Goal: Transaction & Acquisition: Book appointment/travel/reservation

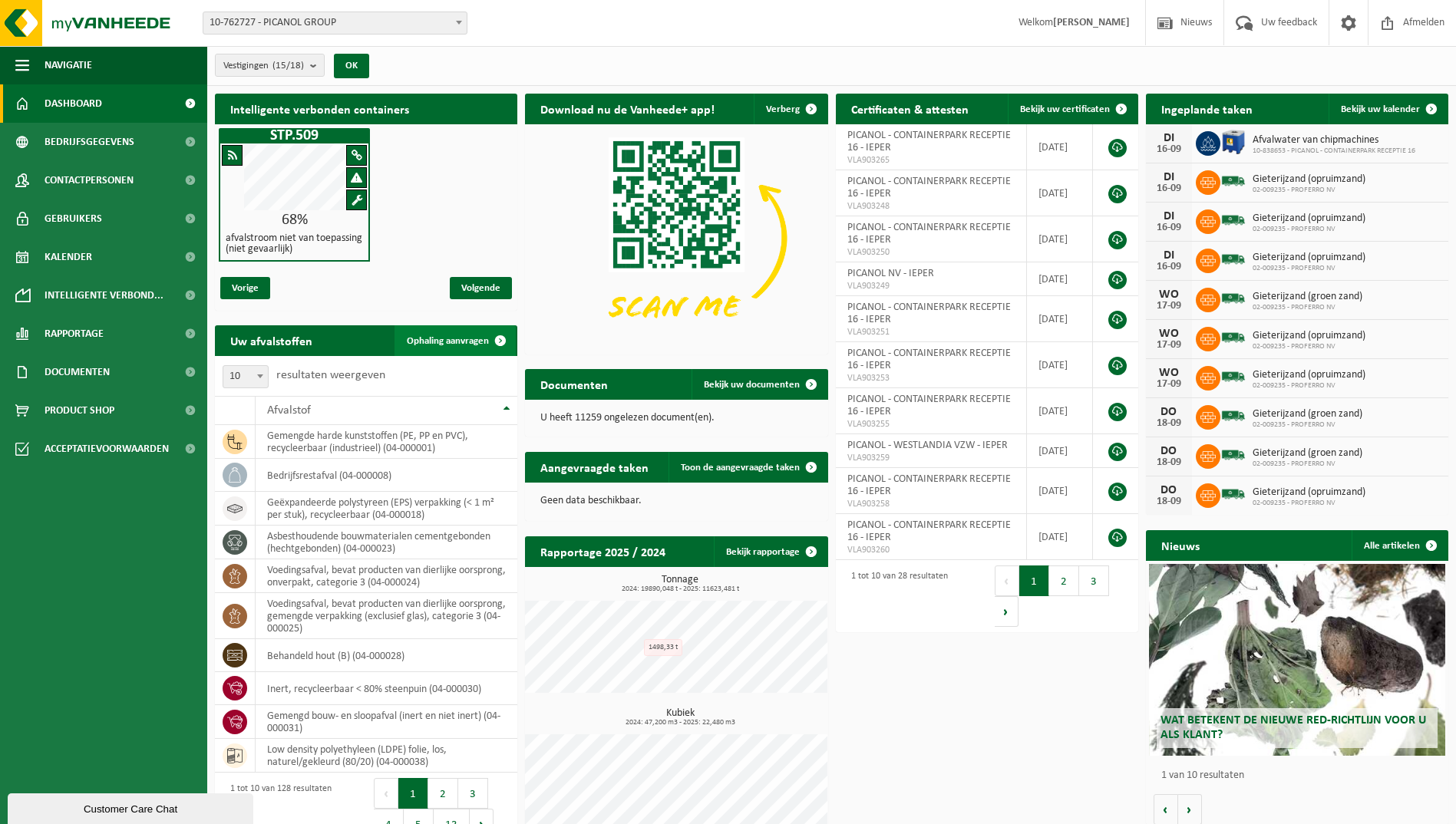
click at [467, 339] on span "Ophaling aanvragen" at bounding box center [448, 341] width 83 height 10
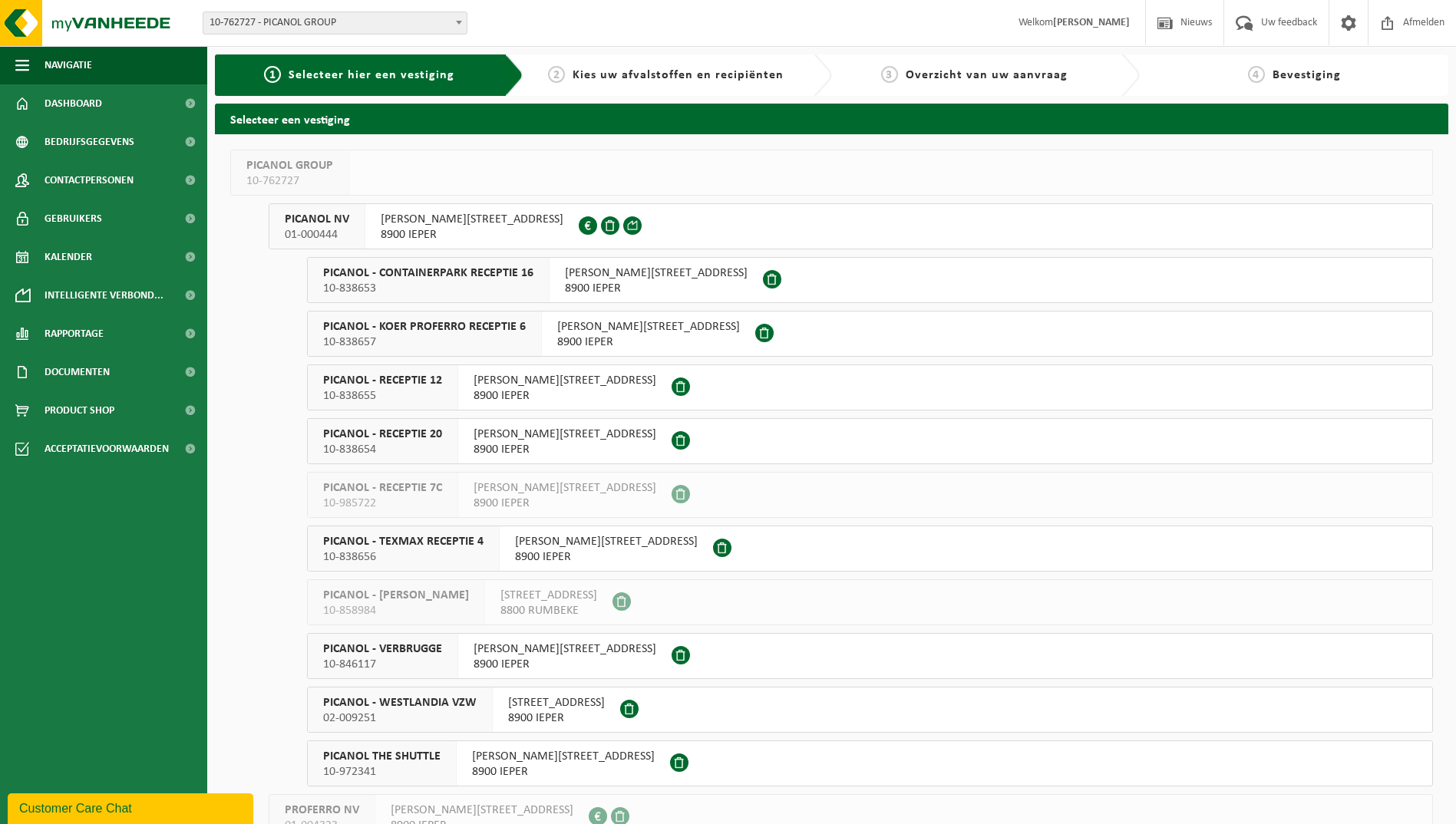
click at [476, 287] on span "10-838653" at bounding box center [428, 289] width 210 height 16
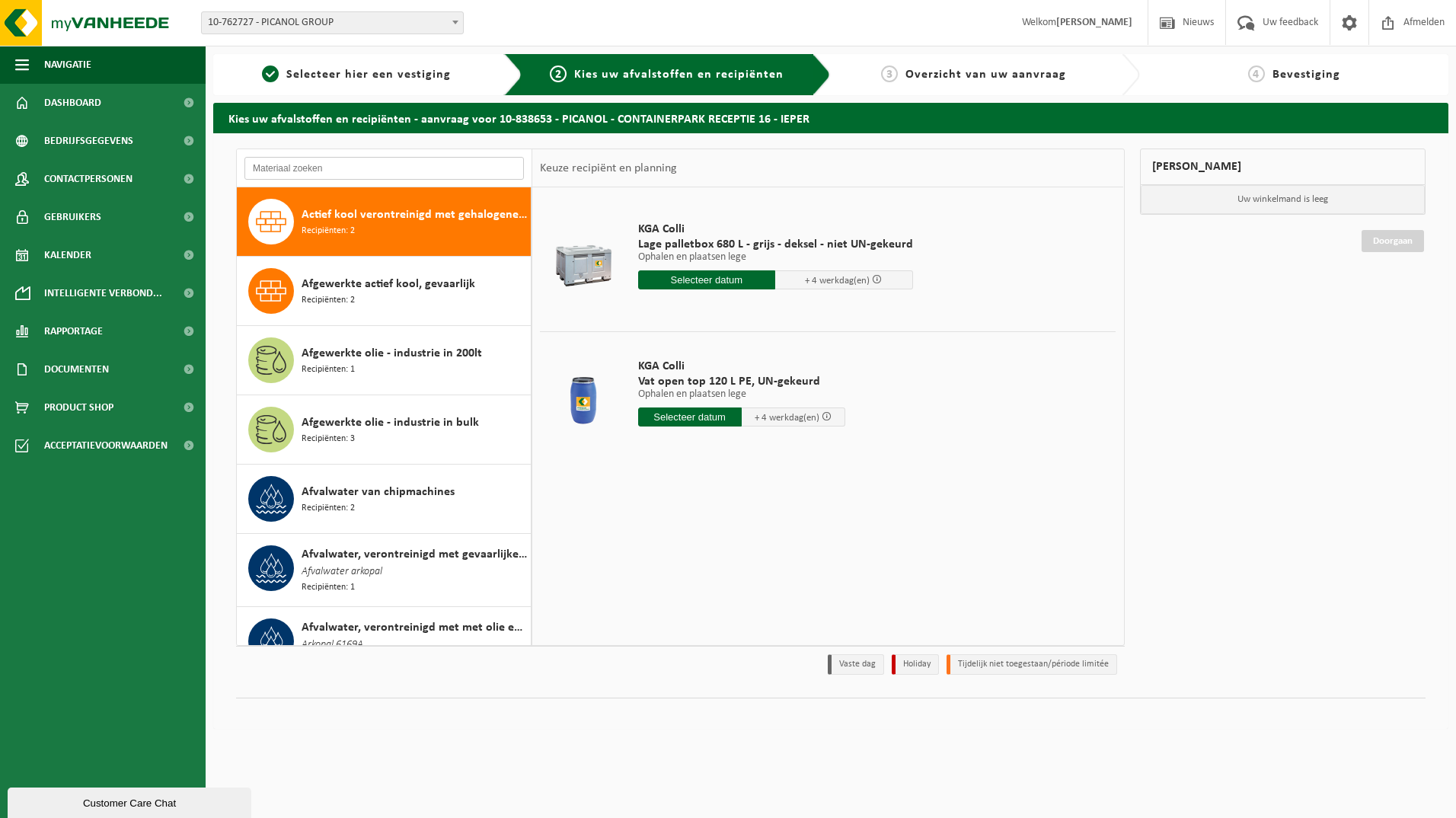
click at [358, 166] on input "text" at bounding box center [384, 168] width 280 height 22
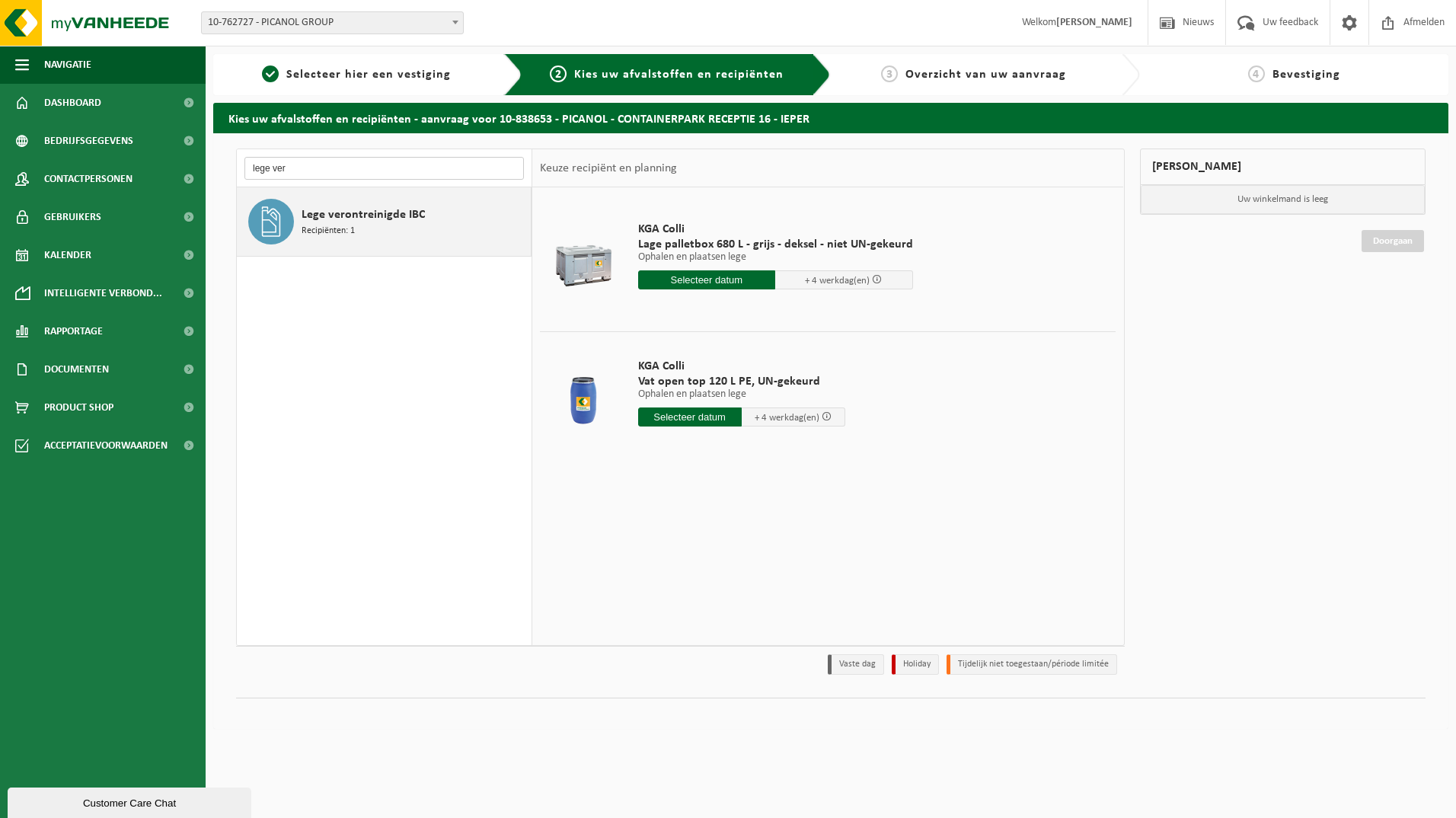
type input "lege ver"
click at [328, 225] on span "Recipiënten: 1" at bounding box center [327, 231] width 54 height 15
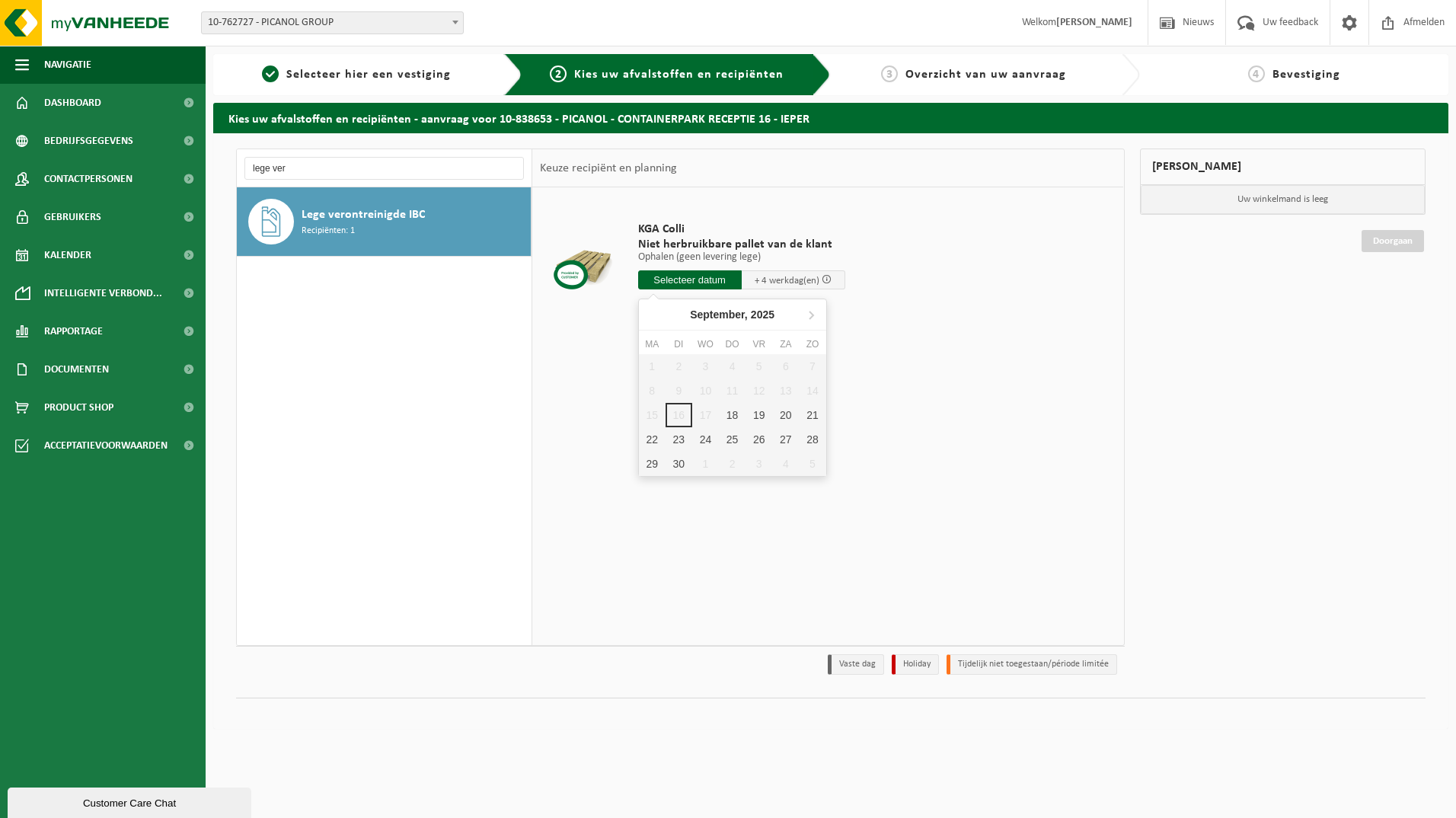
click at [673, 277] on input "text" at bounding box center [690, 280] width 103 height 19
click at [734, 412] on div "18" at bounding box center [732, 414] width 26 height 24
type input "Van [DATE]"
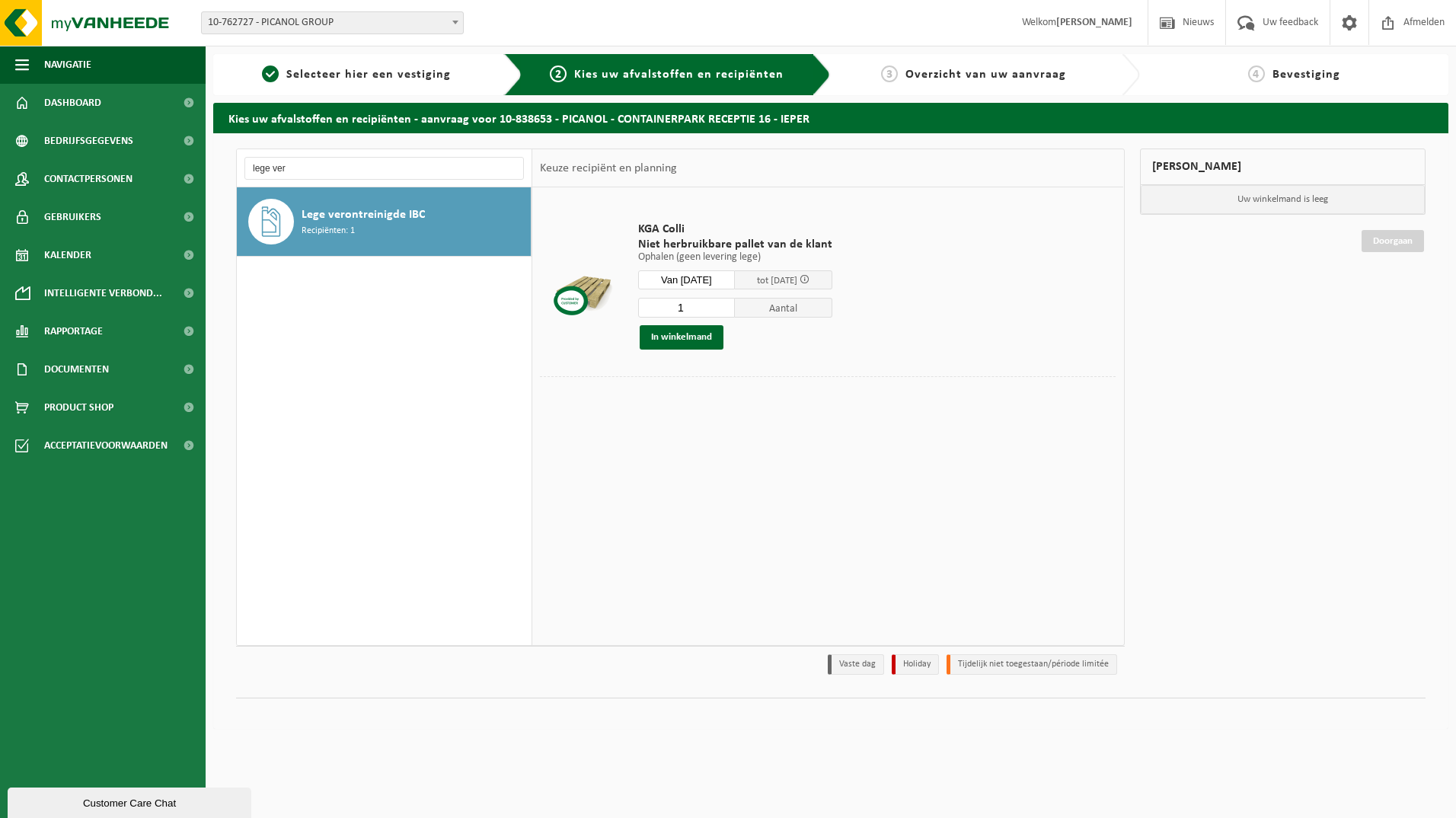
click at [696, 308] on input "1" at bounding box center [687, 308] width 97 height 19
type input "5"
click at [693, 337] on button "In winkelmand" at bounding box center [681, 337] width 84 height 24
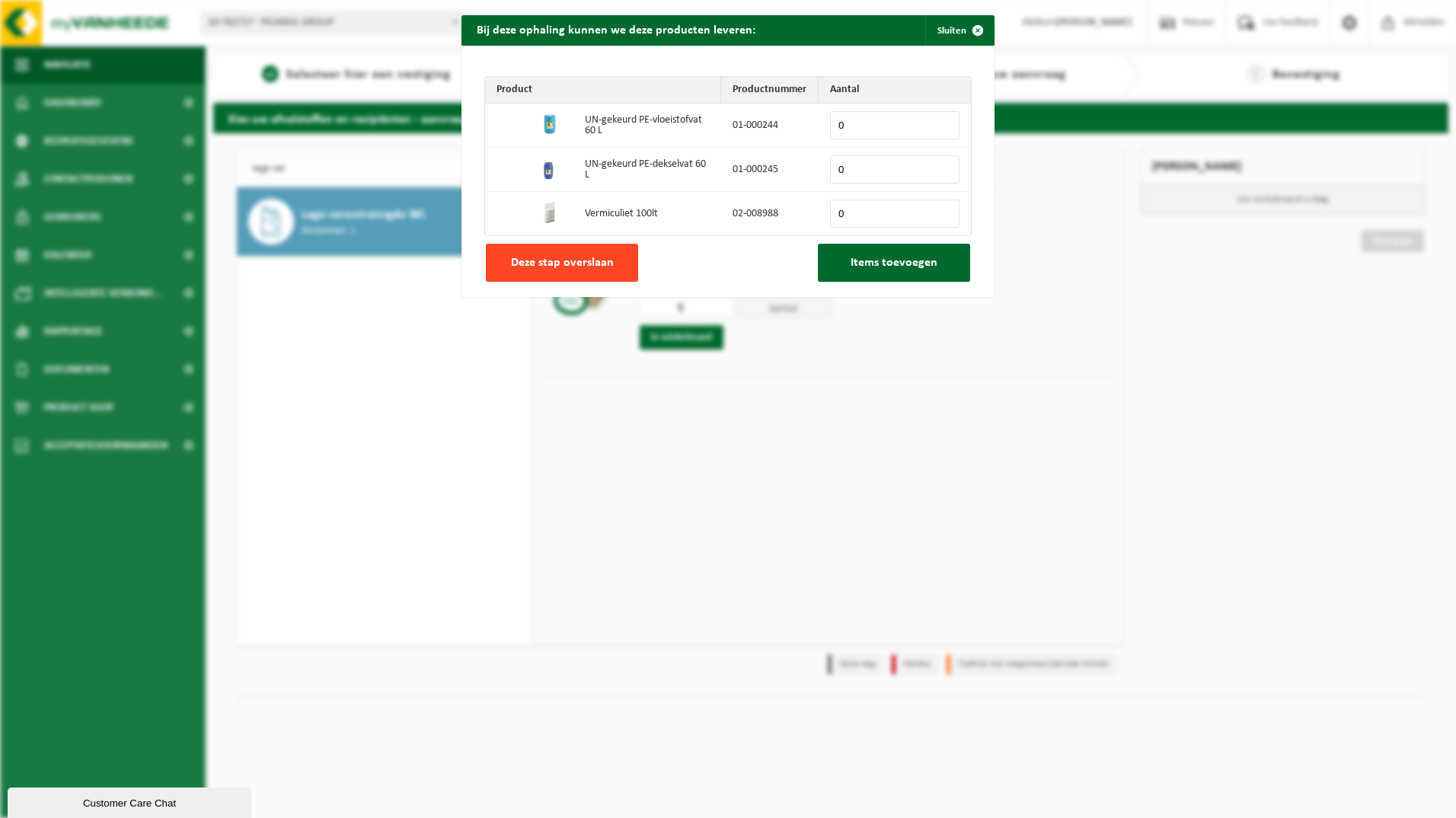
click at [593, 270] on button "Deze stap overslaan" at bounding box center [562, 262] width 152 height 38
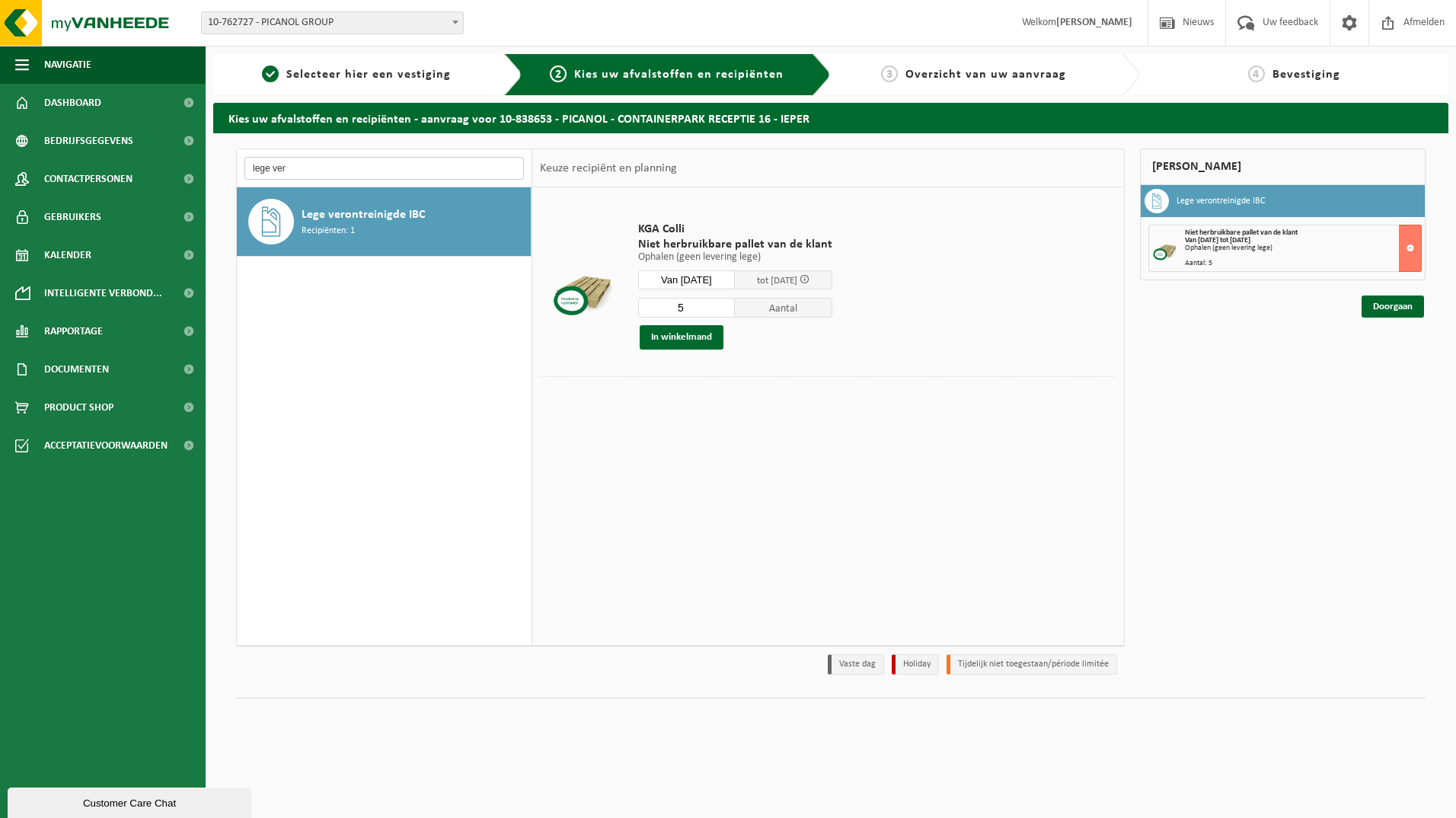
click at [338, 171] on input "lege ver" at bounding box center [384, 168] width 280 height 22
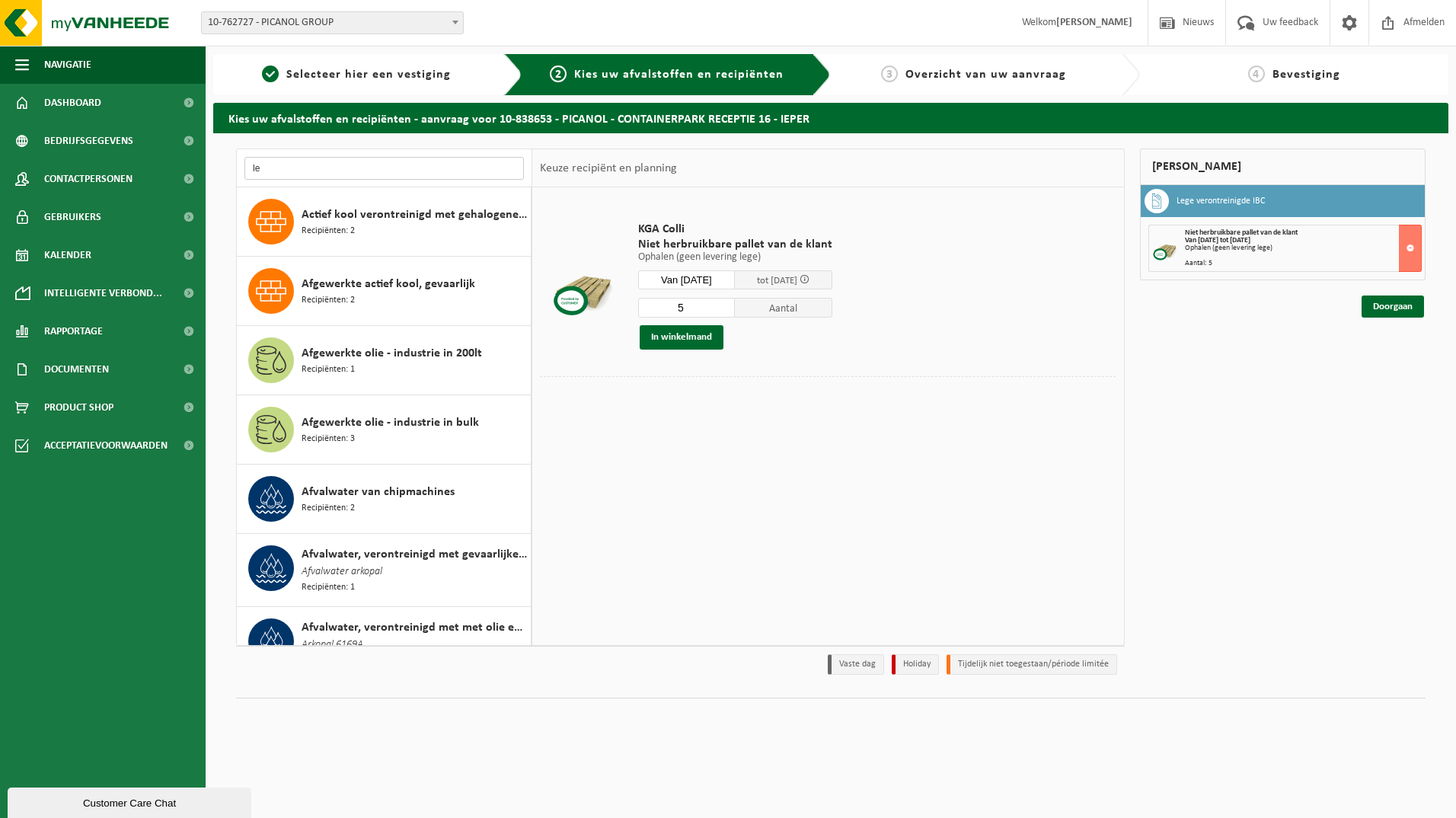
type input "l"
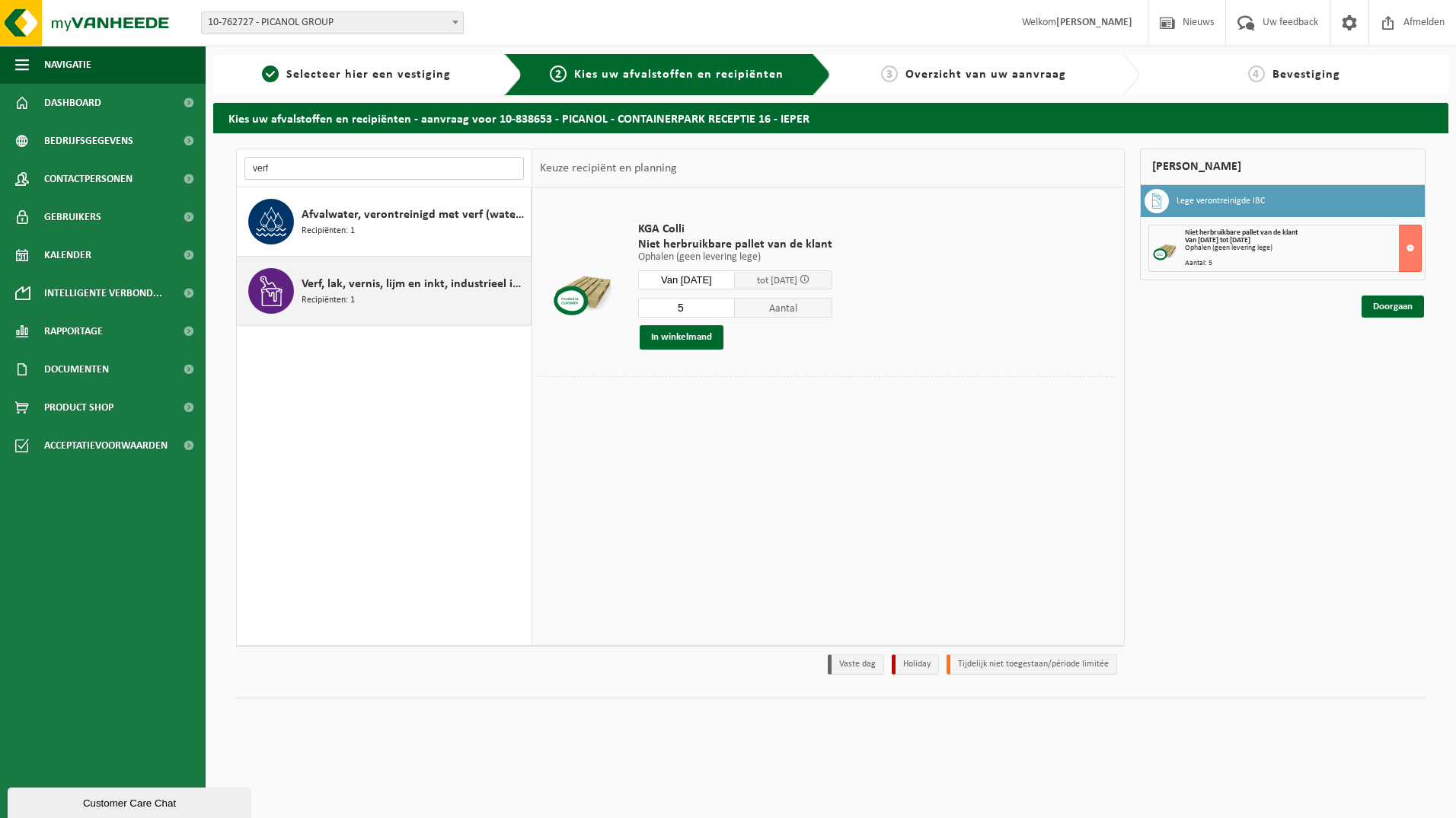
type input "verf"
click at [392, 296] on div "Verf, lak, vernis, lijm en inkt, industrieel in IBC Recipiënten: 1" at bounding box center [413, 291] width 225 height 46
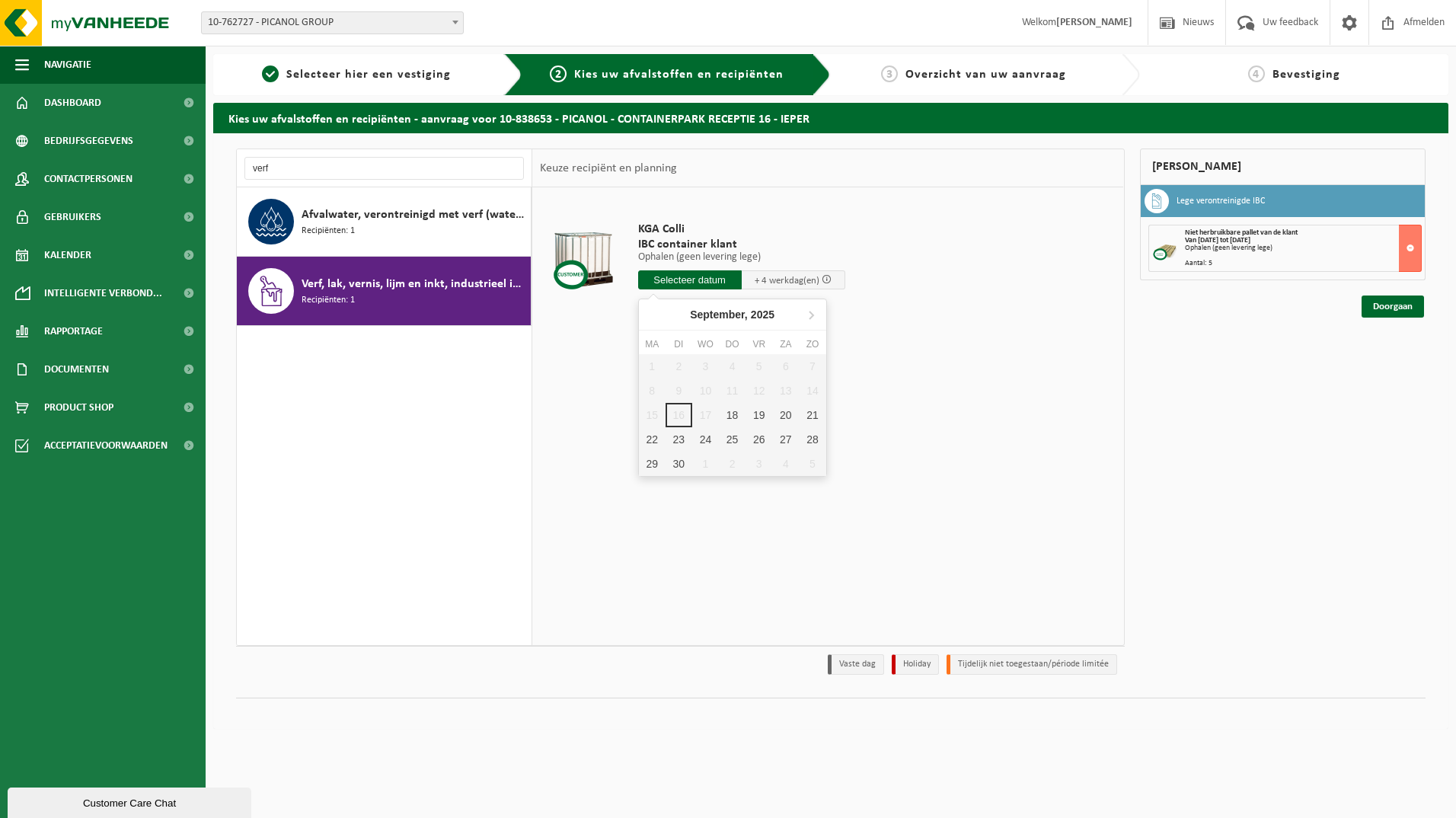
click at [695, 284] on input "text" at bounding box center [690, 280] width 103 height 19
click at [734, 409] on div "18" at bounding box center [732, 414] width 26 height 24
type input "Van 2025-09-18"
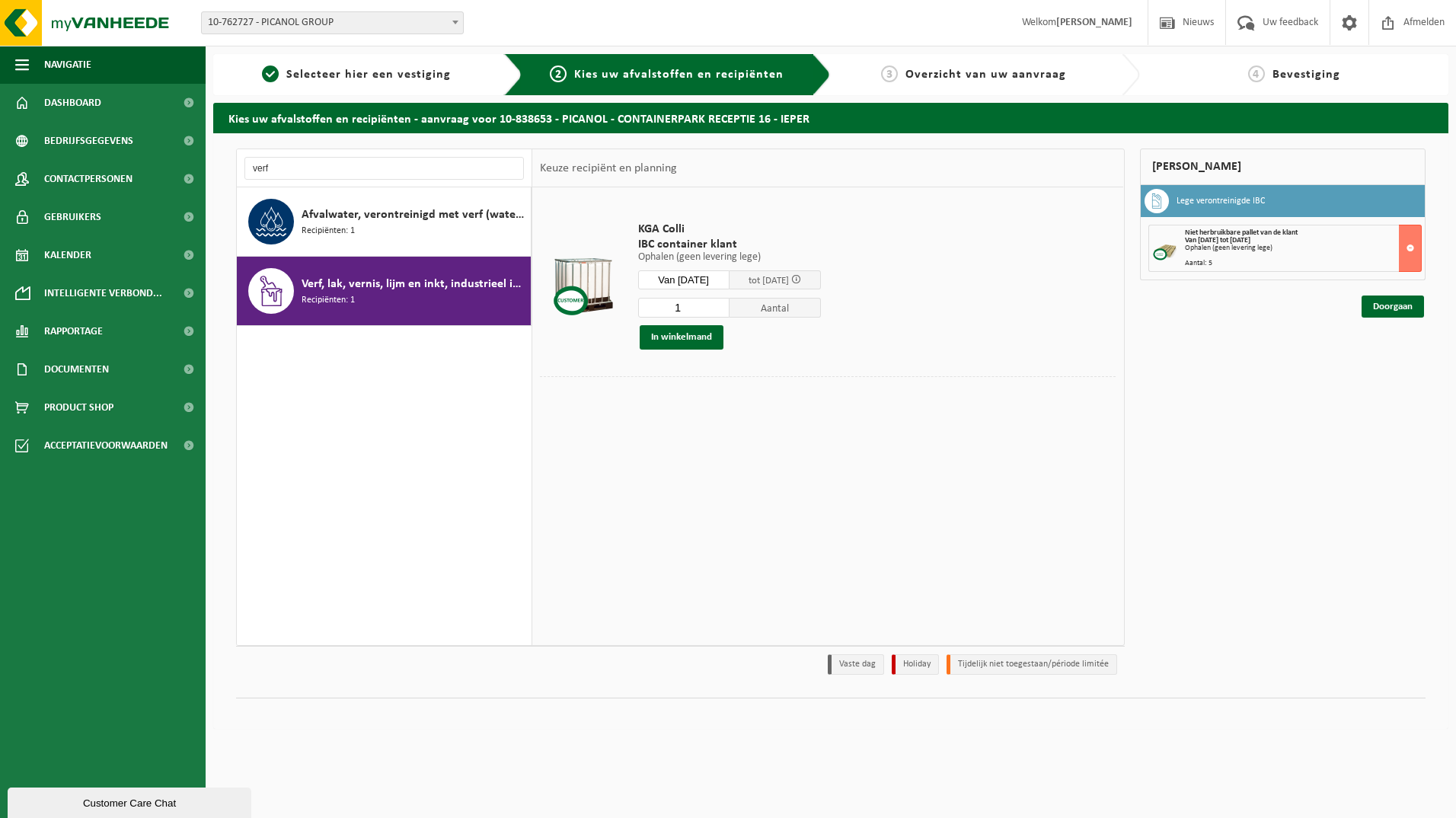
click at [702, 308] on input "1" at bounding box center [684, 308] width 92 height 19
type input "3"
click at [706, 341] on button "In winkelmand" at bounding box center [681, 337] width 84 height 24
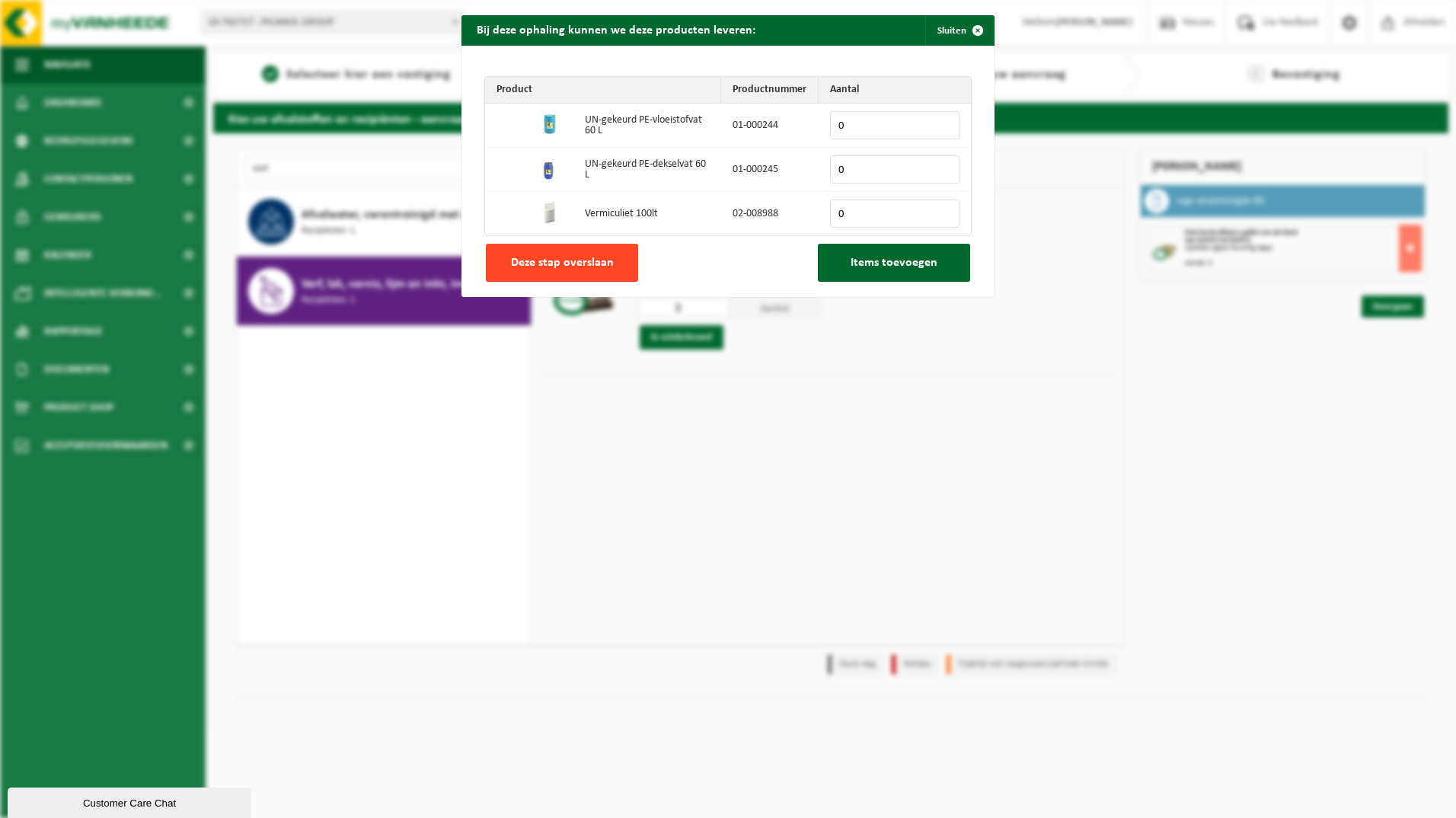
click at [590, 267] on span "Deze stap overslaan" at bounding box center [561, 262] width 102 height 13
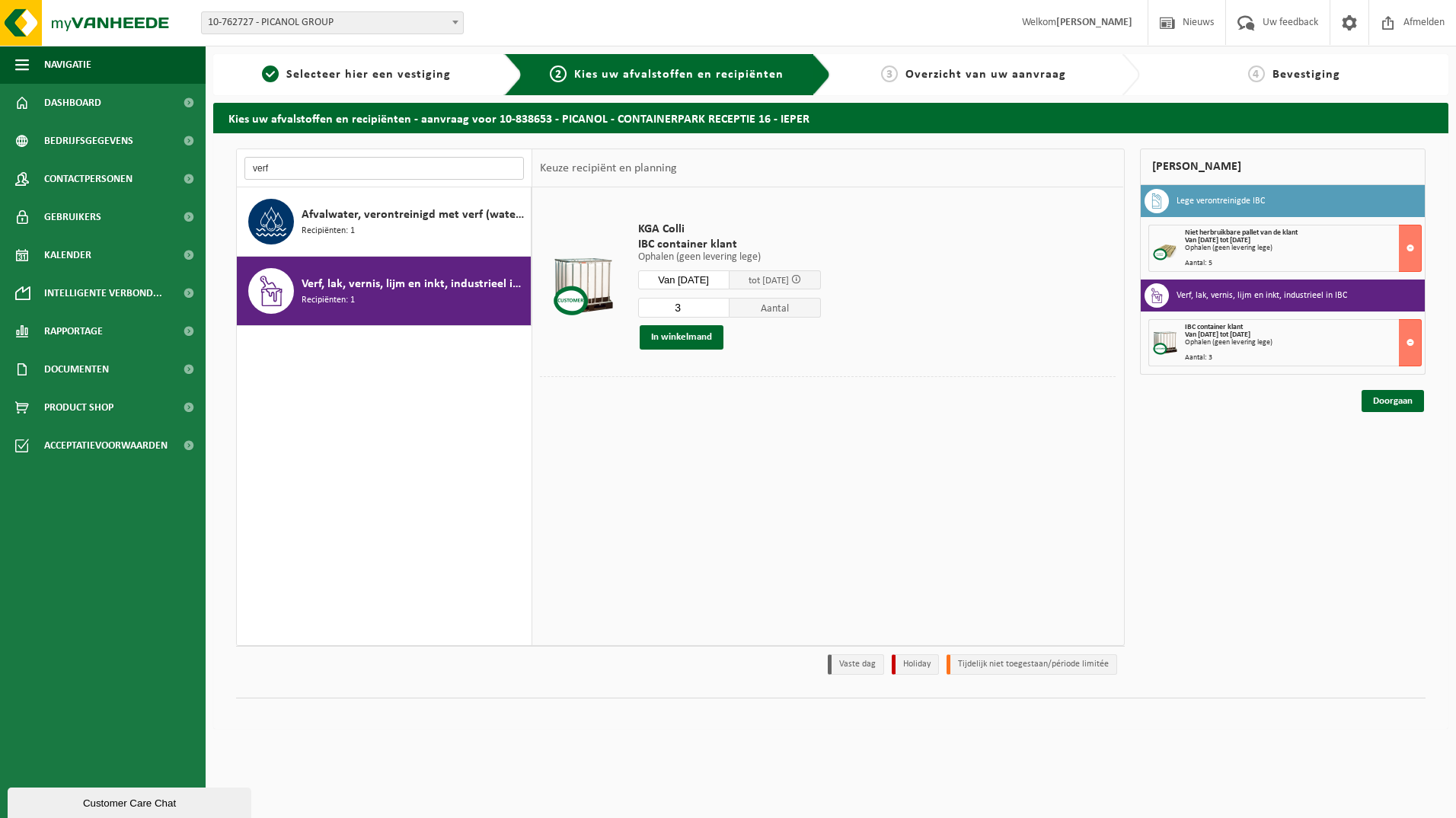
click at [284, 169] on input "verf" at bounding box center [384, 168] width 280 height 22
type input "v"
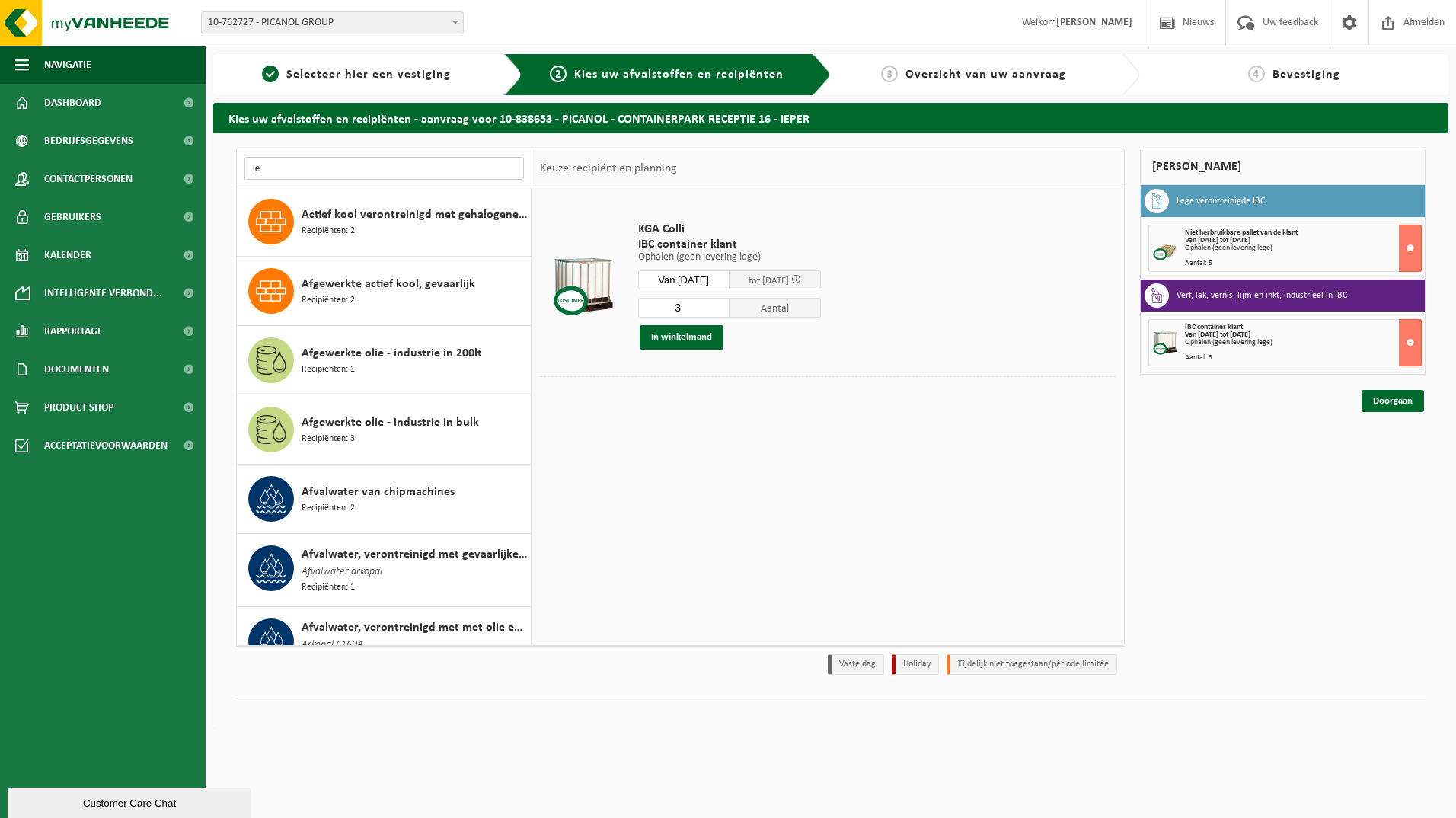
type input "l"
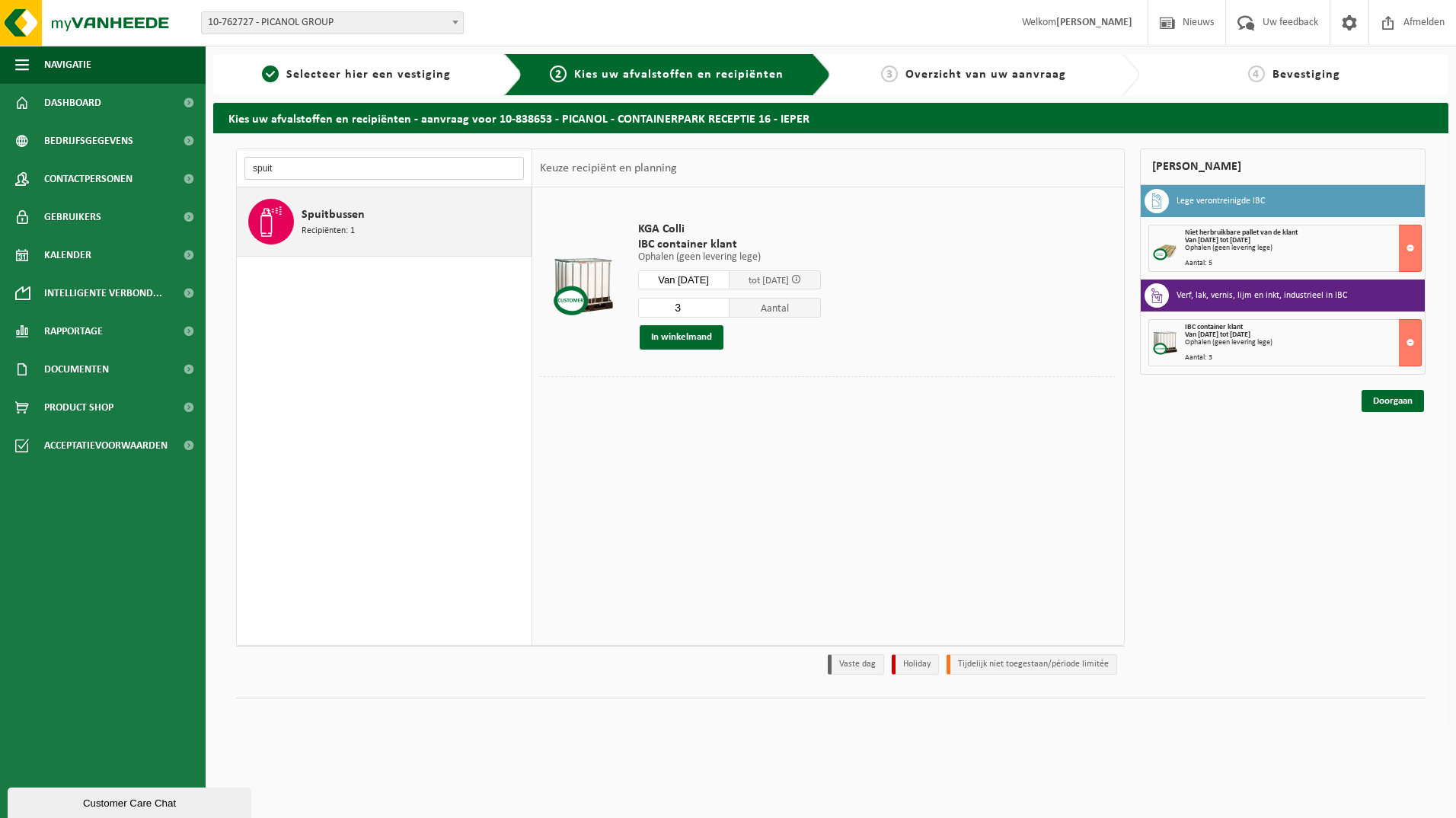
type input "spuit"
click at [307, 215] on span "Spuitbussen" at bounding box center [332, 214] width 63 height 19
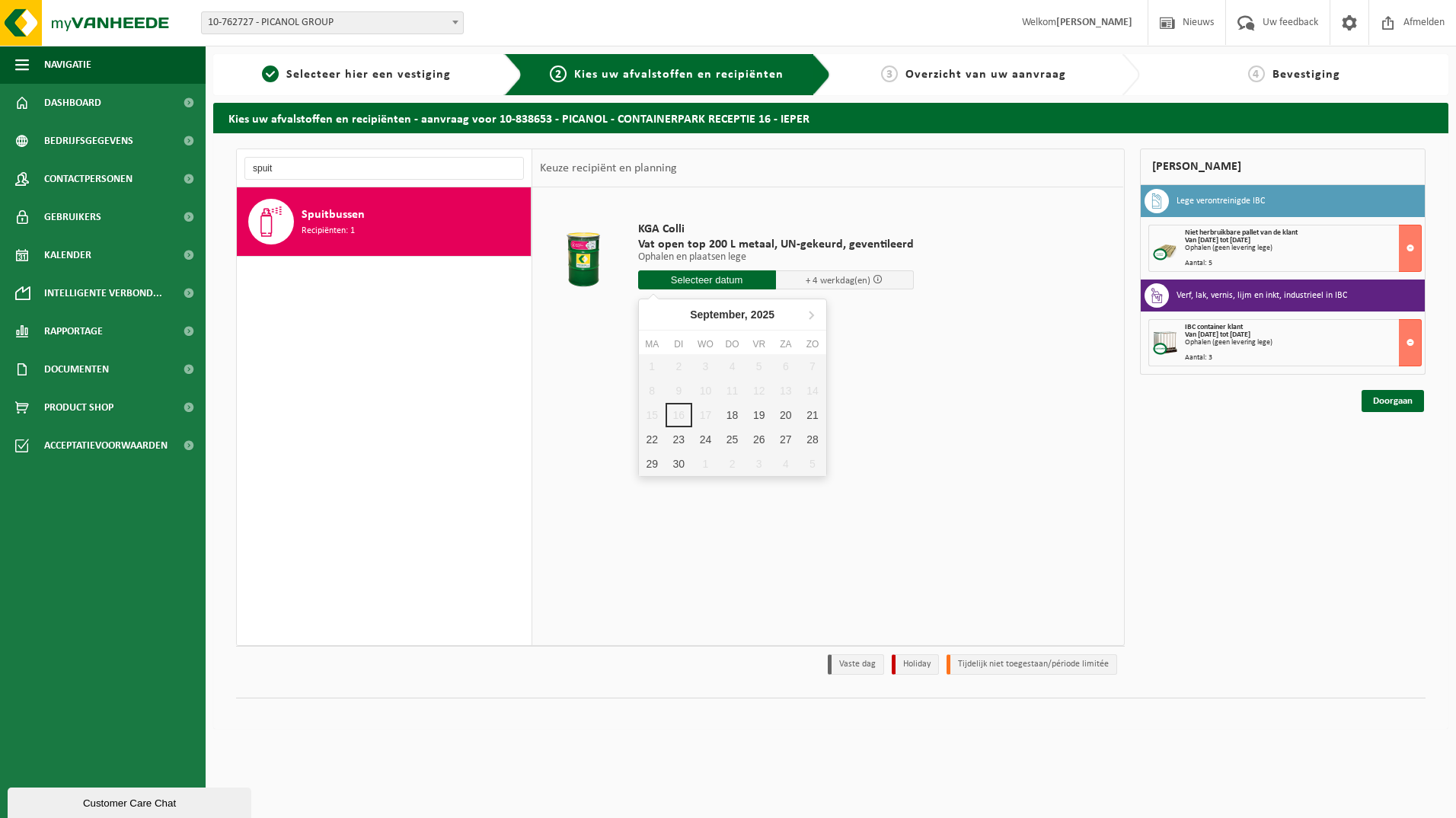
click at [669, 281] on input "text" at bounding box center [707, 280] width 137 height 19
click at [730, 413] on div "18" at bounding box center [732, 414] width 26 height 24
type input "Van 2025-09-18"
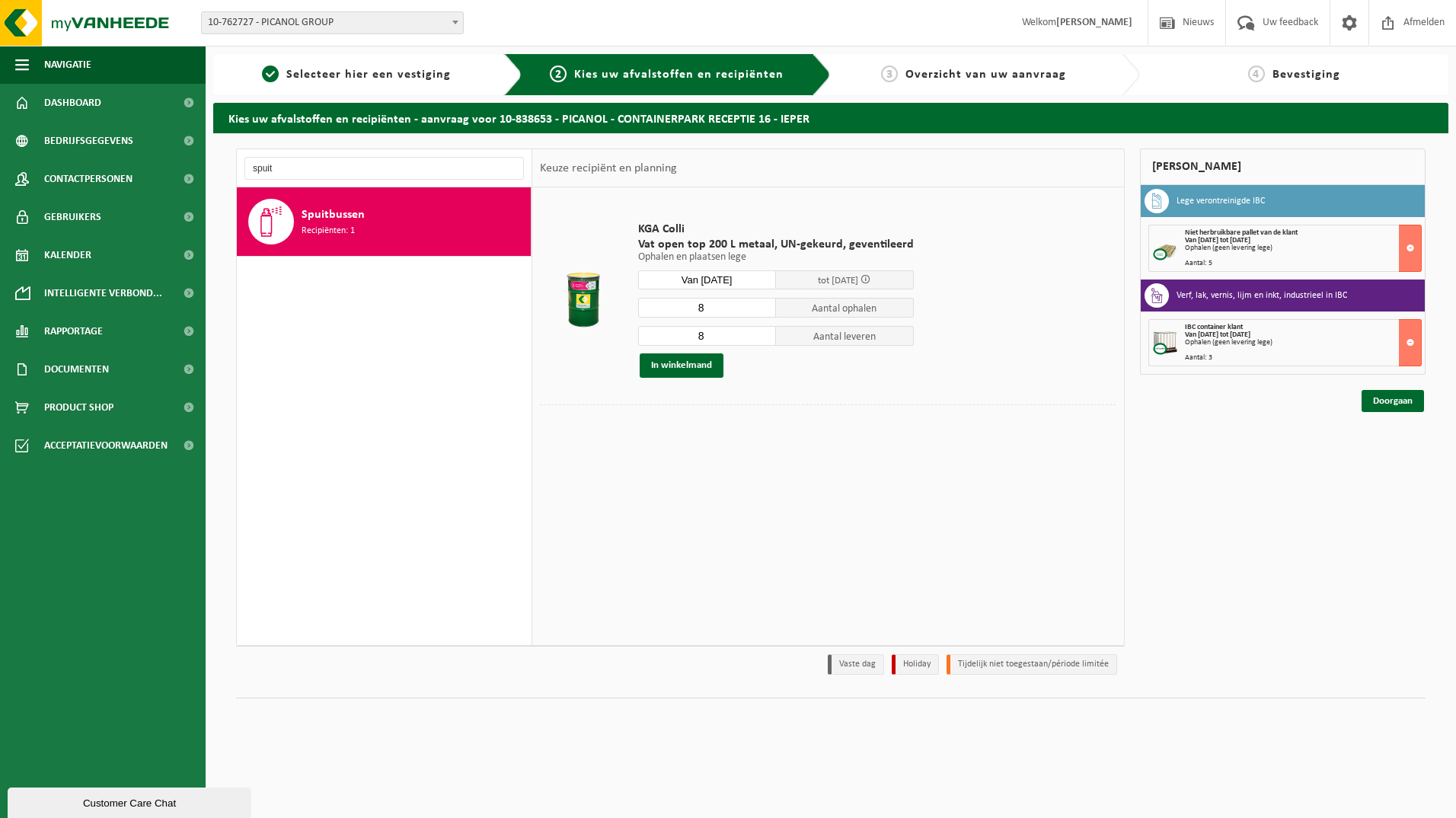
click at [712, 311] on input "8" at bounding box center [707, 308] width 137 height 19
type input "3"
click at [714, 332] on input "8" at bounding box center [707, 335] width 137 height 19
type input "3"
click at [703, 363] on button "In winkelmand" at bounding box center [681, 366] width 84 height 24
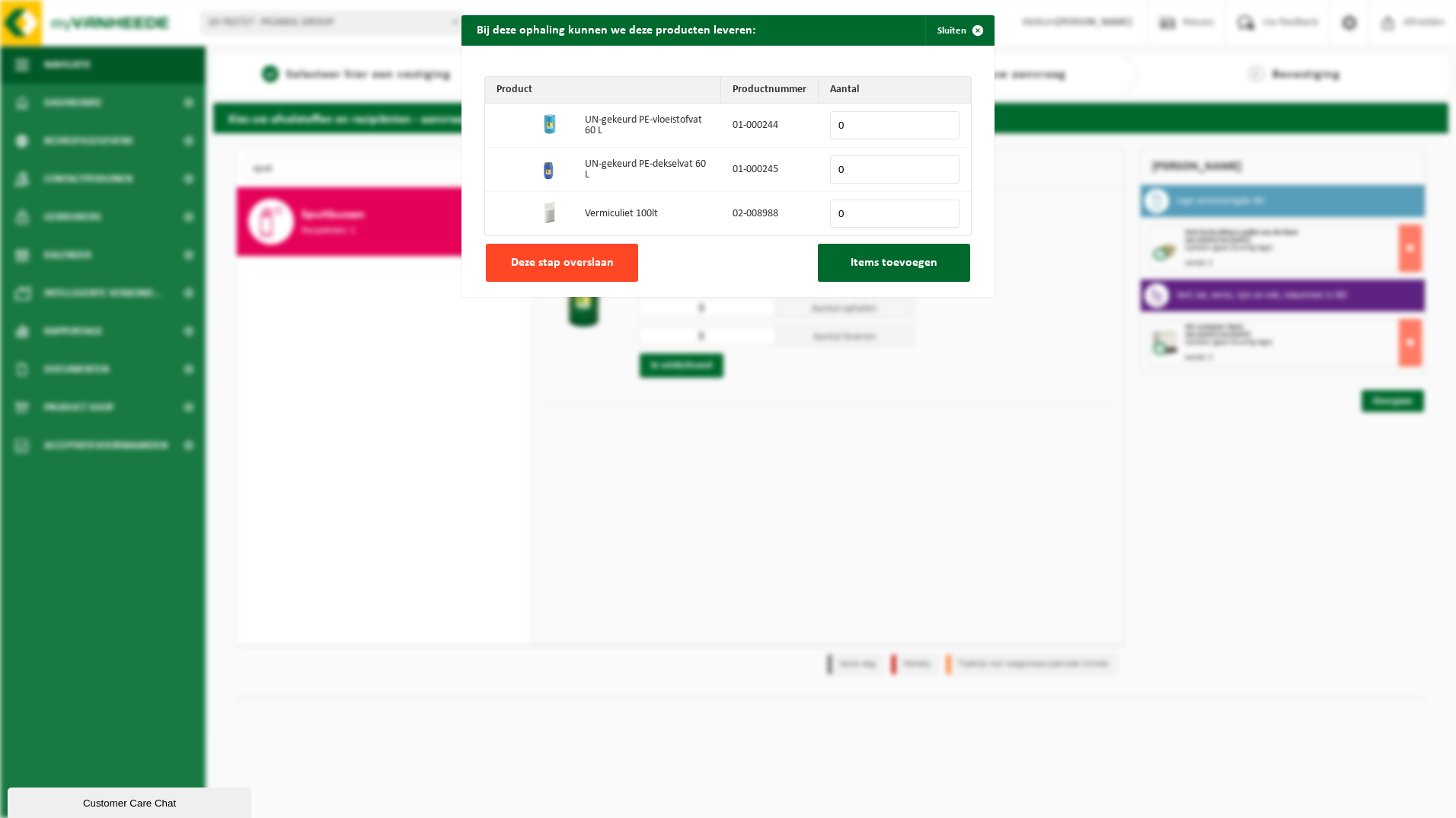
click at [606, 260] on span "Deze stap overslaan" at bounding box center [561, 262] width 102 height 13
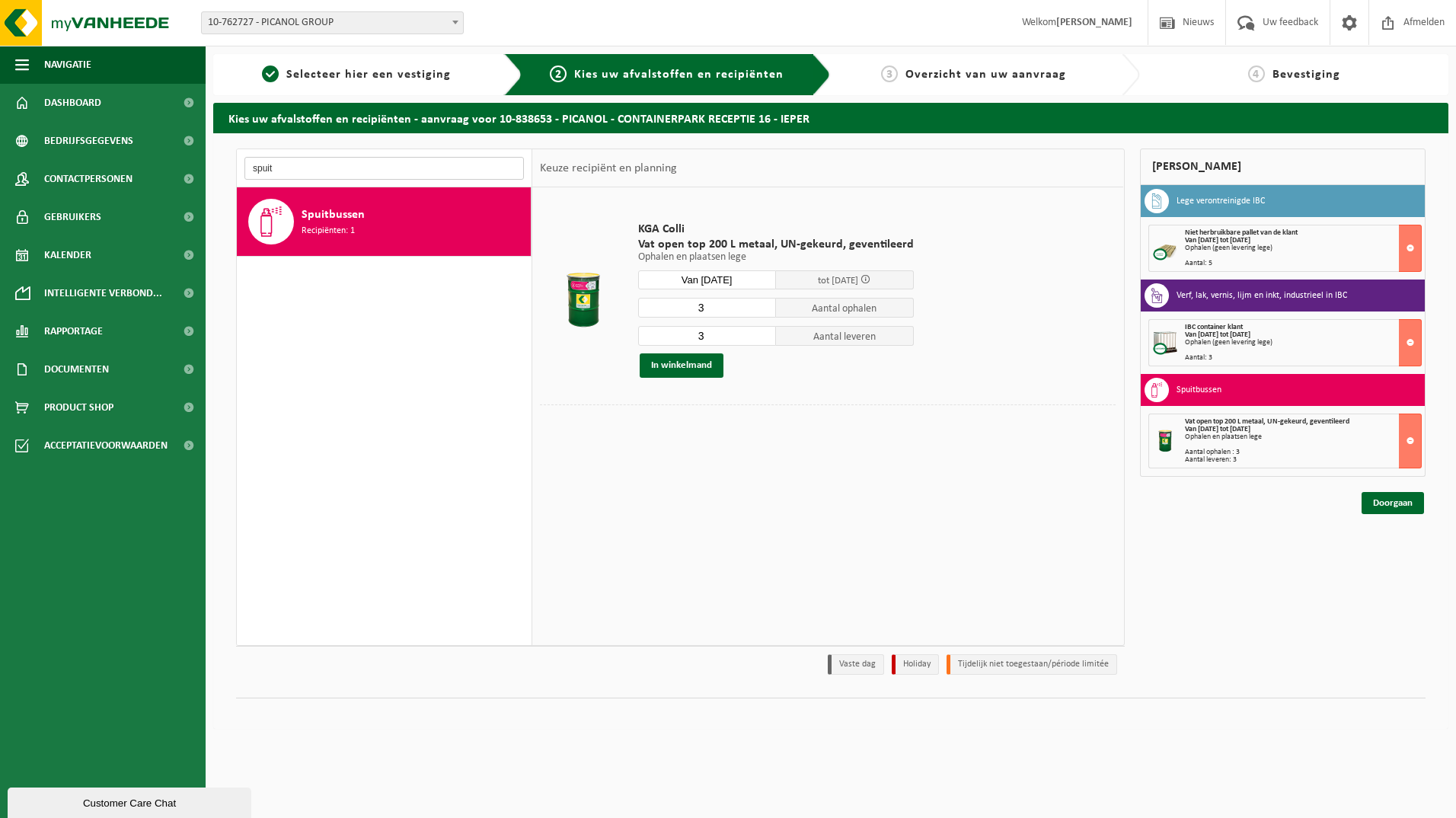
click at [343, 167] on input "spuit" at bounding box center [384, 168] width 280 height 22
type input "s"
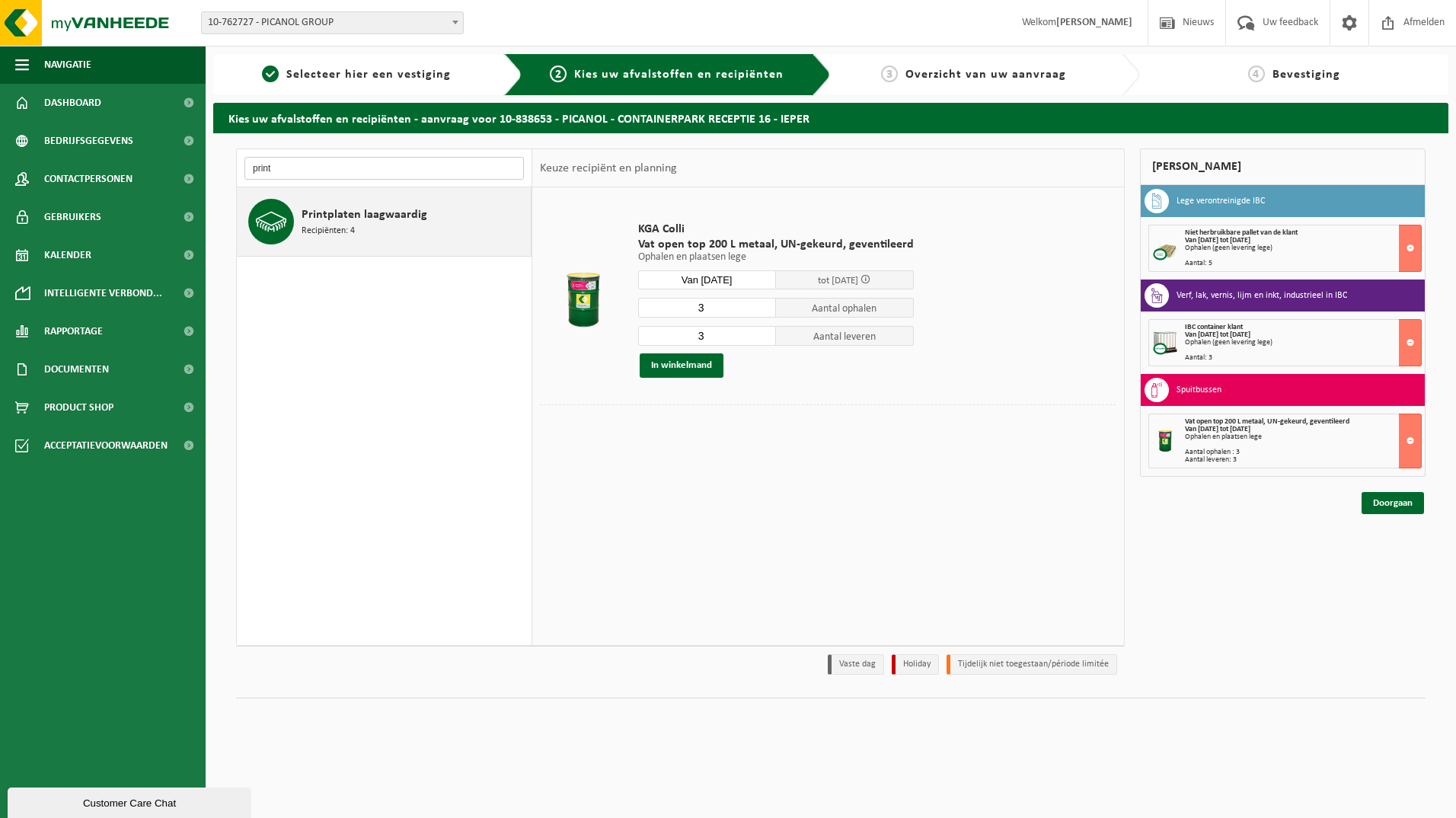
type input "print"
click at [339, 219] on span "Printplaten laagwaardig" at bounding box center [364, 214] width 126 height 19
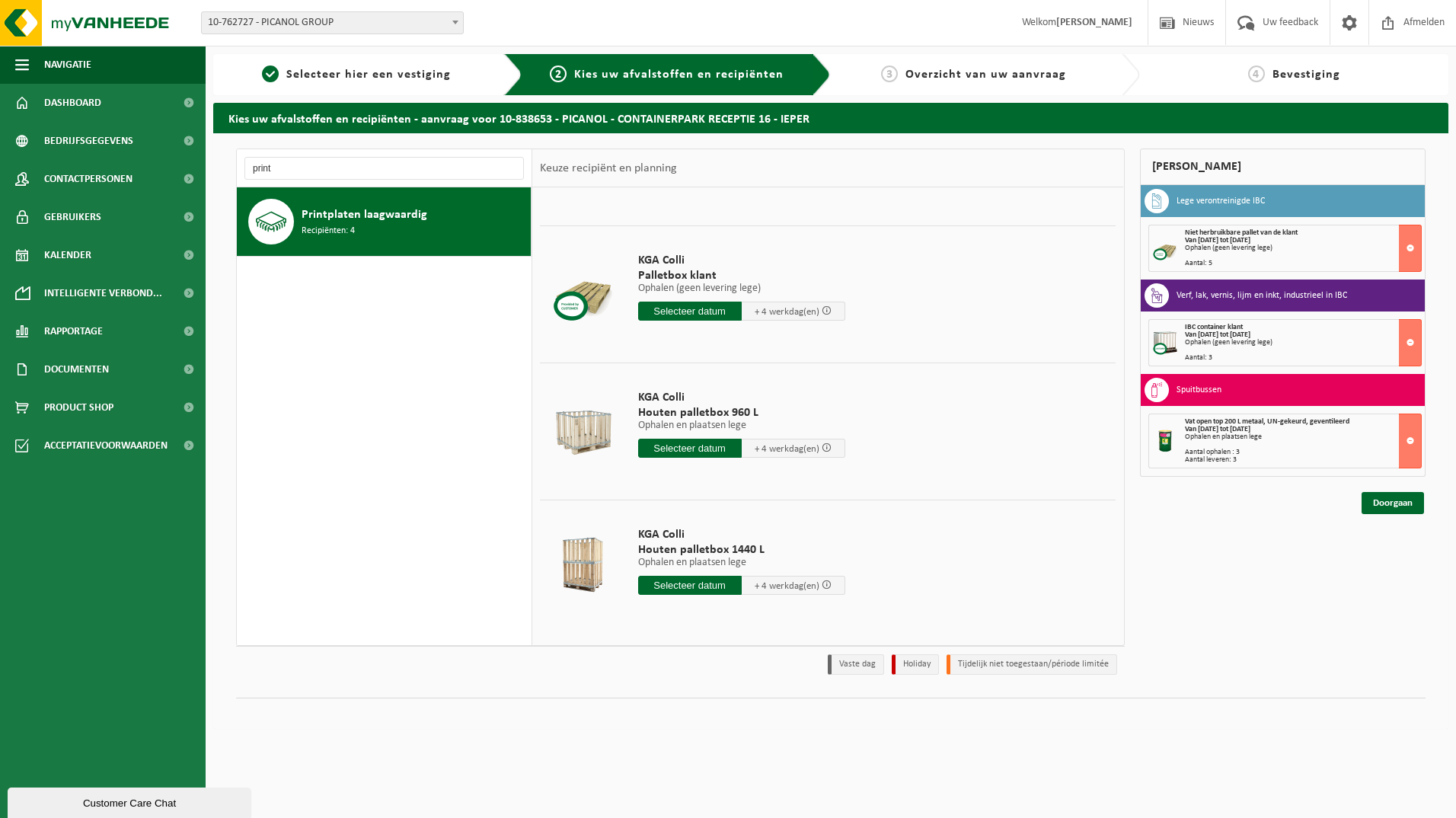
scroll to position [29, 0]
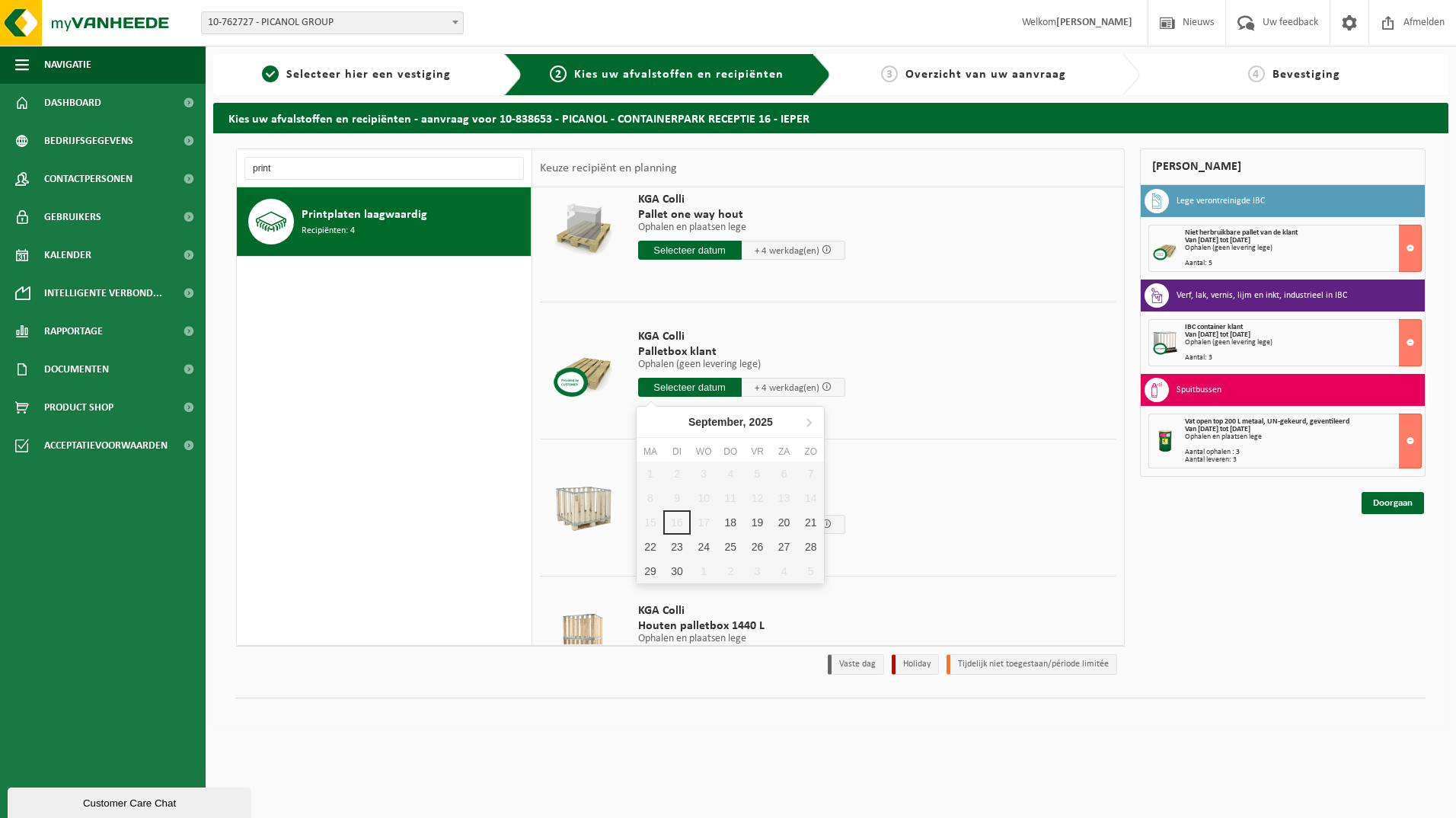
click at [696, 393] on input "text" at bounding box center [690, 388] width 103 height 19
click at [732, 526] on div "18" at bounding box center [730, 523] width 26 height 24
type input "Van 2025-09-18"
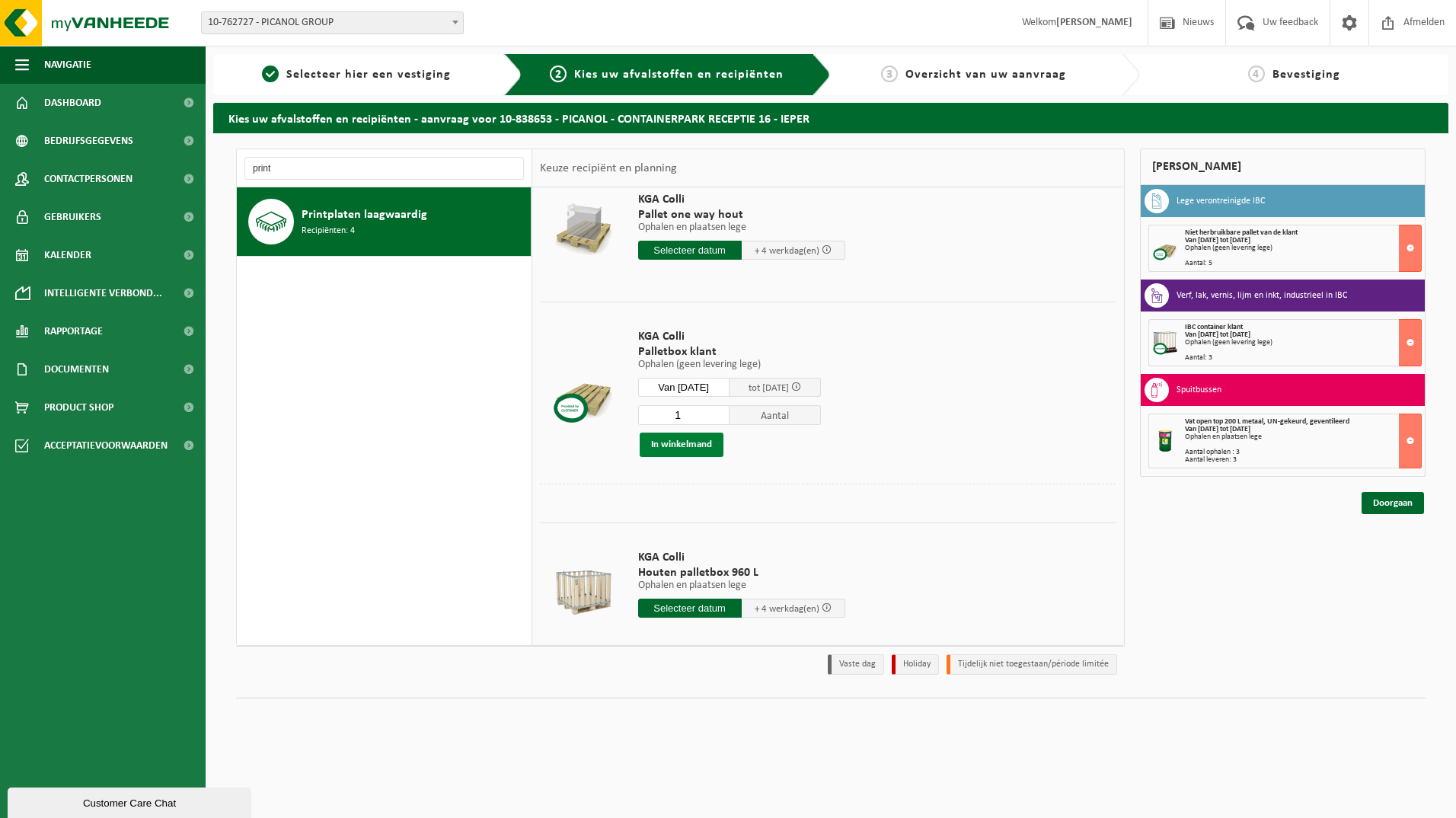
click at [680, 448] on button "In winkelmand" at bounding box center [681, 445] width 84 height 24
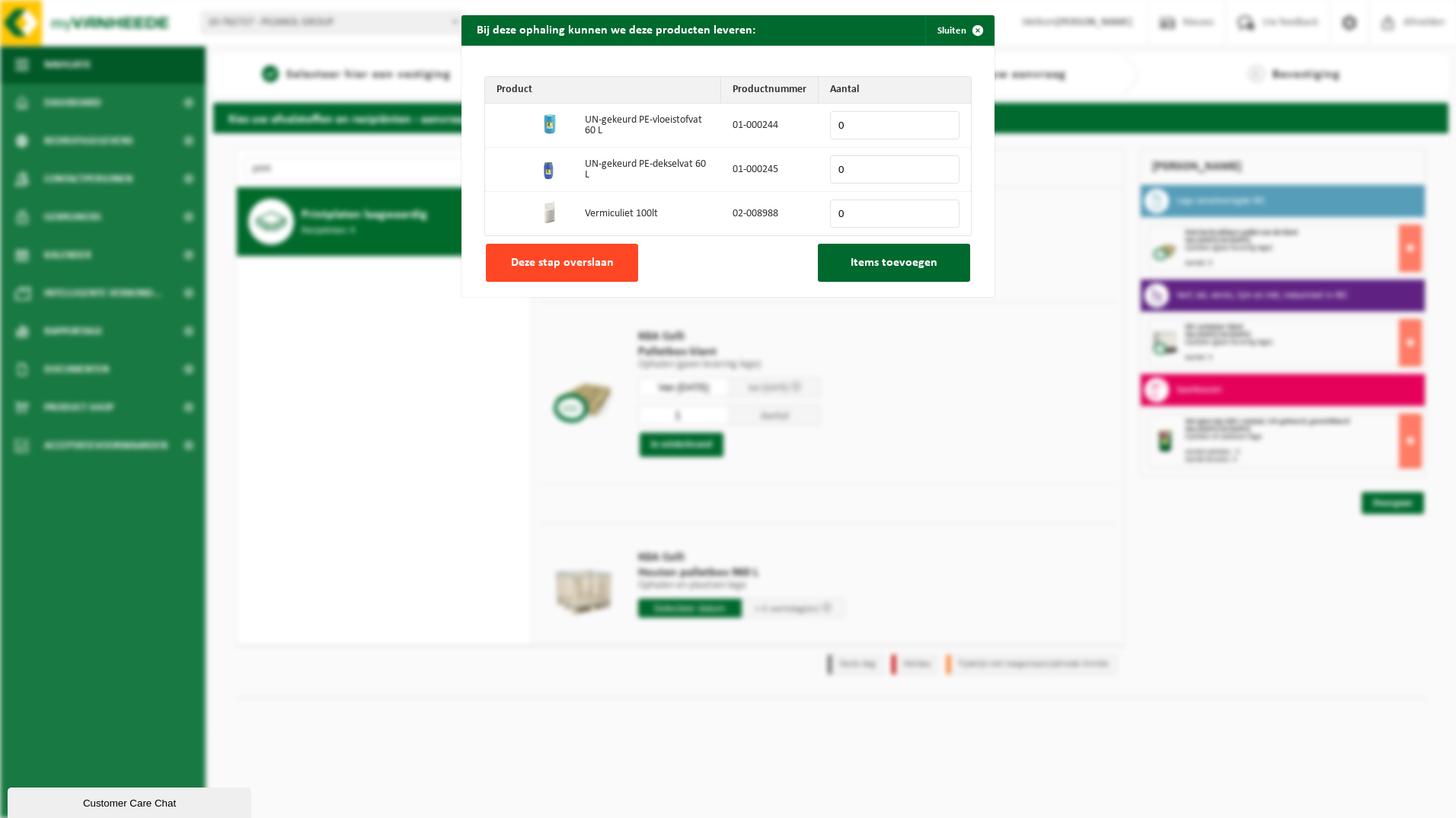
click at [599, 263] on span "Deze stap overslaan" at bounding box center [561, 262] width 102 height 13
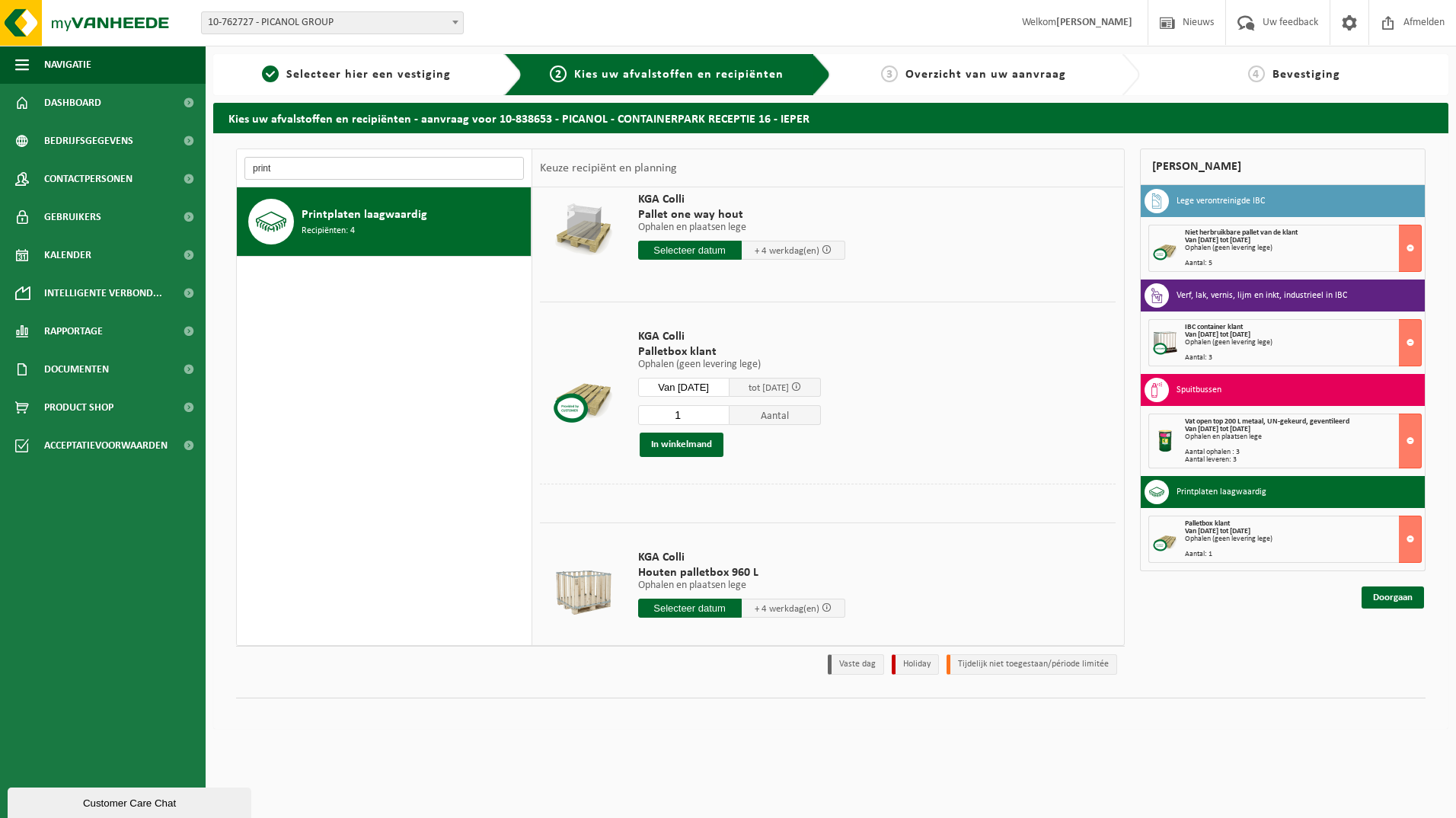
click at [298, 166] on input "print" at bounding box center [384, 168] width 280 height 22
type input "p"
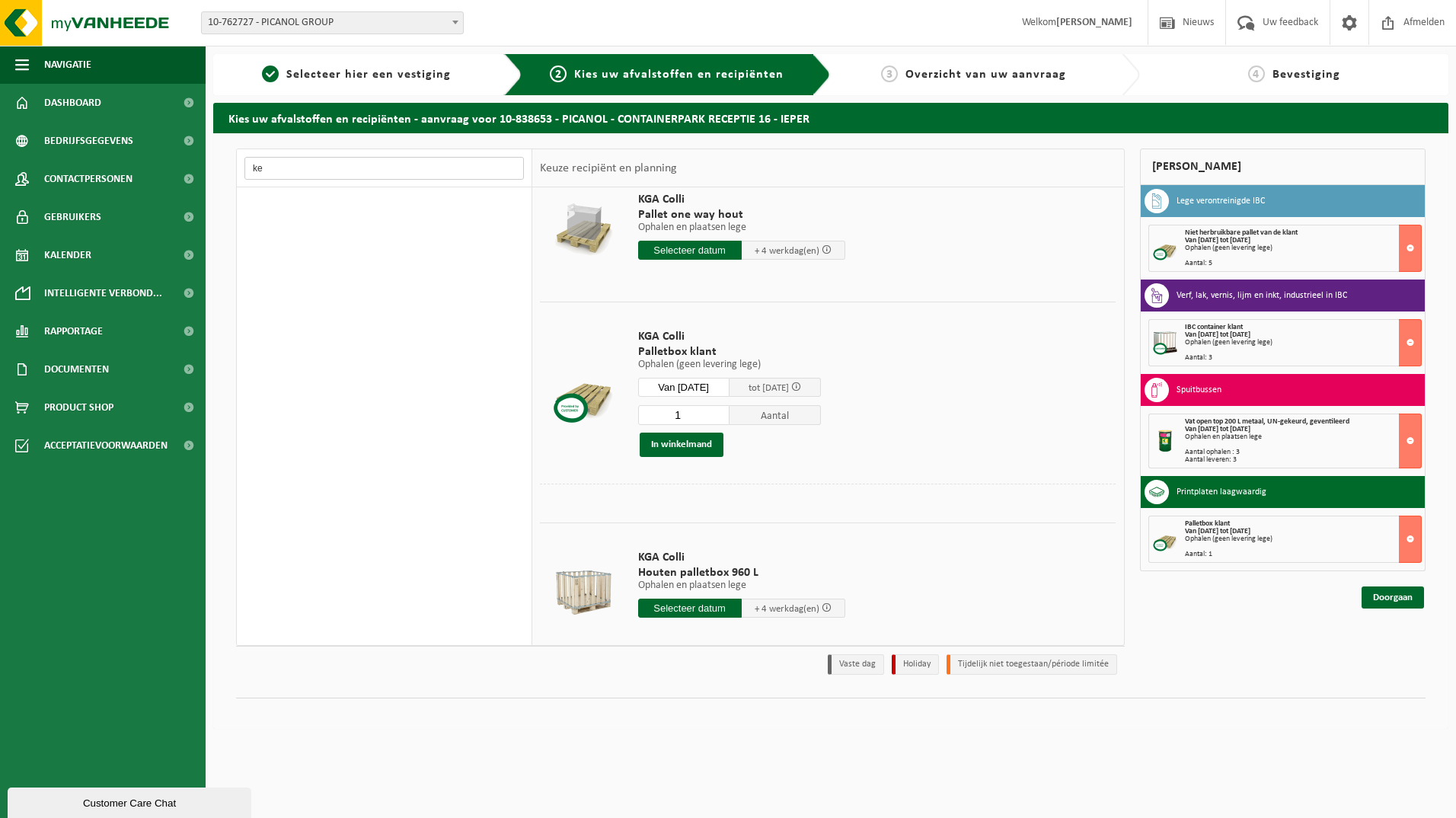
type input "k"
click at [336, 169] on input "keramiek" at bounding box center [384, 168] width 280 height 22
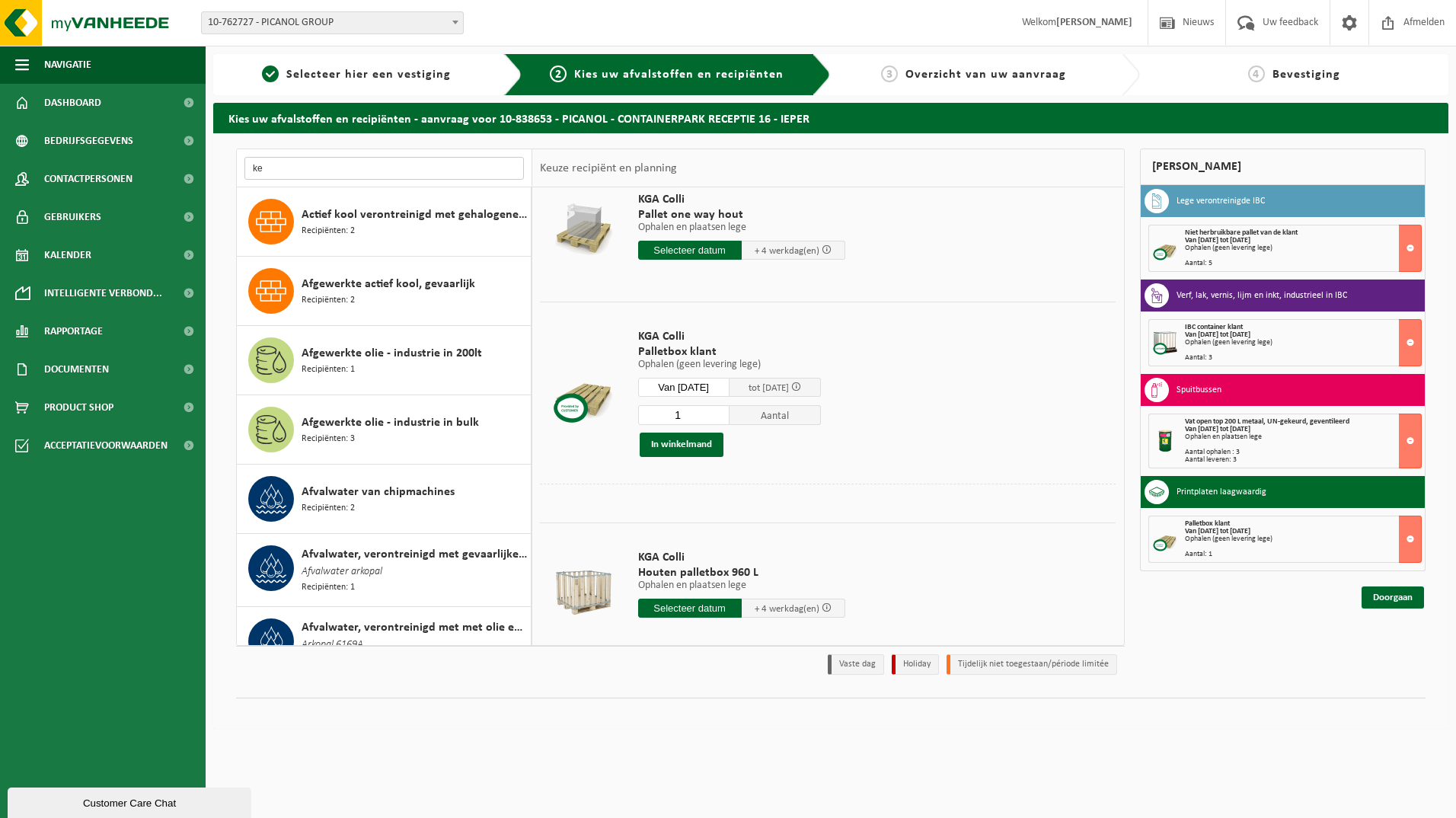
type input "k"
type input "w"
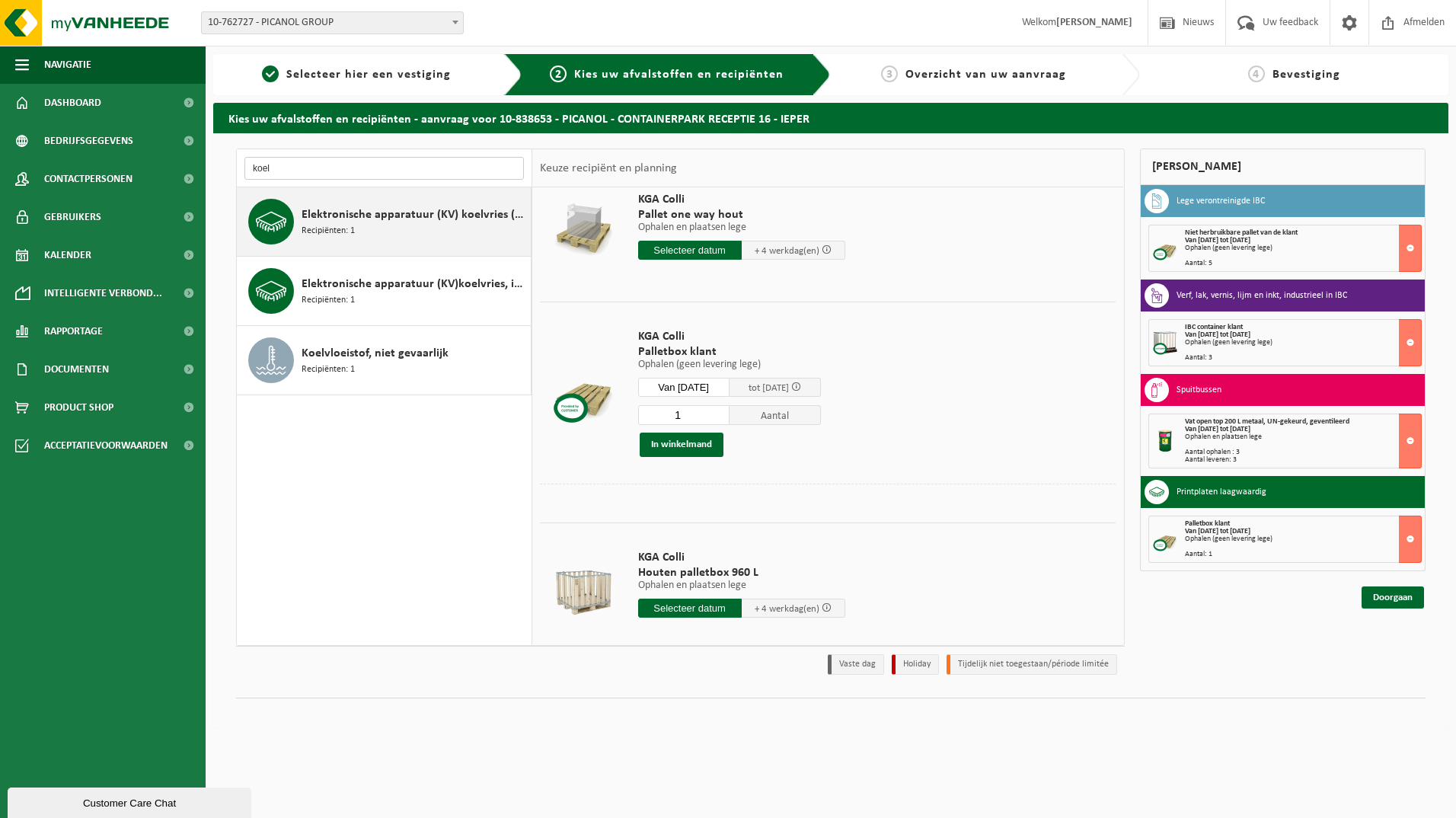
type input "koel"
click at [427, 225] on div "Elektronische apparatuur (KV) koelvries (huishoudelijk) Recipiënten: 1" at bounding box center [413, 221] width 225 height 46
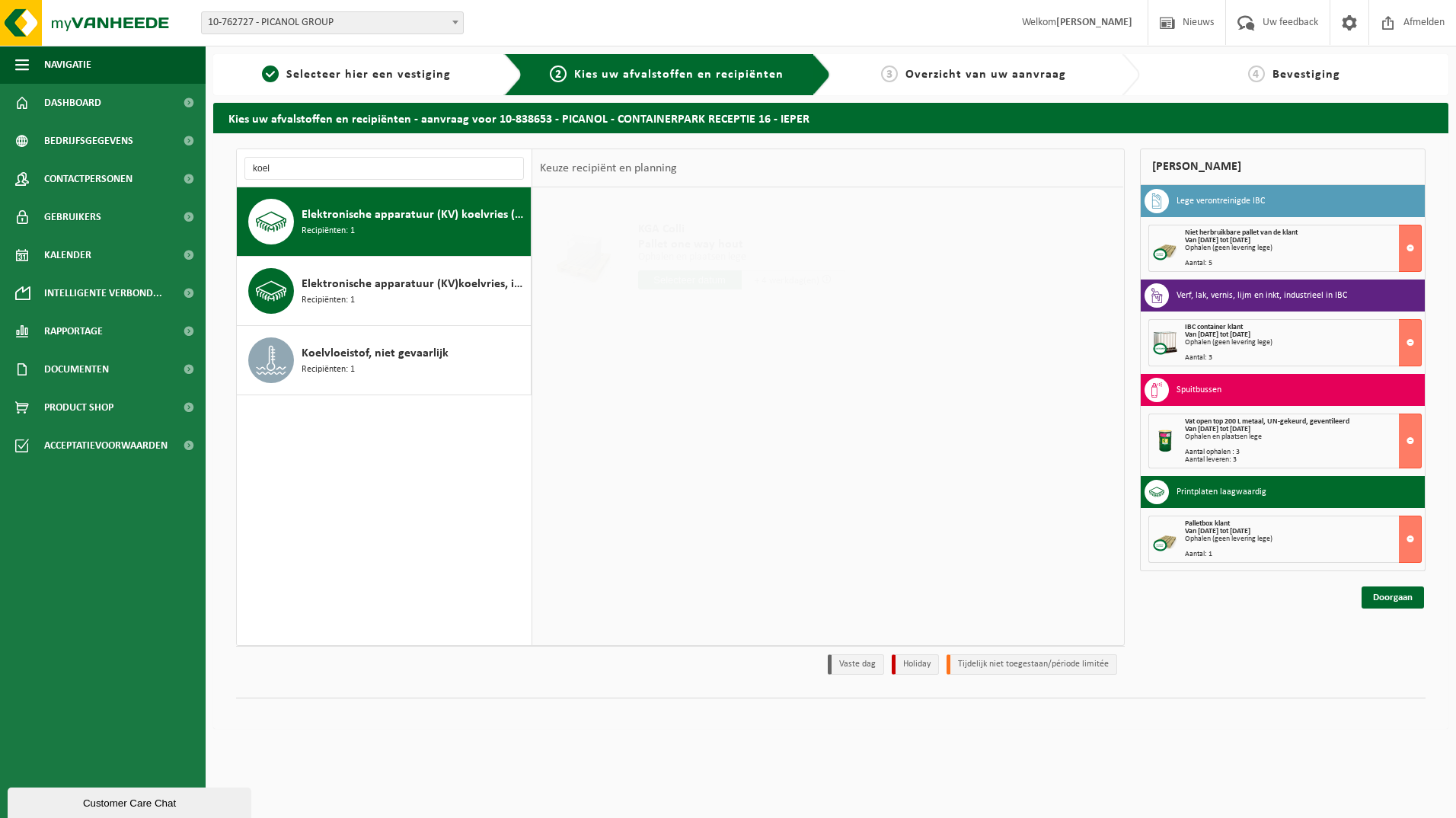
scroll to position [0, 0]
click at [663, 281] on input "text" at bounding box center [690, 280] width 103 height 19
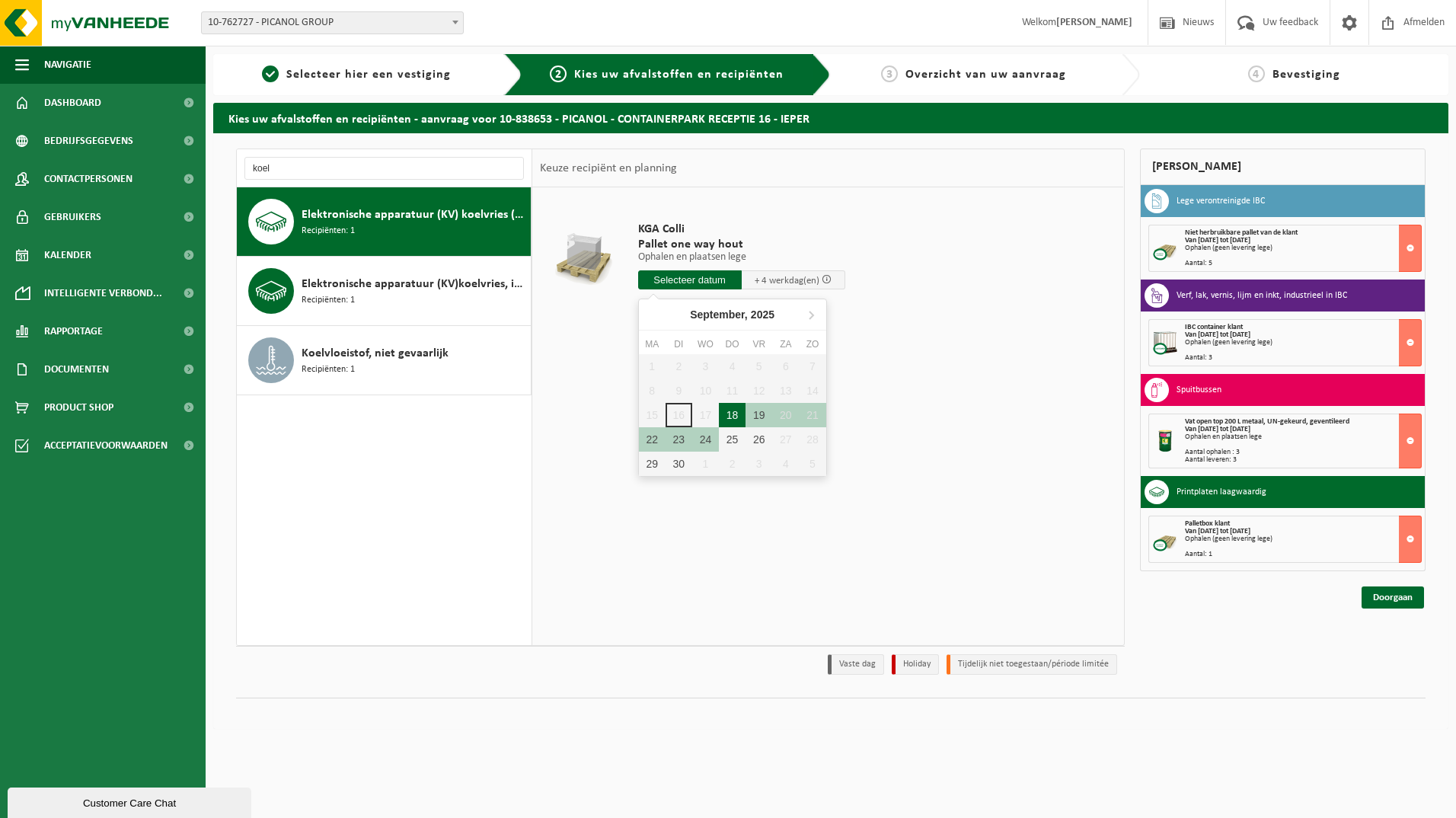
click at [739, 411] on div "18" at bounding box center [732, 414] width 26 height 24
type input "Van 2025-09-18"
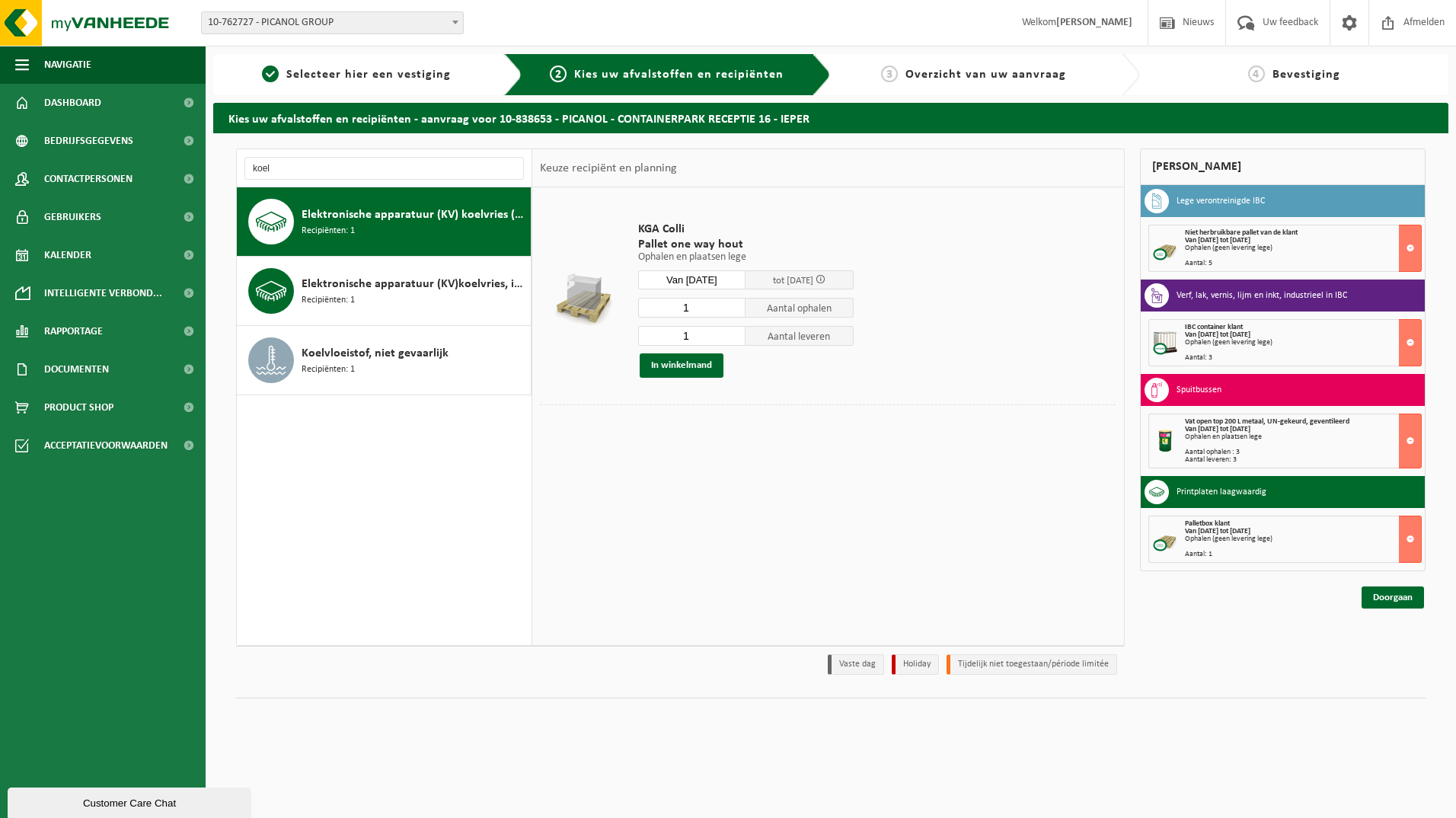
click at [696, 338] on input "1" at bounding box center [692, 335] width 108 height 19
click at [680, 371] on button "In winkelmand" at bounding box center [681, 366] width 84 height 24
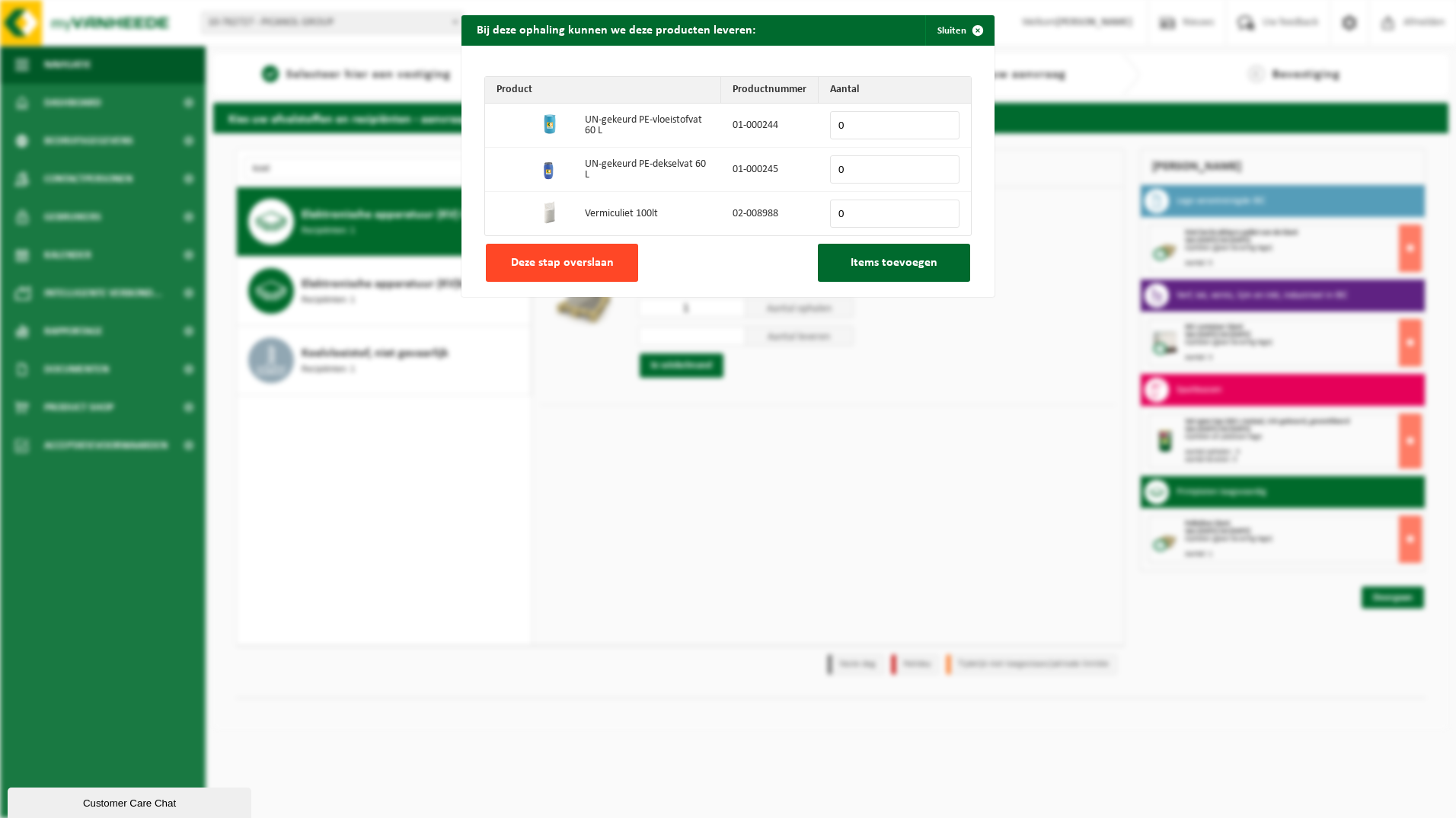
click at [594, 256] on span "Deze stap overslaan" at bounding box center [561, 262] width 102 height 13
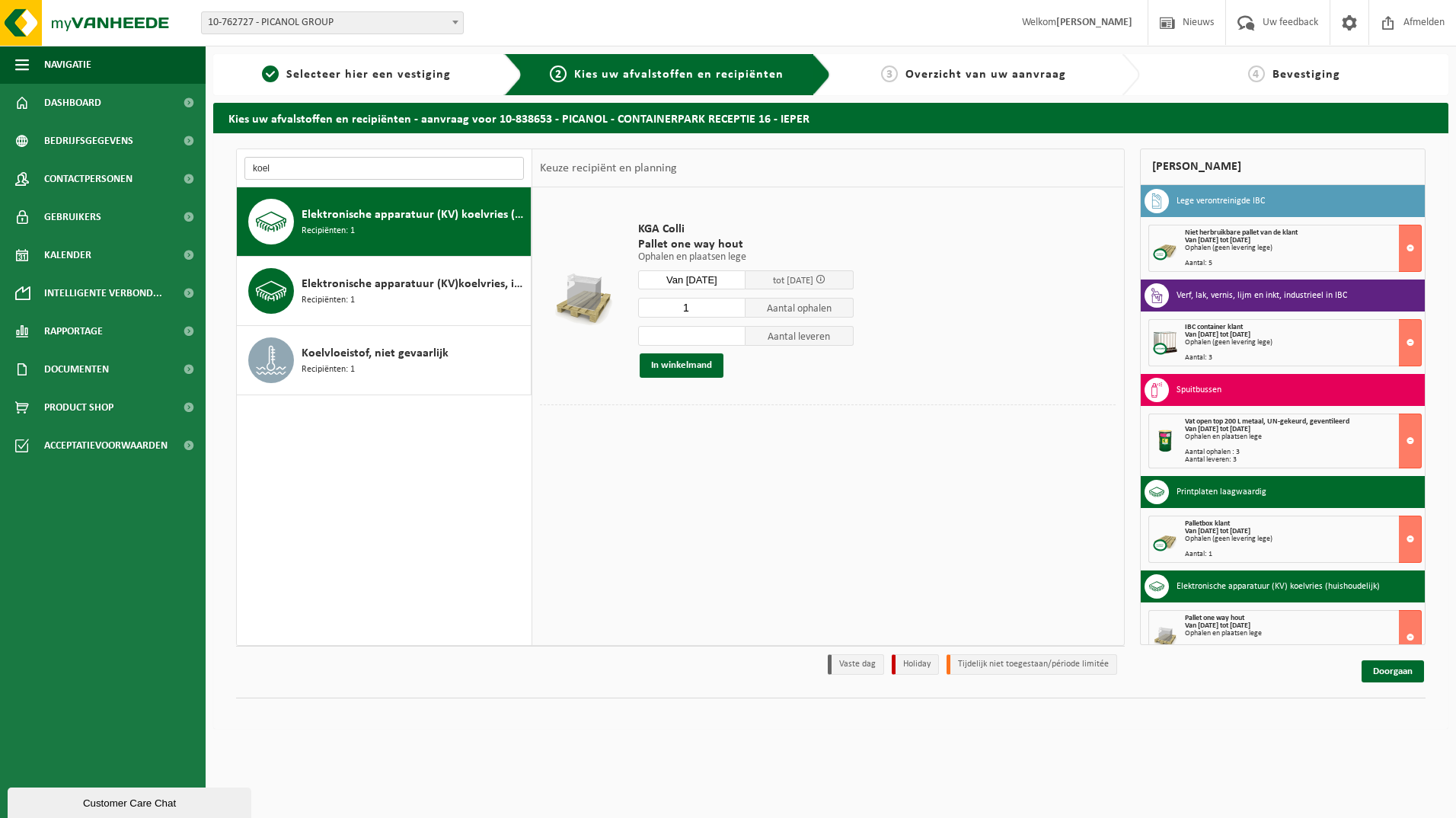
click at [336, 161] on input "koel" at bounding box center [384, 168] width 280 height 22
type input "k"
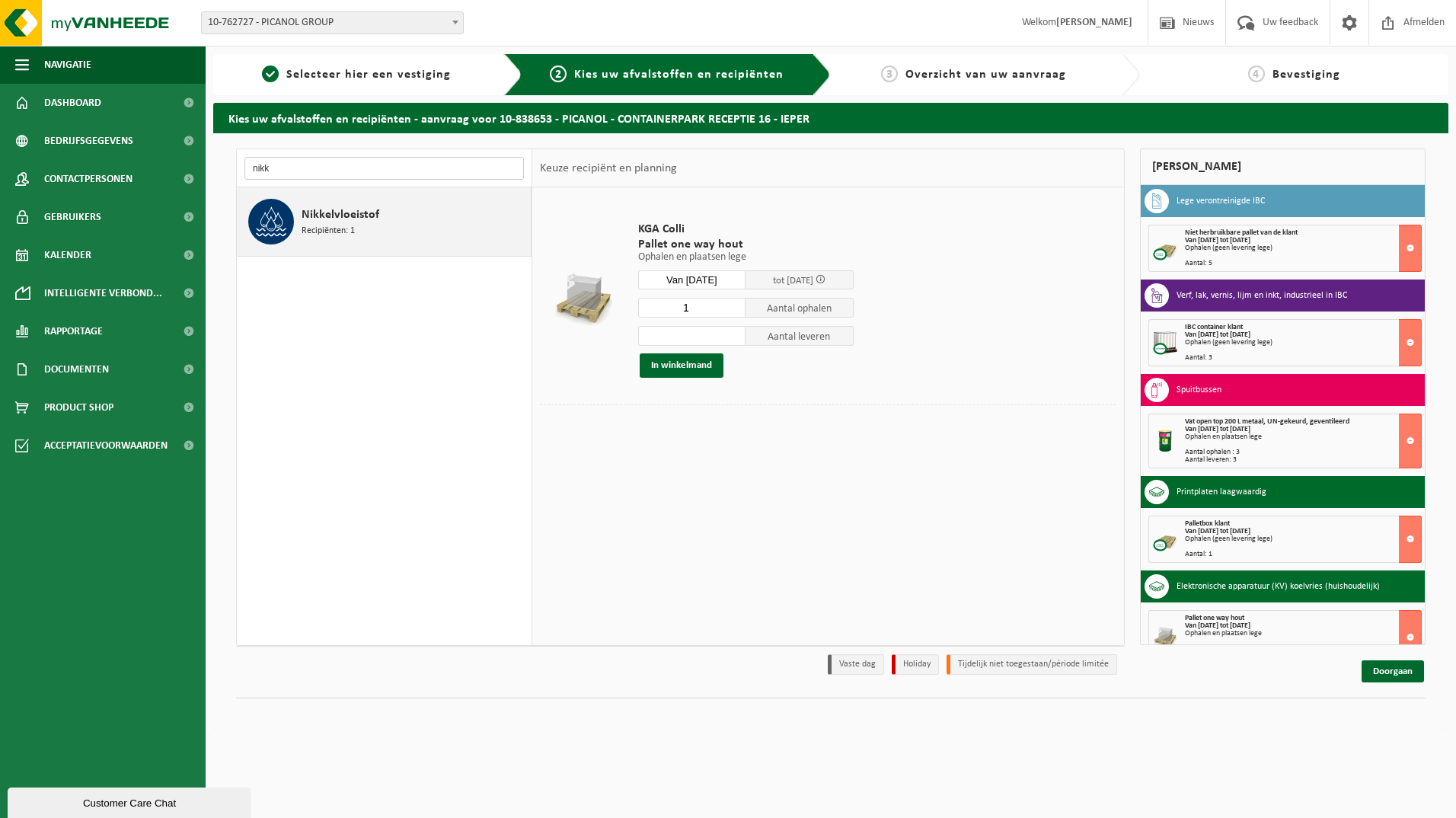
type input "nikk"
click at [354, 217] on span "Nikkelvloeistof" at bounding box center [340, 214] width 78 height 19
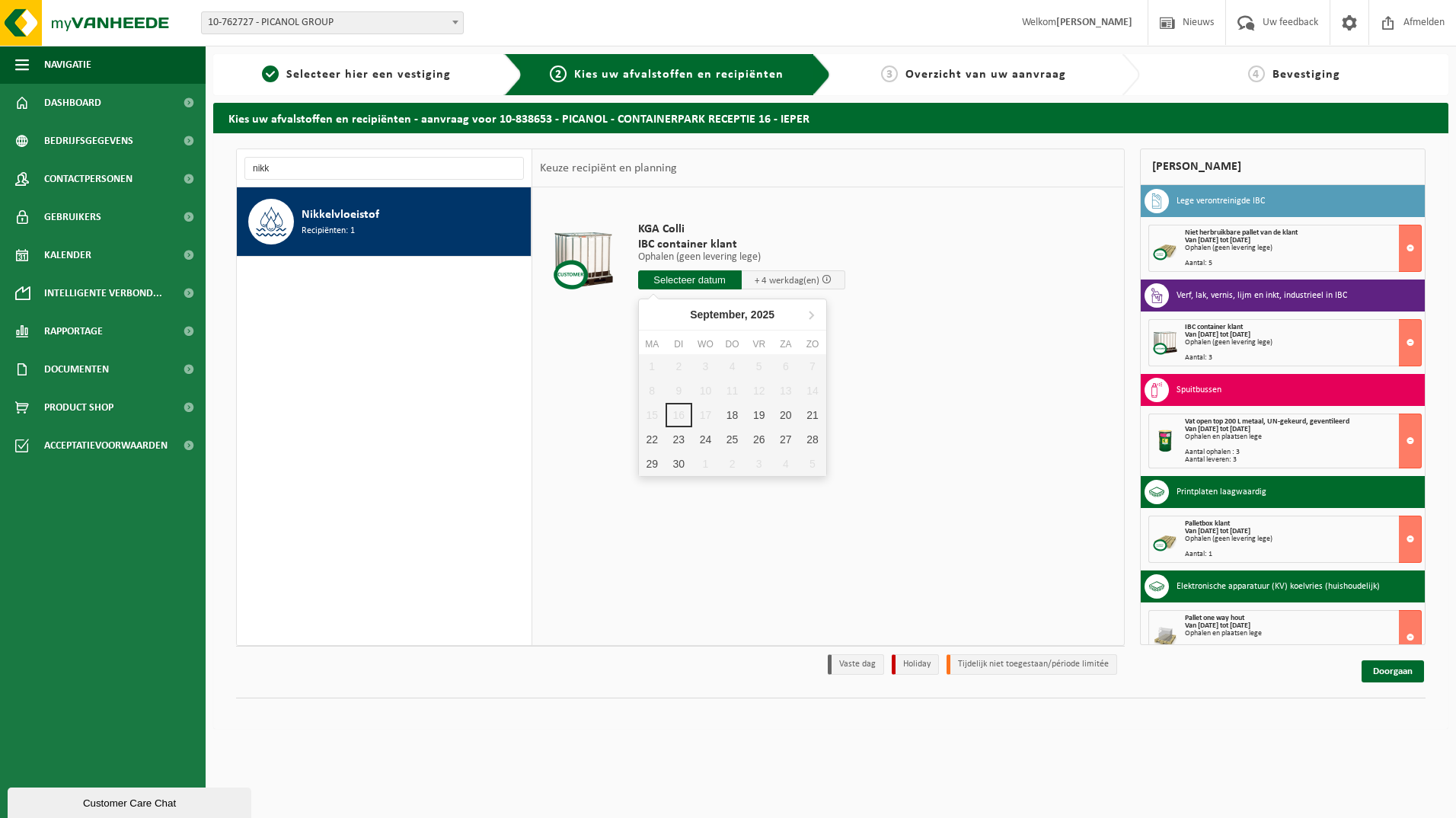
click at [706, 275] on input "text" at bounding box center [690, 280] width 103 height 19
click at [734, 413] on div "18" at bounding box center [732, 414] width 26 height 24
type input "Van 2025-09-18"
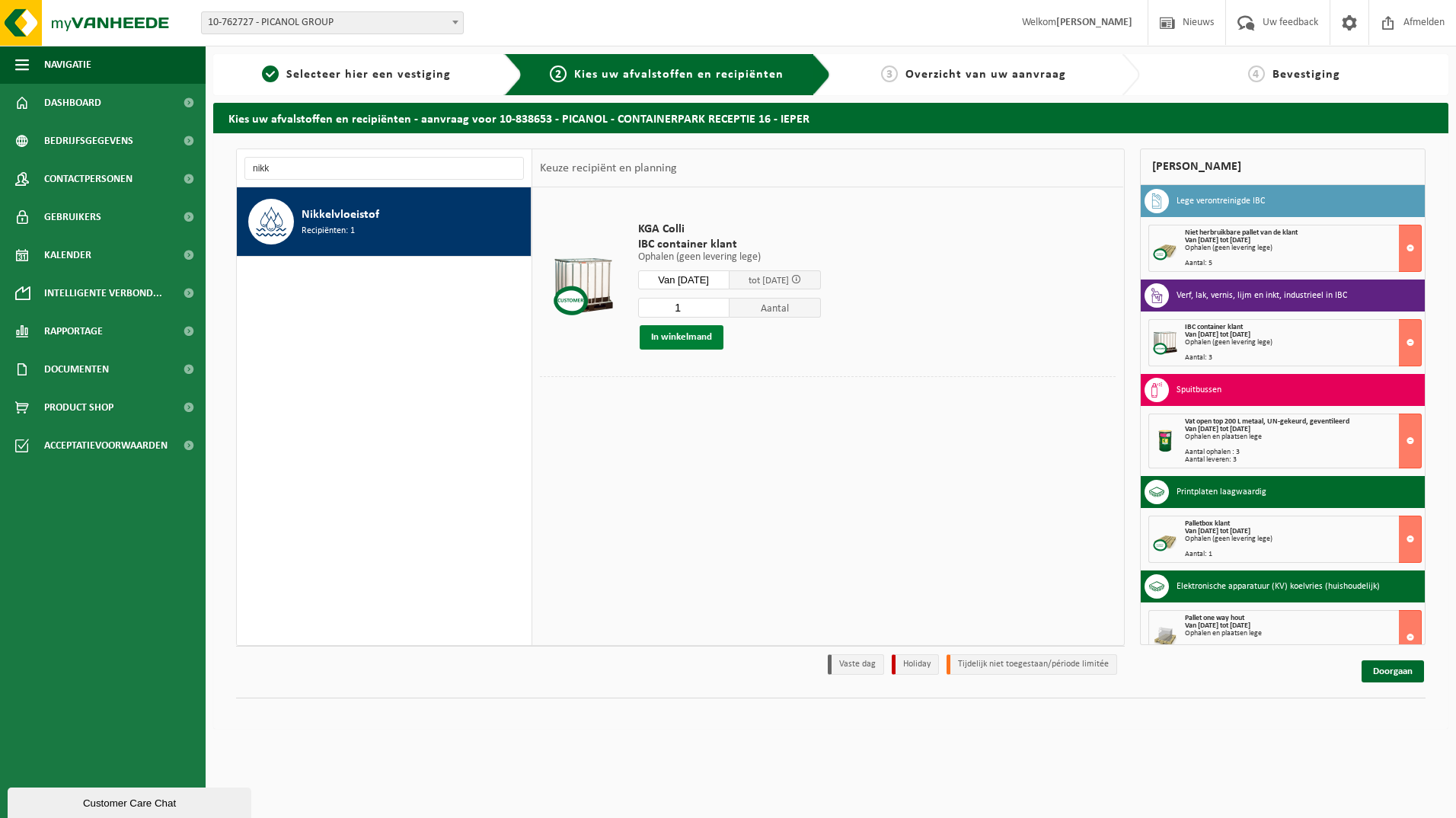
click at [698, 341] on button "In winkelmand" at bounding box center [681, 337] width 84 height 24
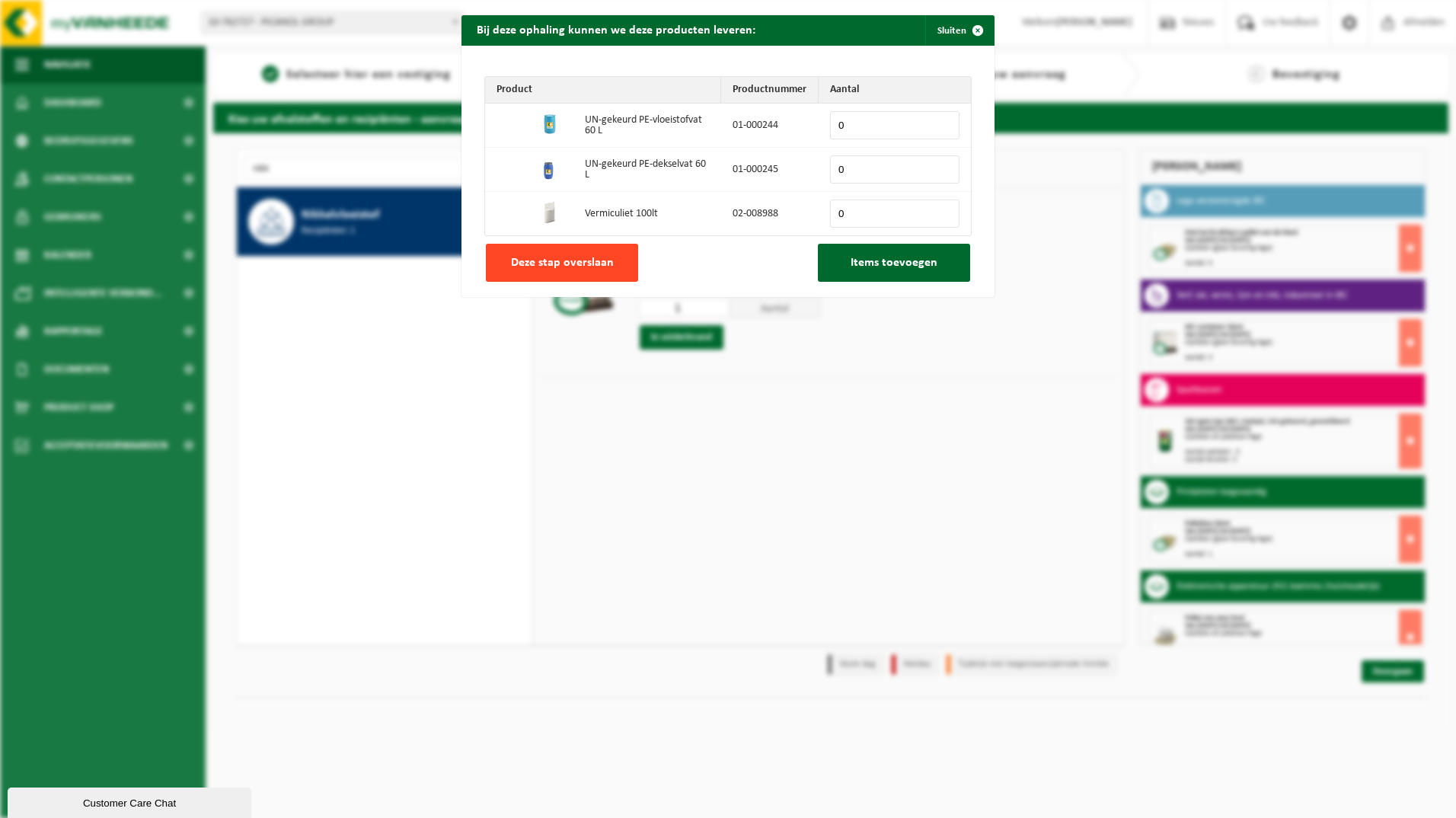
click at [600, 256] on span "Deze stap overslaan" at bounding box center [561, 262] width 102 height 13
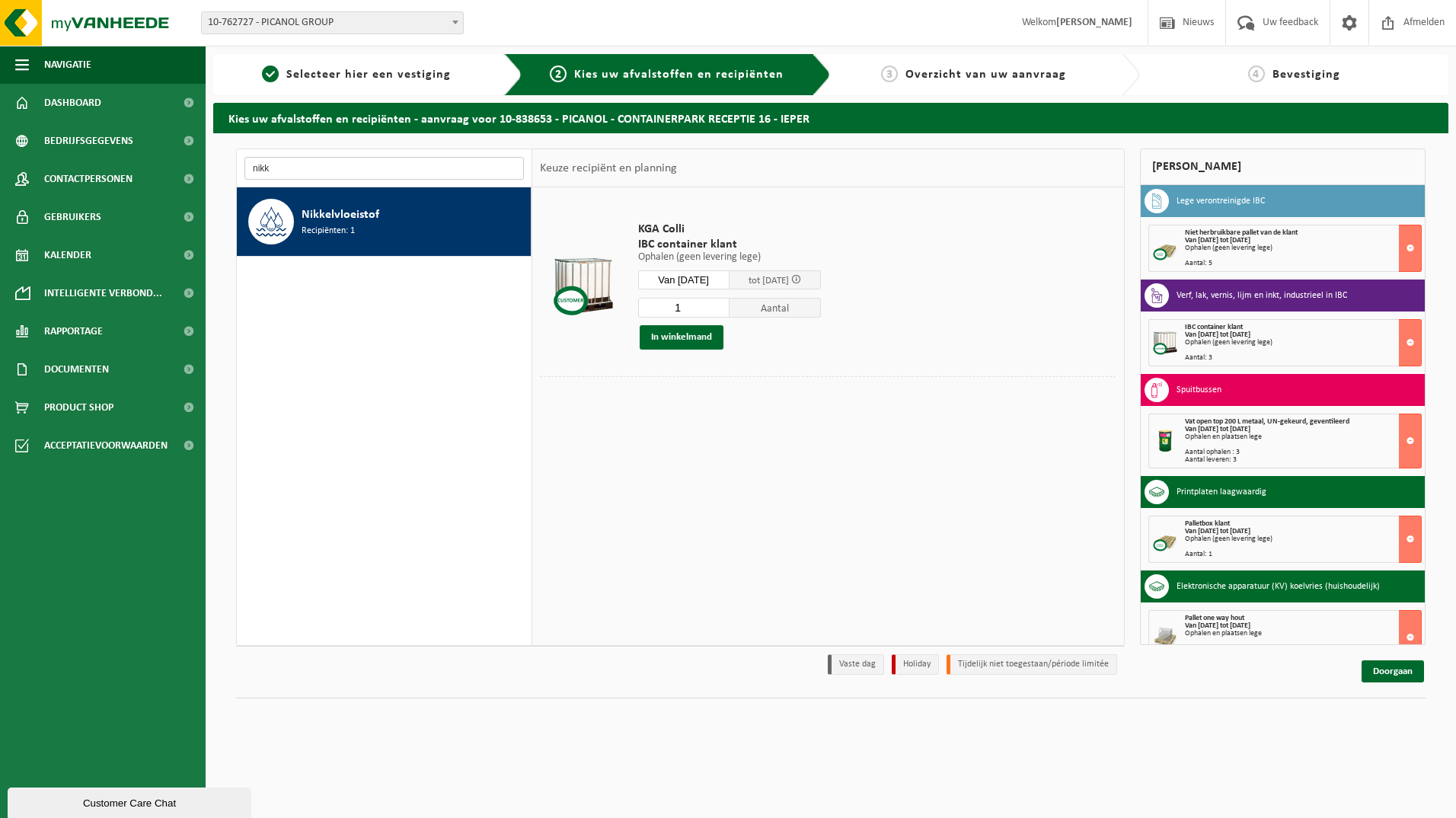
click at [308, 170] on input "nikk" at bounding box center [384, 168] width 280 height 22
type input "n"
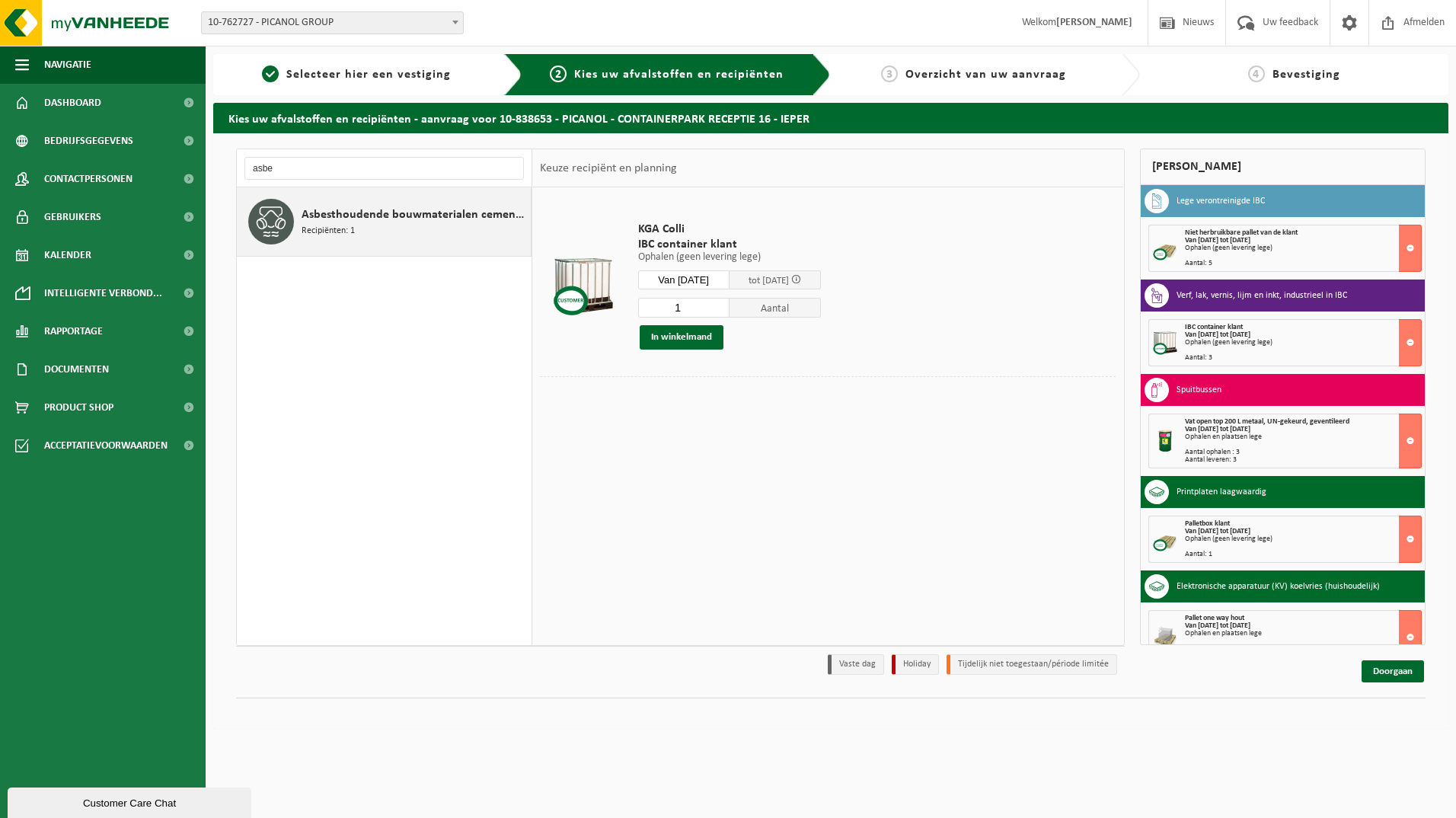
click at [409, 234] on div "Asbesthoudende bouwmaterialen cementgebonden (hechtgebonden) Recipiënten: 1" at bounding box center [413, 221] width 225 height 46
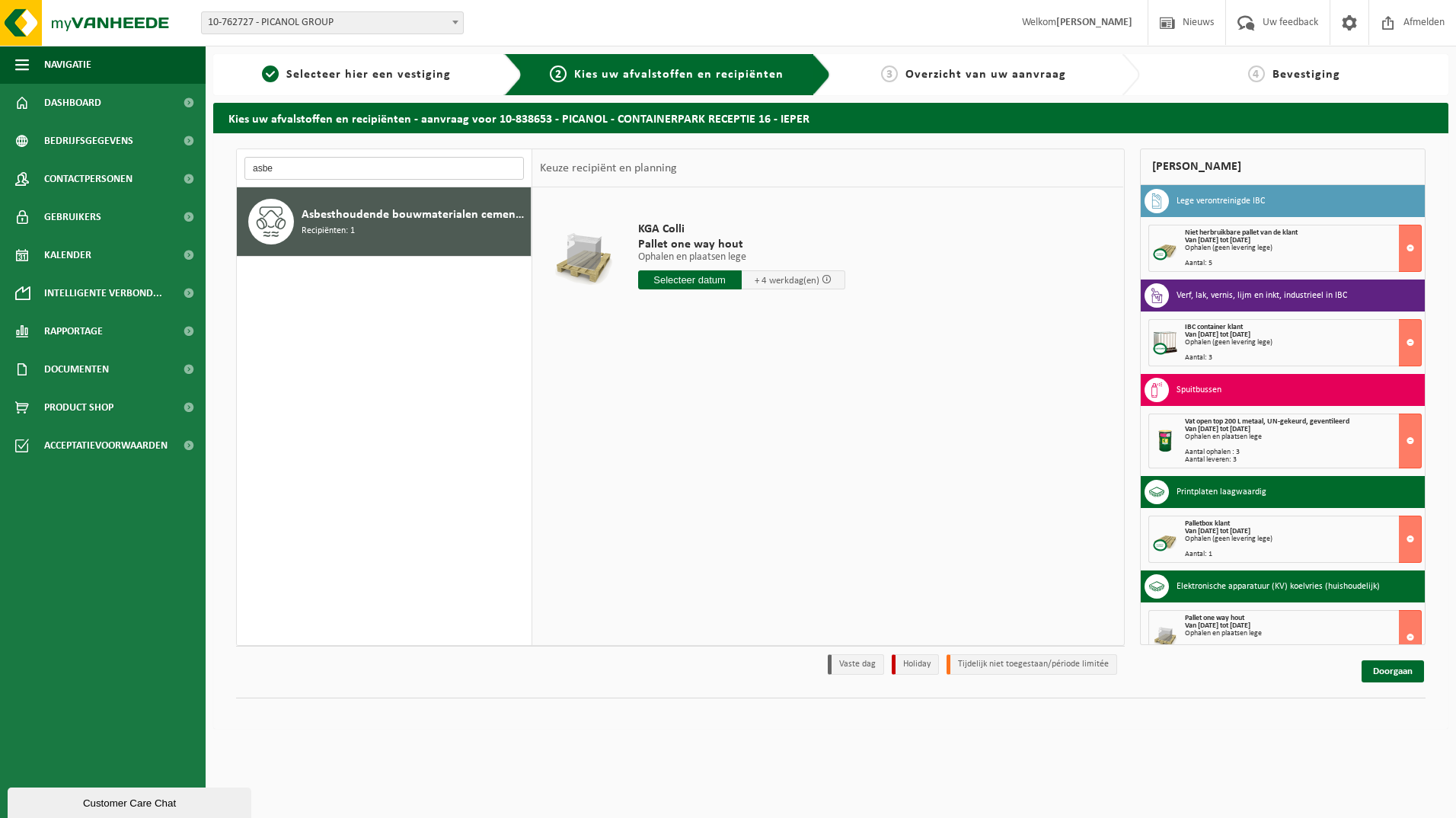
click at [298, 169] on input "asbe" at bounding box center [384, 168] width 280 height 22
type input "a"
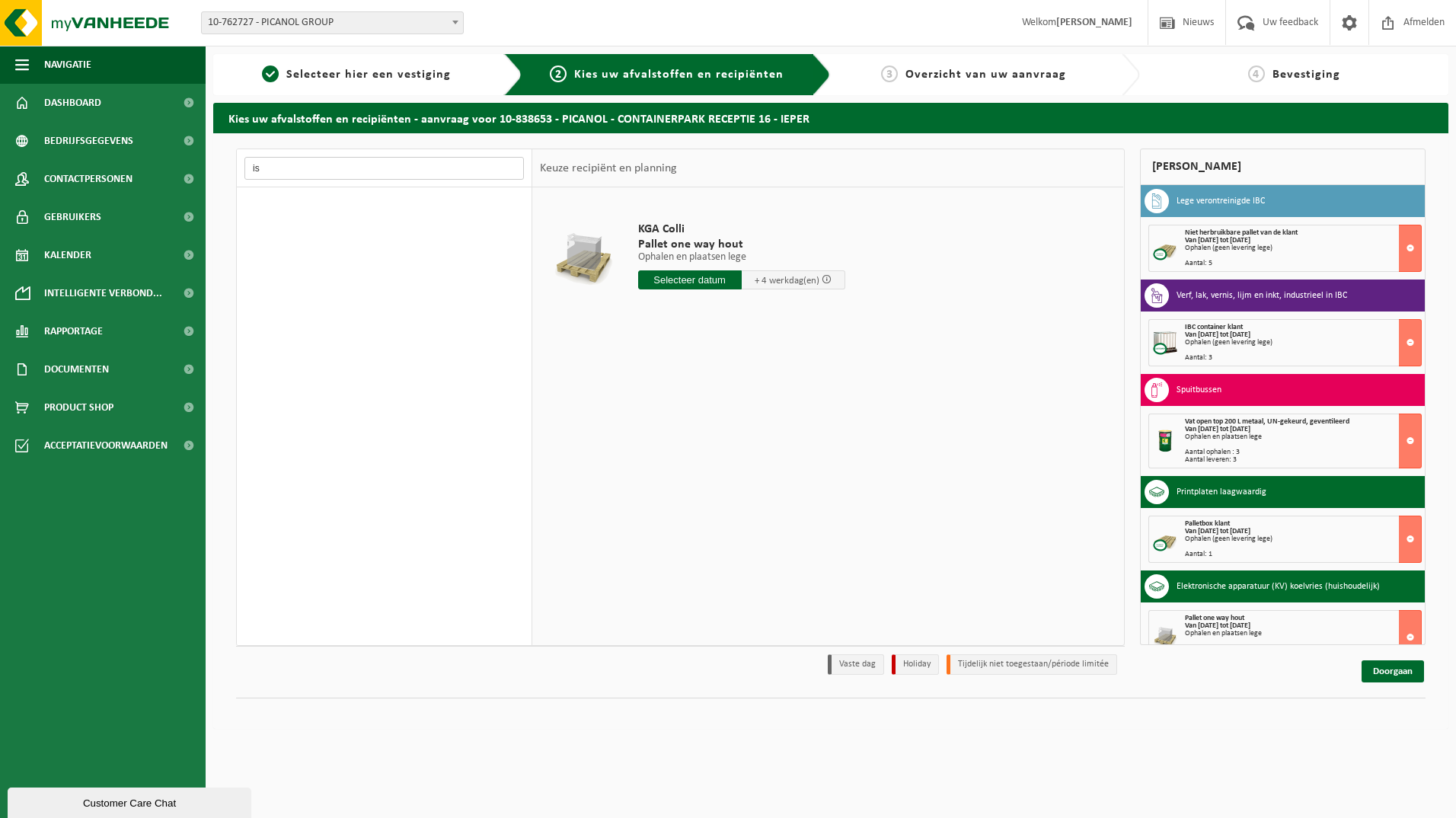
type input "i"
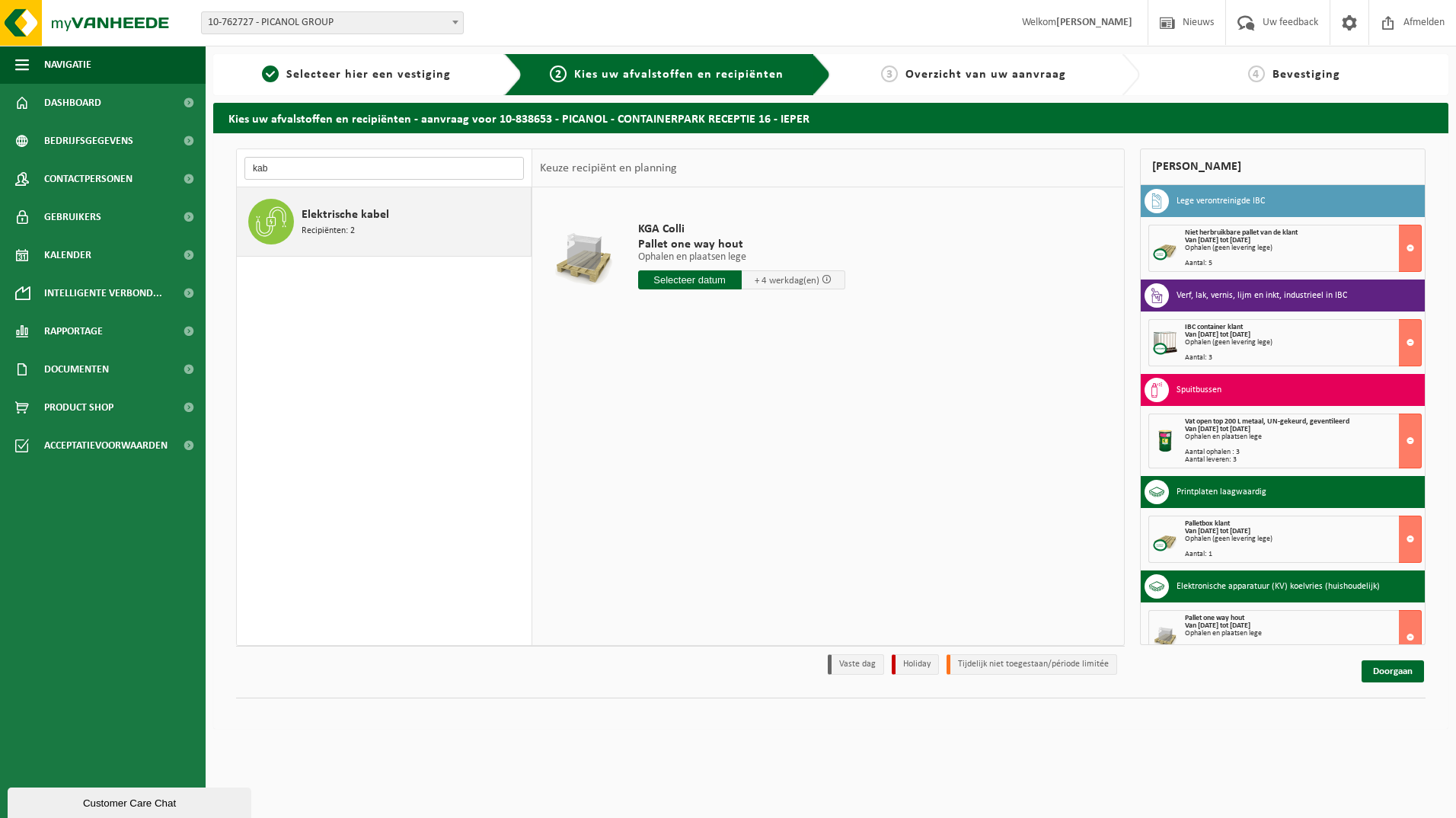
type input "kab"
click at [358, 218] on span "Elektrische kabel" at bounding box center [345, 214] width 88 height 19
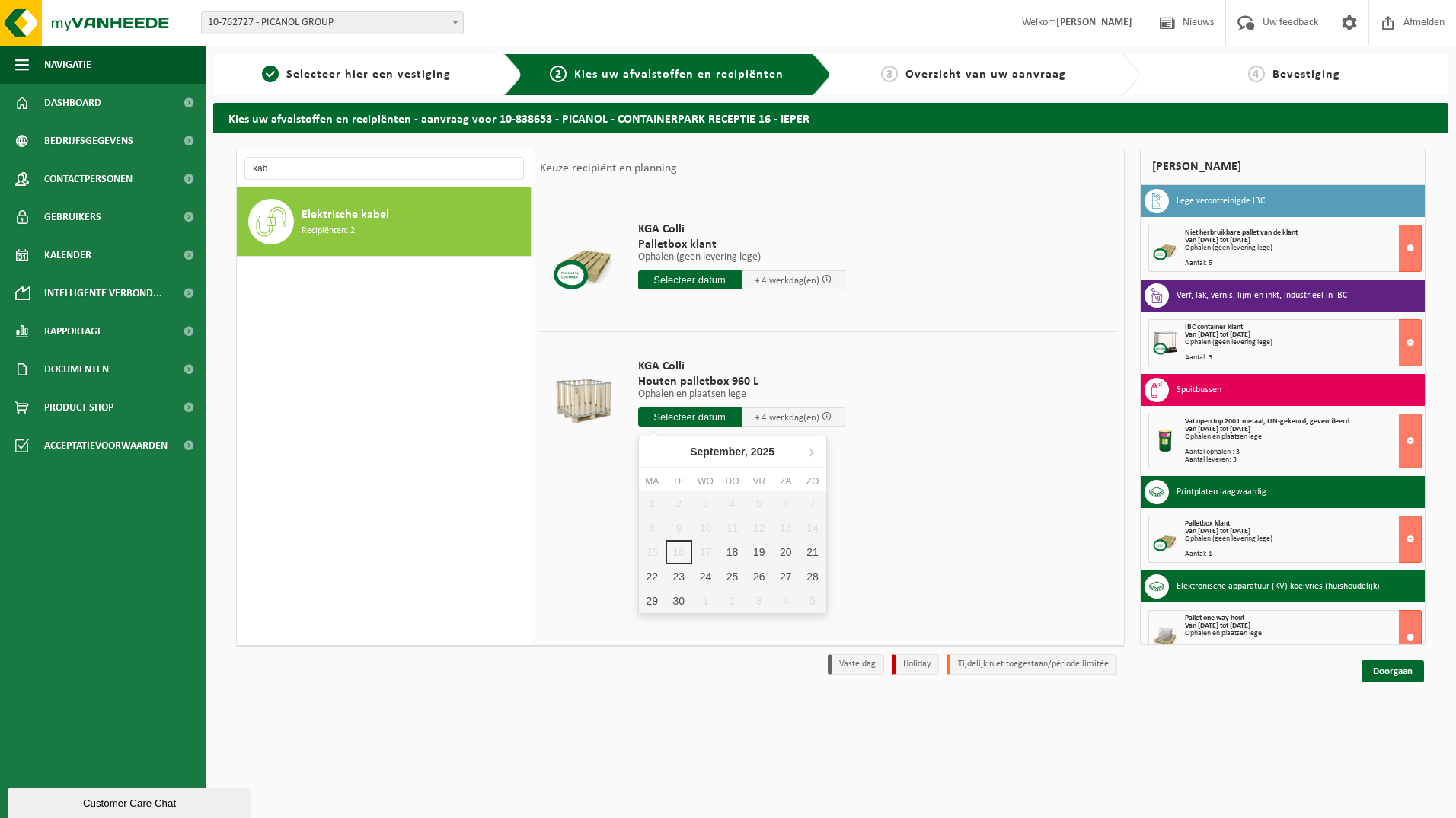
click at [704, 415] on input "text" at bounding box center [690, 417] width 103 height 19
click at [730, 553] on div "18" at bounding box center [732, 552] width 26 height 24
type input "Van 2025-09-18"
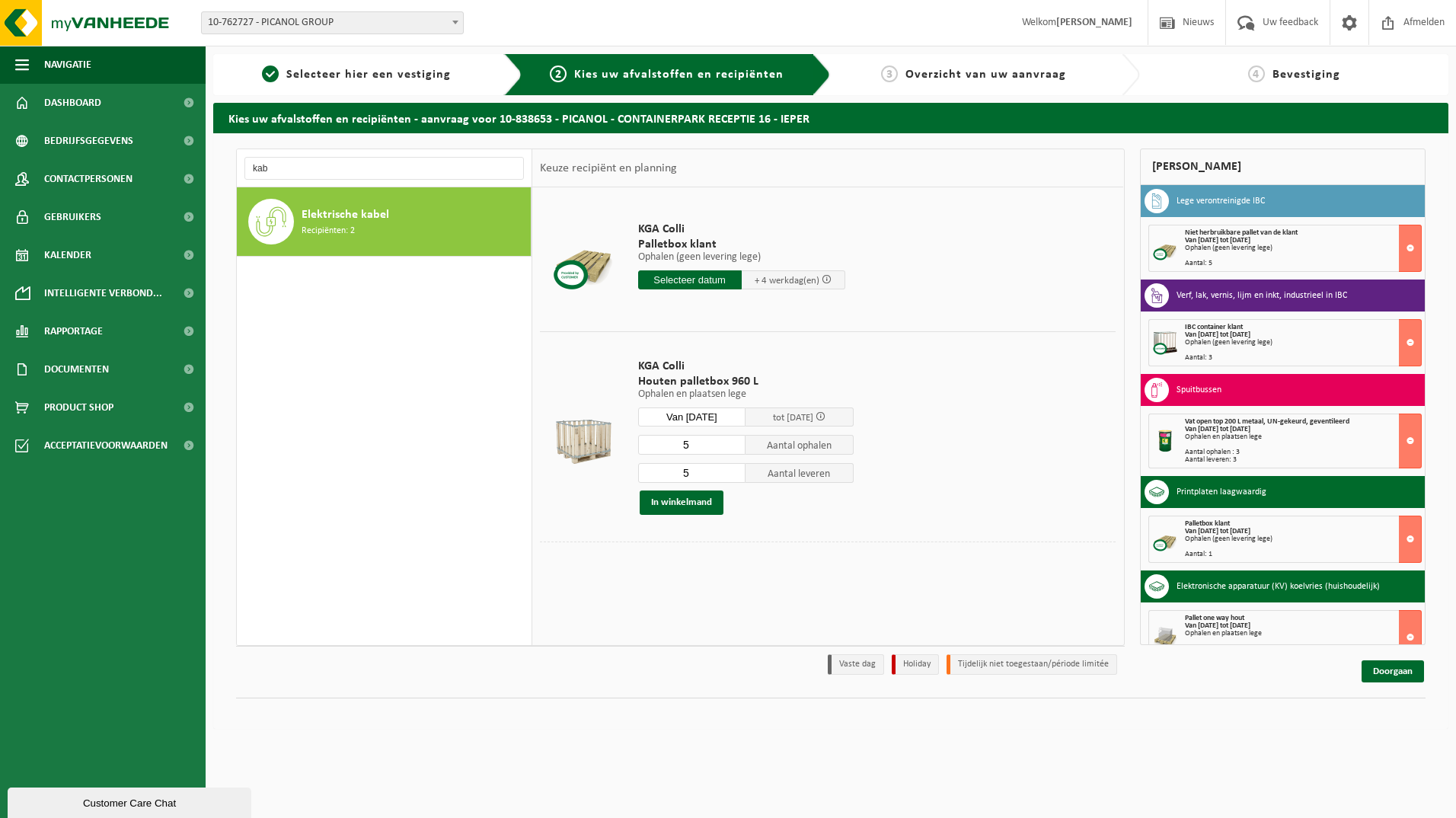
click at [694, 443] on input "5" at bounding box center [692, 445] width 108 height 19
type input "1"
click at [697, 478] on input "5" at bounding box center [692, 473] width 108 height 19
type input "1"
click at [695, 503] on button "In winkelmand" at bounding box center [681, 502] width 84 height 24
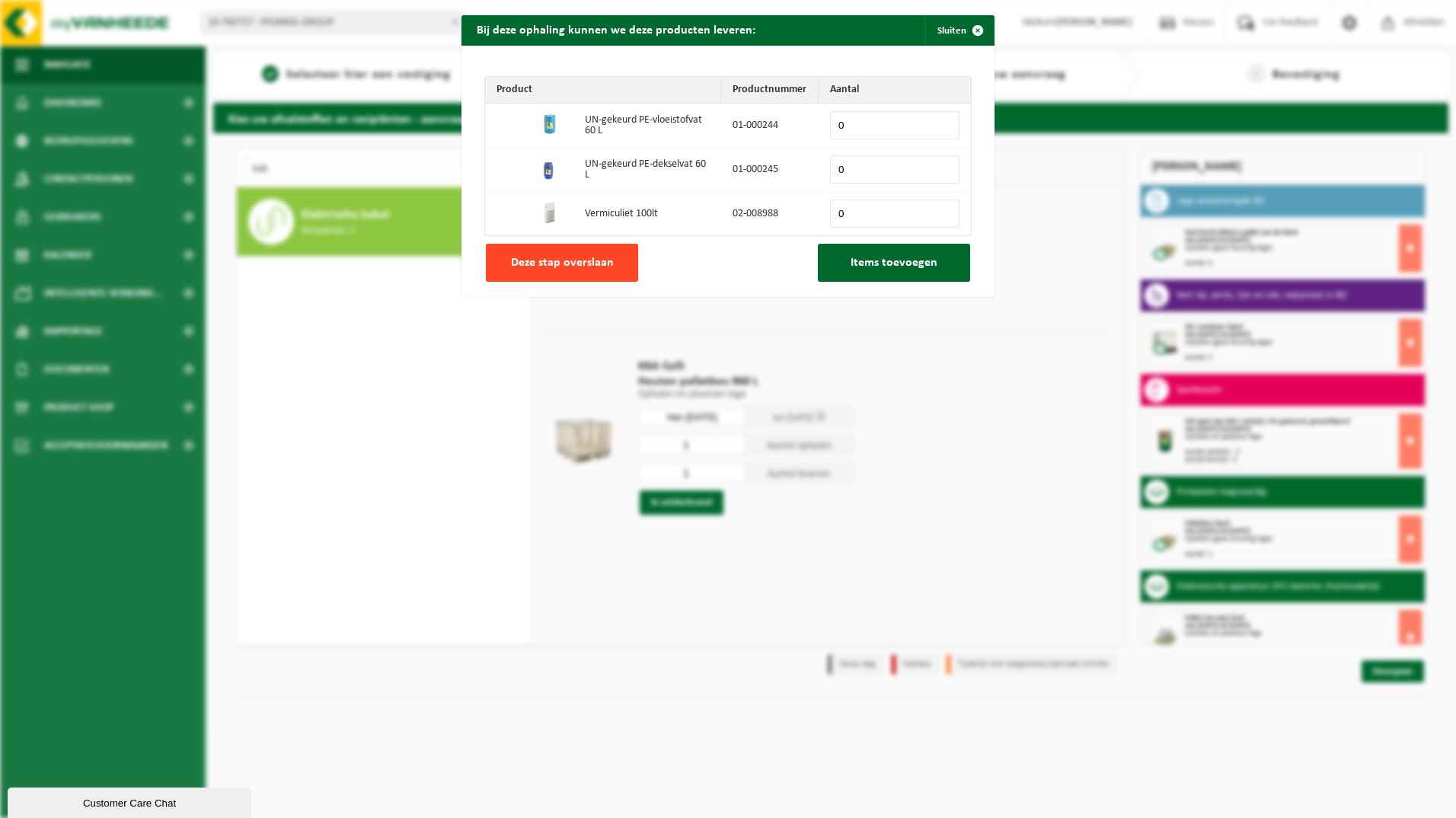
click at [609, 262] on button "Deze stap overslaan" at bounding box center [562, 262] width 152 height 38
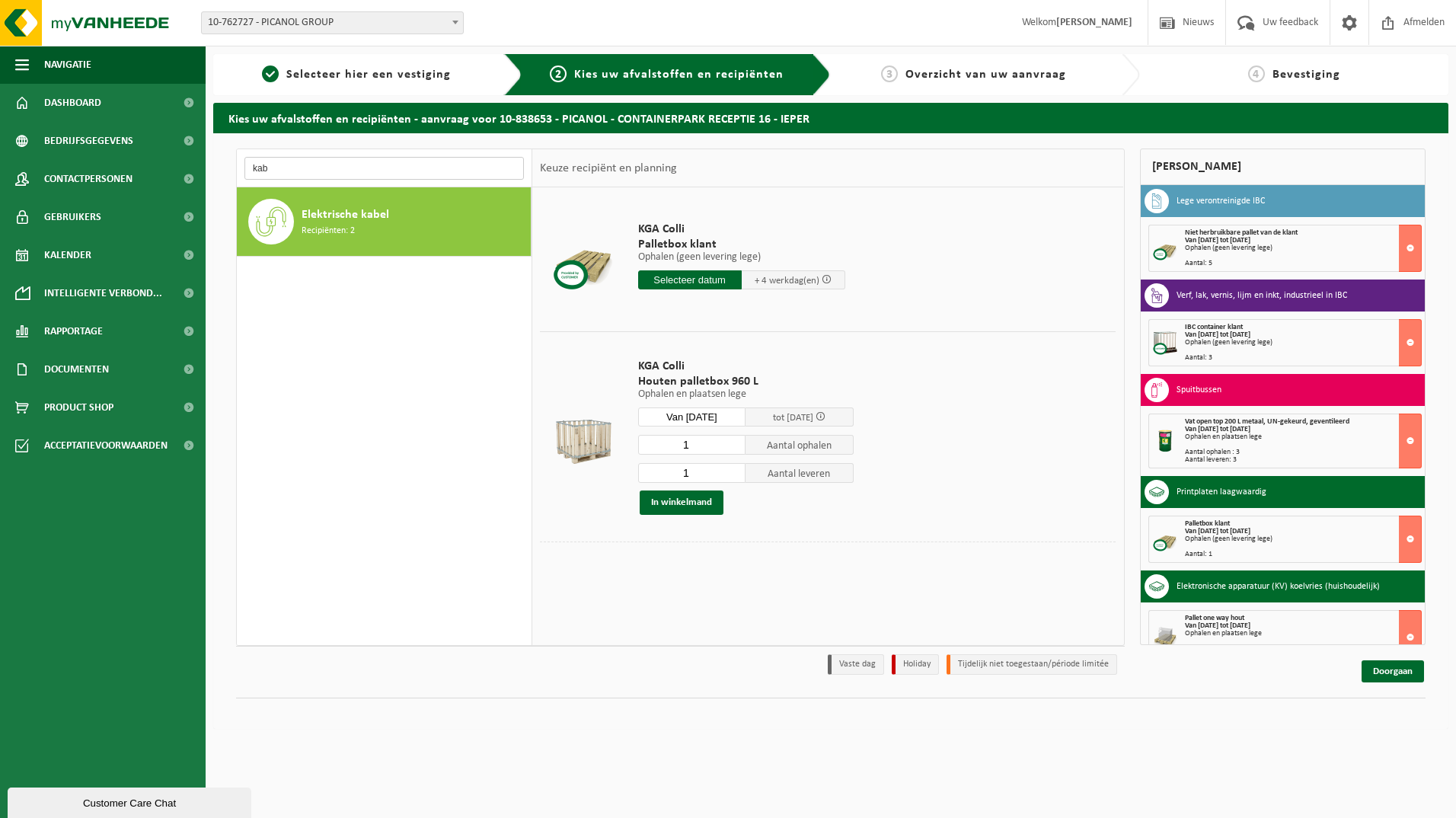
click at [381, 173] on input "kab" at bounding box center [384, 168] width 280 height 22
type input "k"
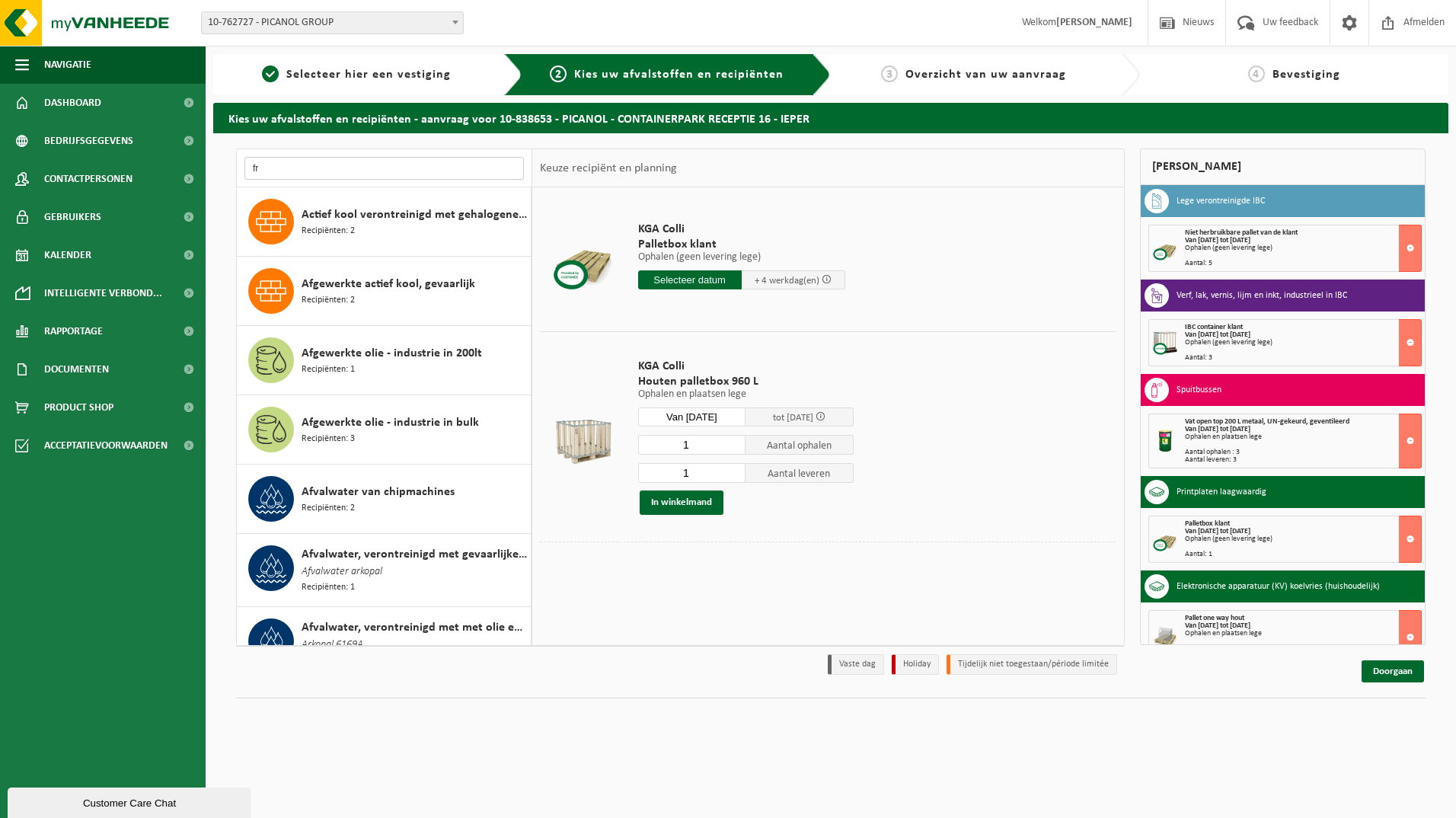
type input "f"
click at [270, 169] on input "f" at bounding box center [384, 168] width 280 height 22
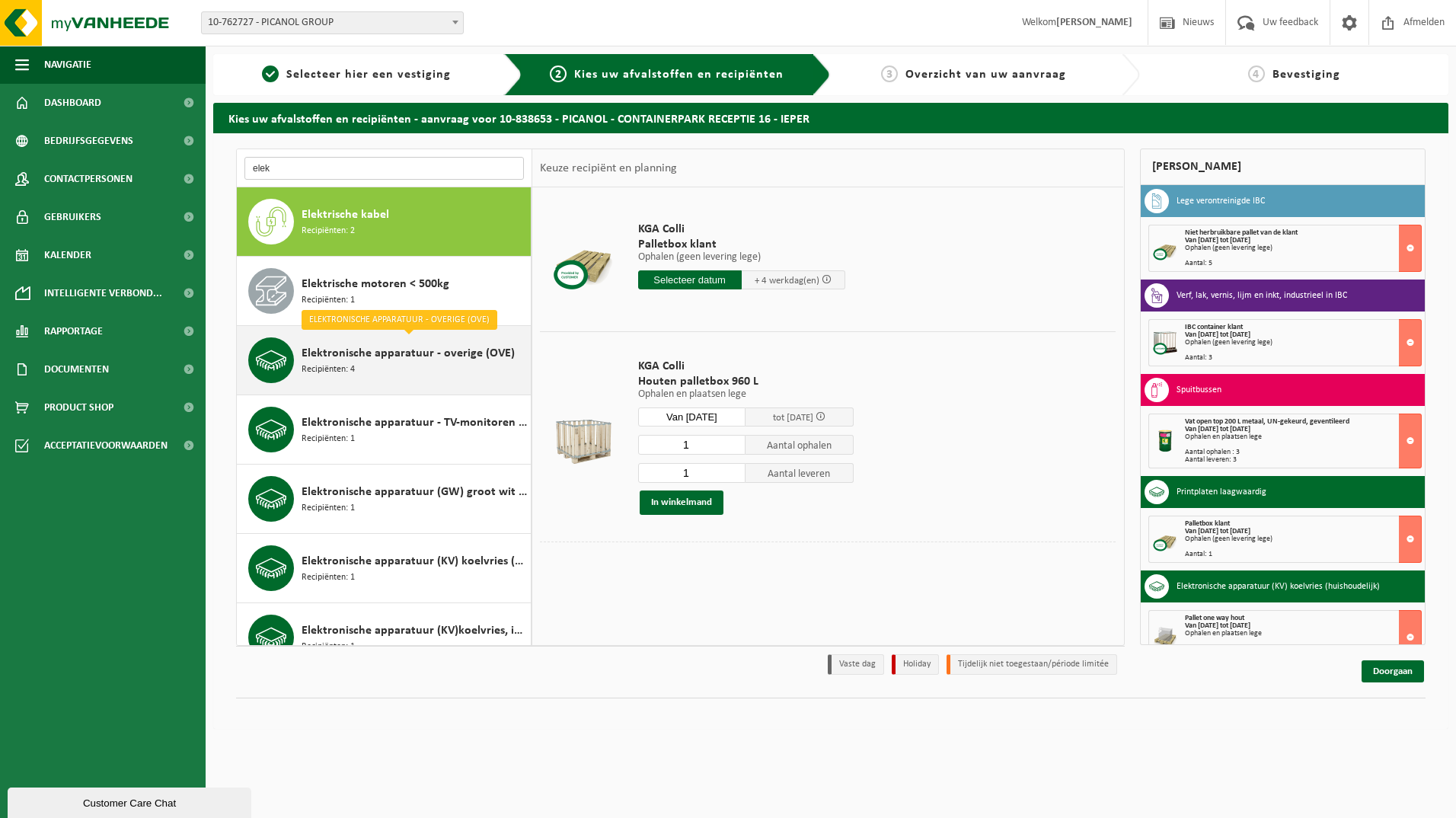
type input "elek"
click at [417, 357] on span "Elektronische apparatuur - overige (OVE)" at bounding box center [407, 353] width 213 height 19
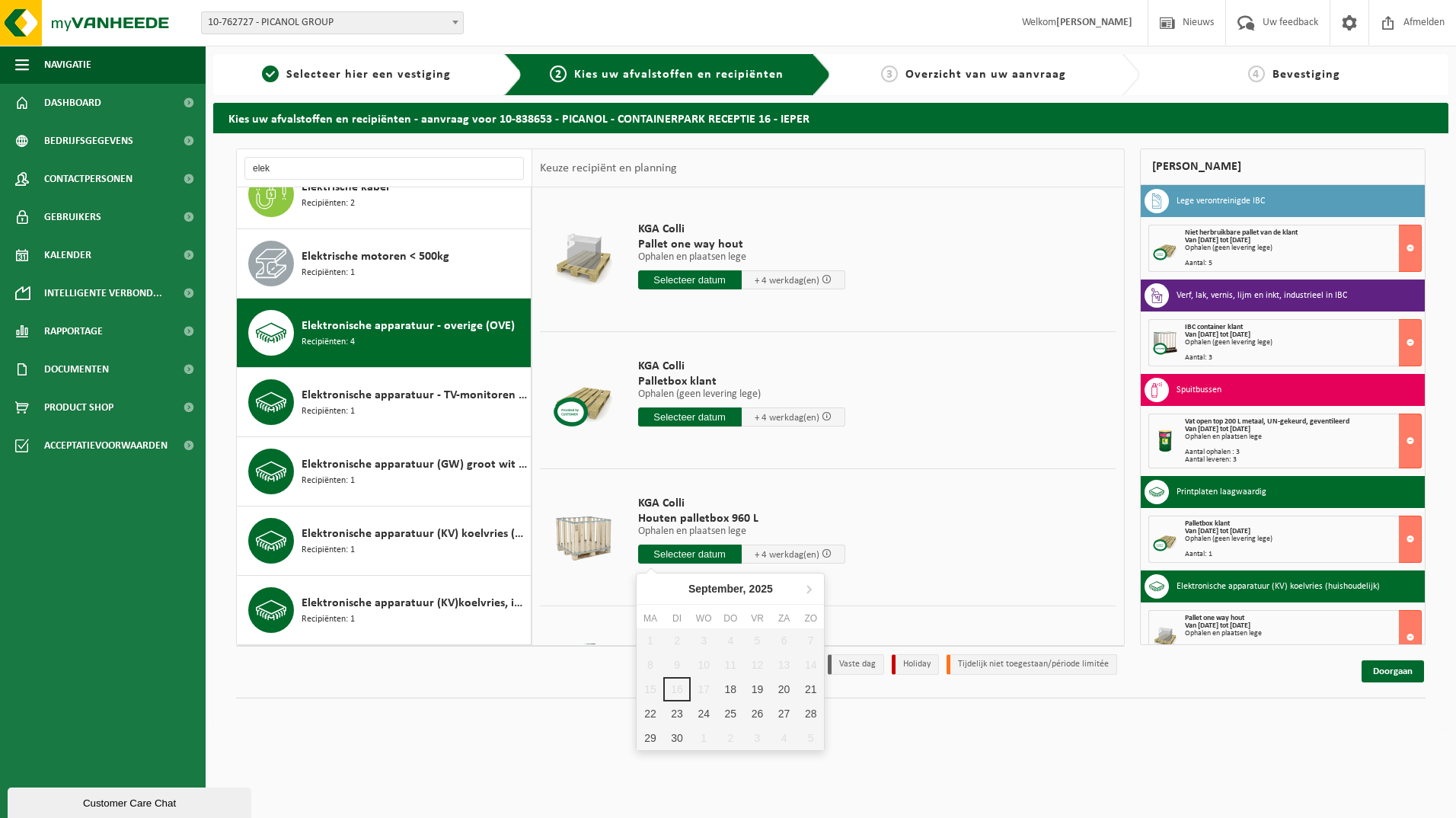
click at [693, 549] on input "text" at bounding box center [690, 555] width 103 height 19
click at [727, 683] on div "18" at bounding box center [730, 689] width 26 height 24
type input "Van 2025-09-18"
type input "2025-09-18"
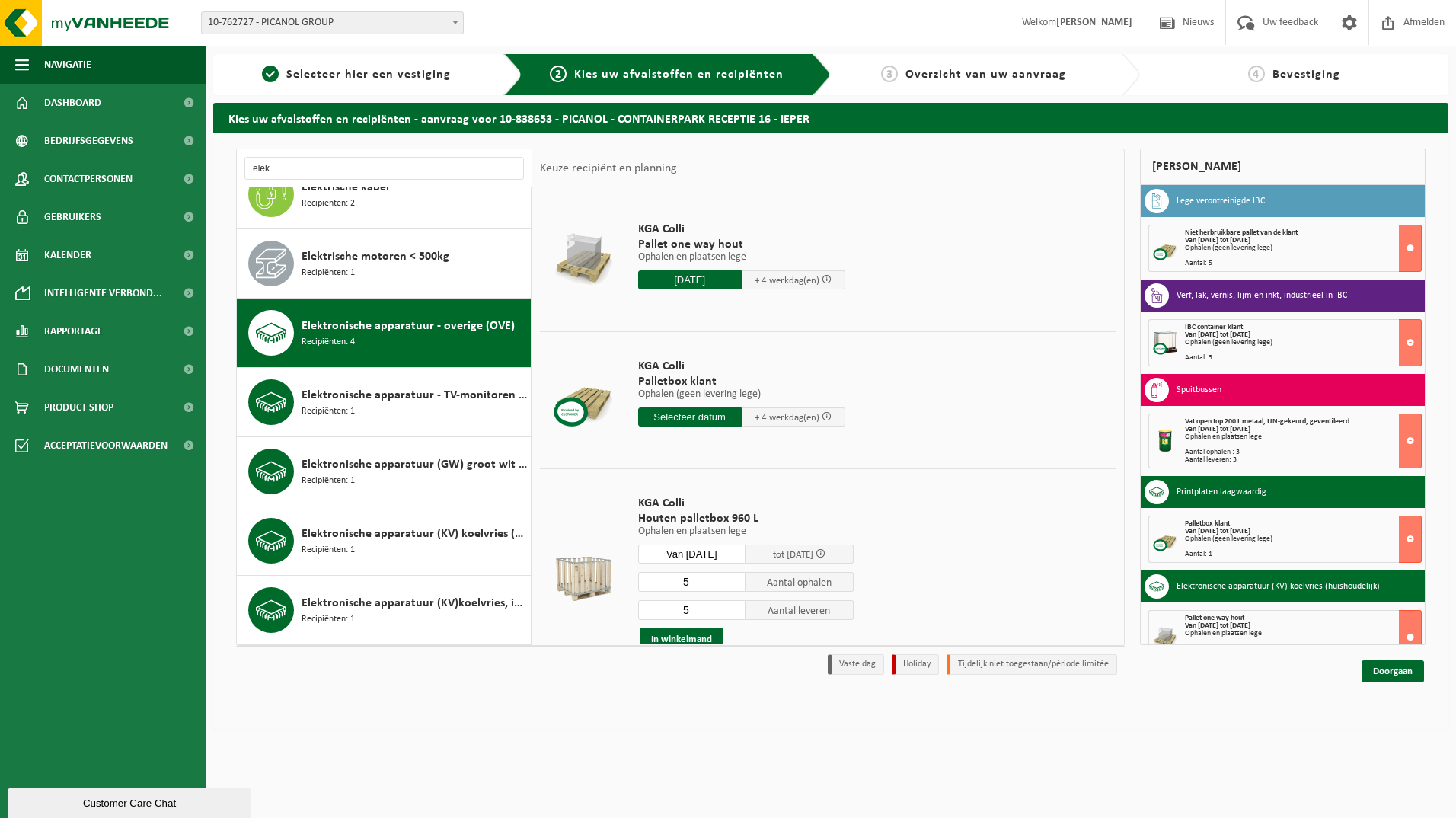
click at [688, 578] on input "5" at bounding box center [692, 582] width 108 height 19
type input "1"
click at [702, 604] on input "5" at bounding box center [692, 610] width 108 height 19
type input "1"
click at [695, 637] on button "In winkelmand" at bounding box center [681, 640] width 84 height 24
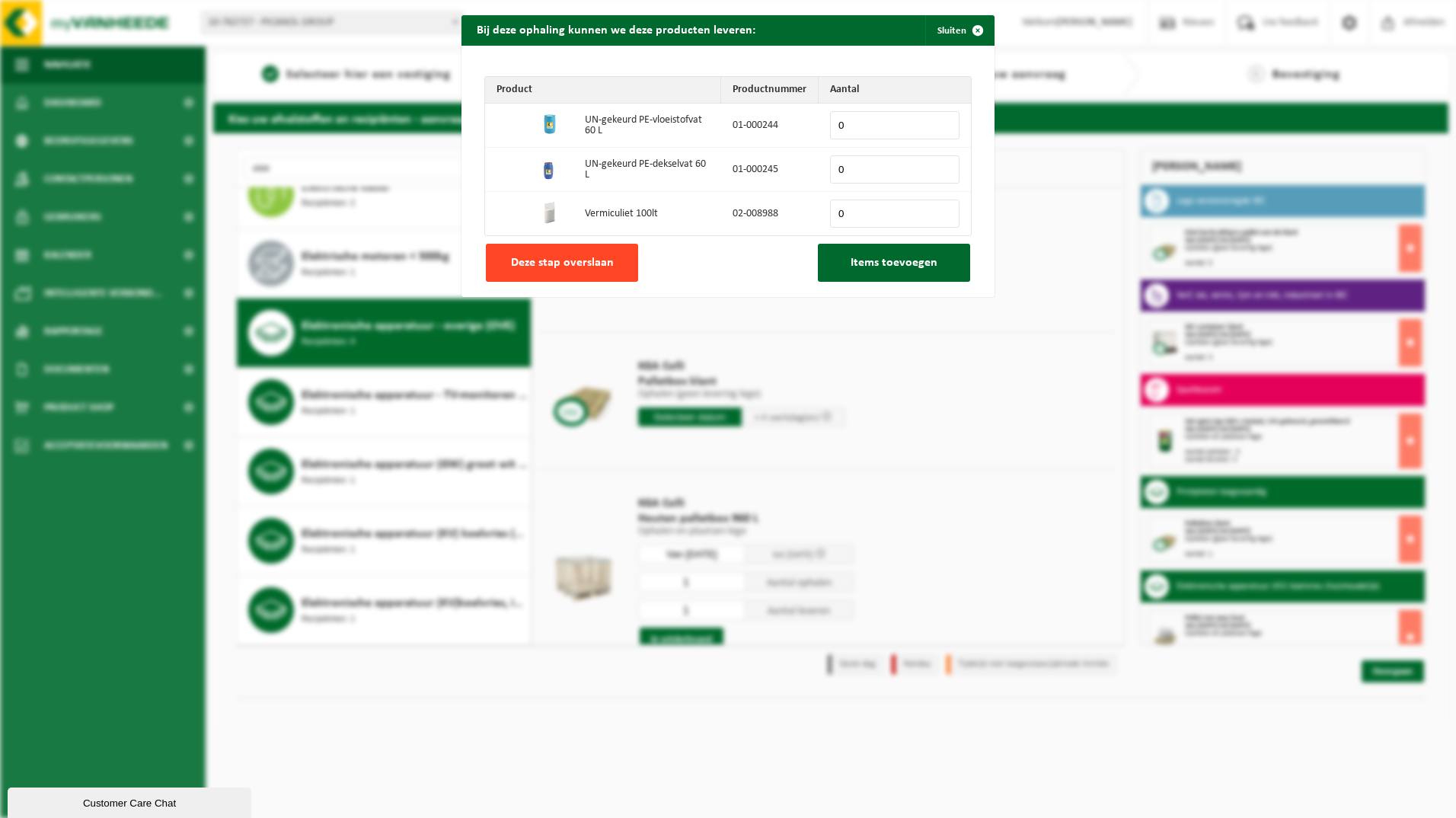
click at [531, 263] on span "Deze stap overslaan" at bounding box center [561, 262] width 102 height 13
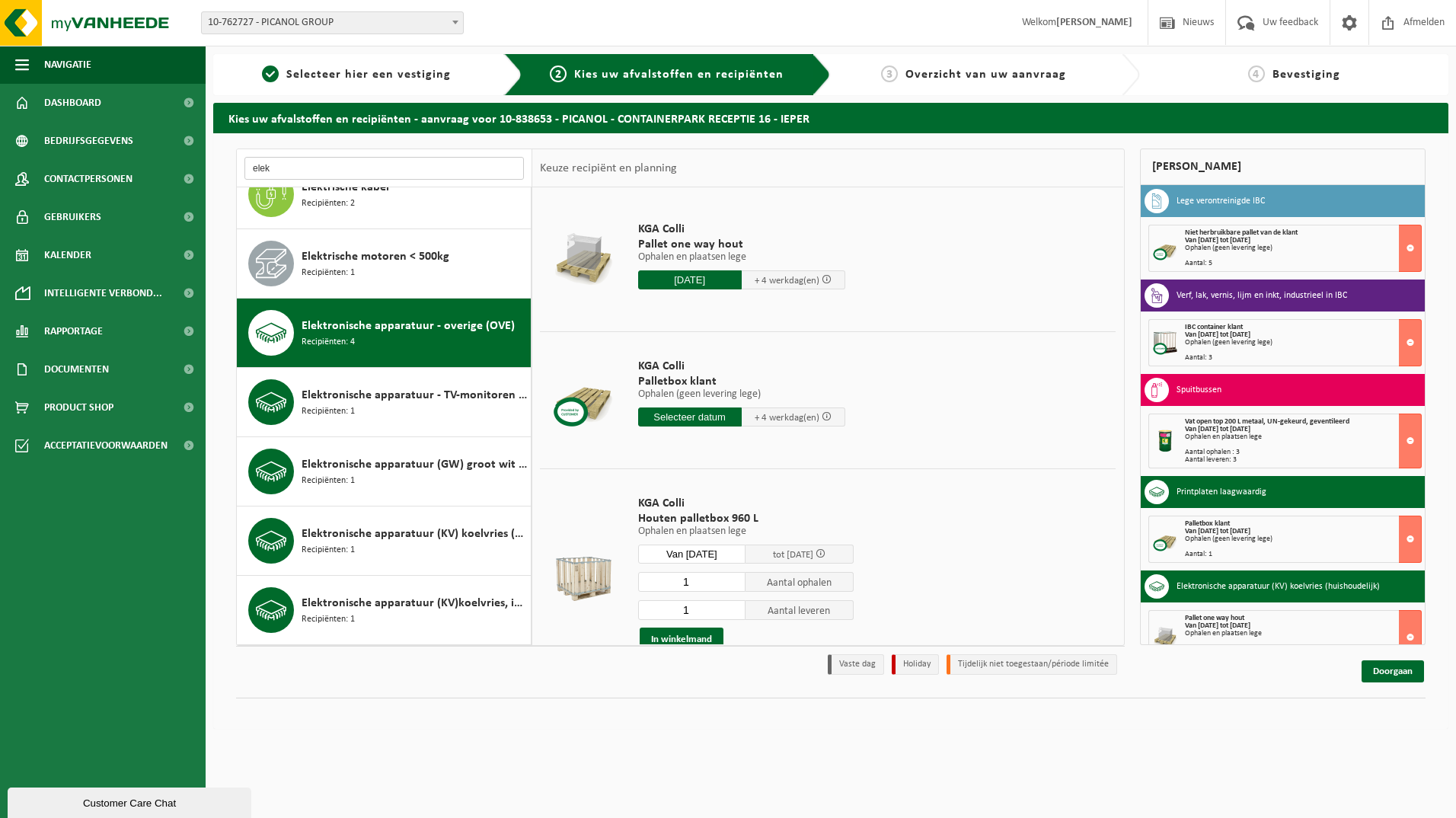
click at [367, 171] on input "elek" at bounding box center [384, 168] width 280 height 22
type input "e"
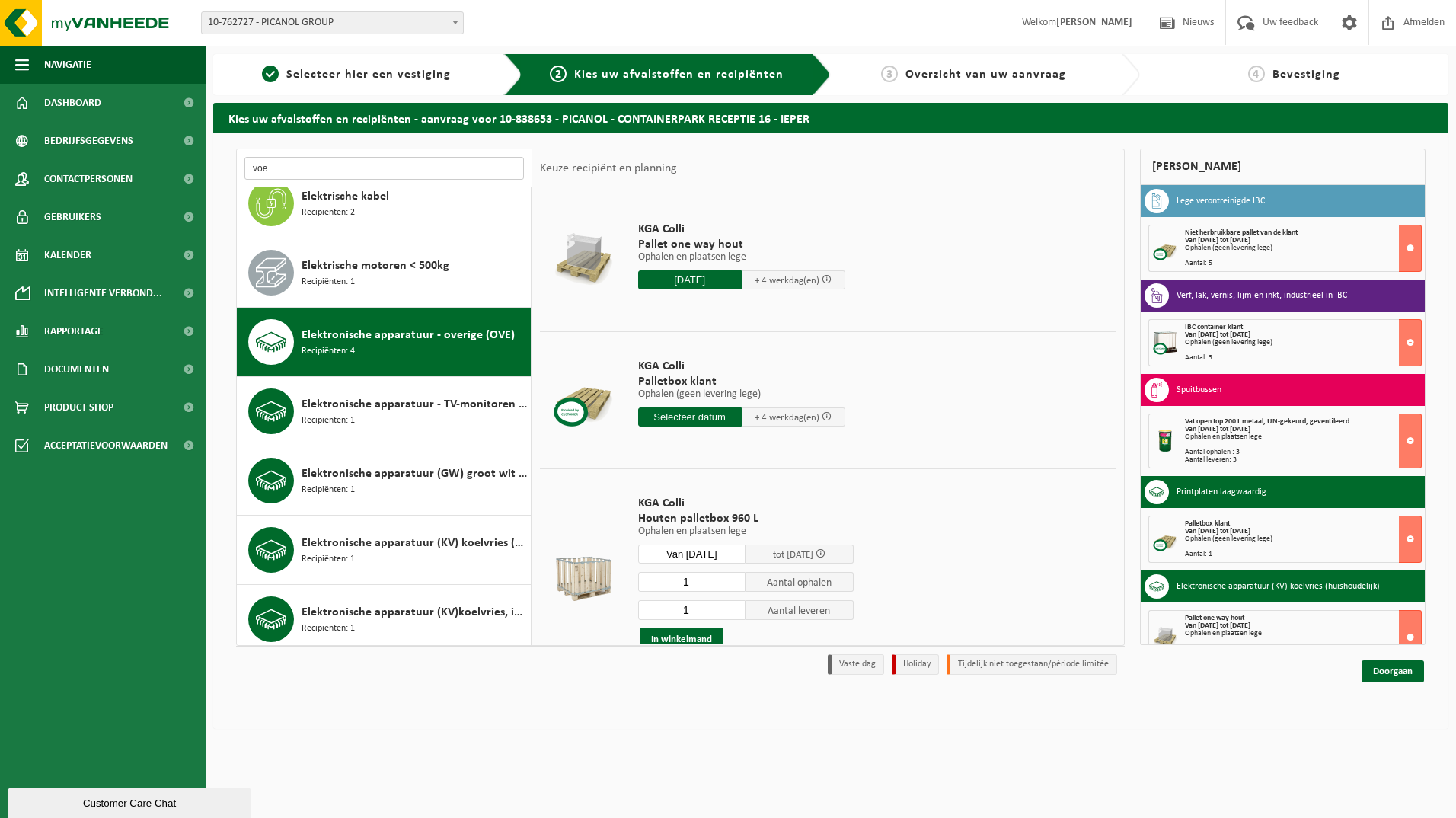
scroll to position [0, 0]
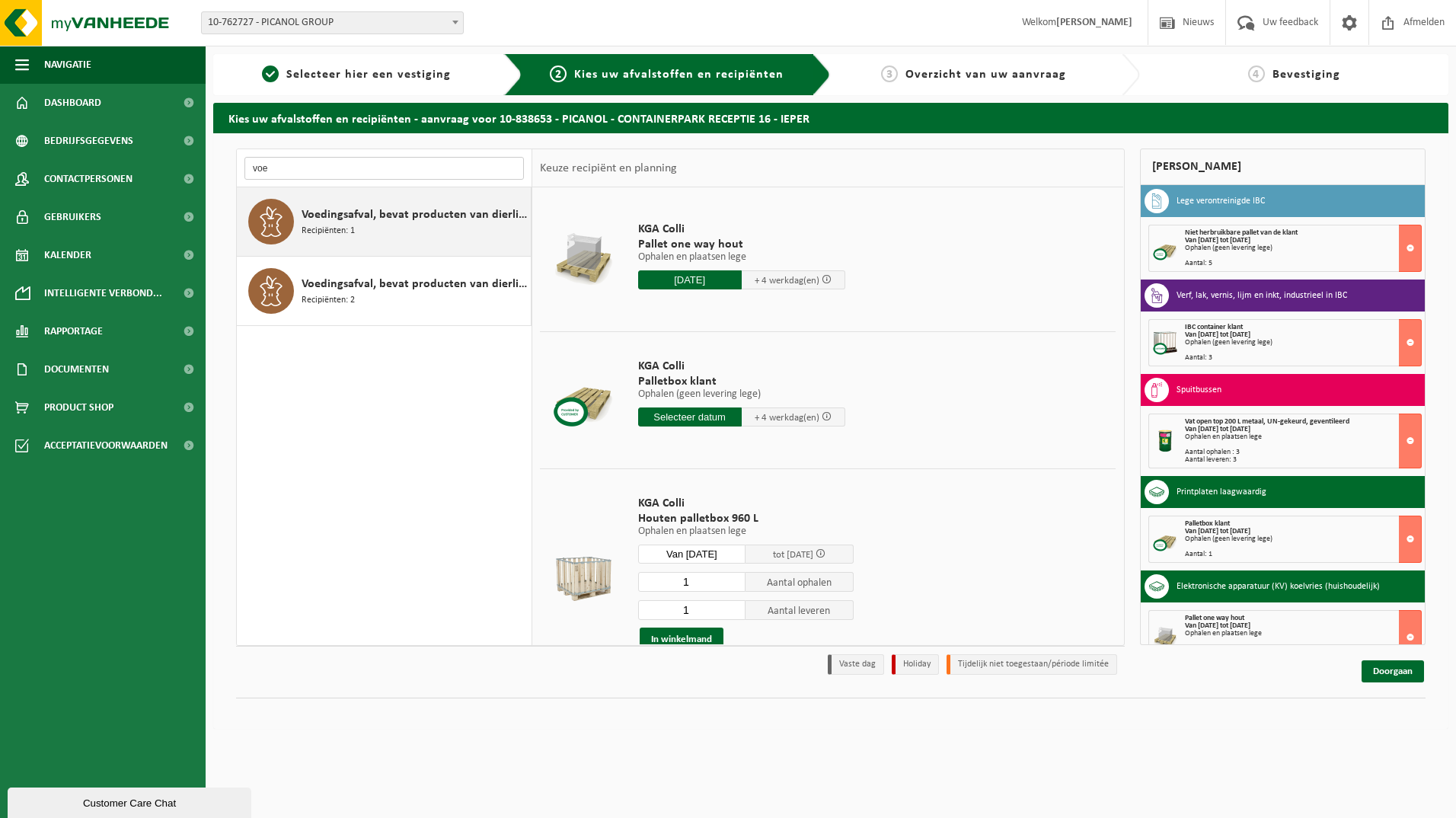
type input "voe"
click at [388, 208] on span "Voedingsafval, bevat producten van dierlijke oorsprong, gemengde verpakking (ex…" at bounding box center [413, 214] width 225 height 19
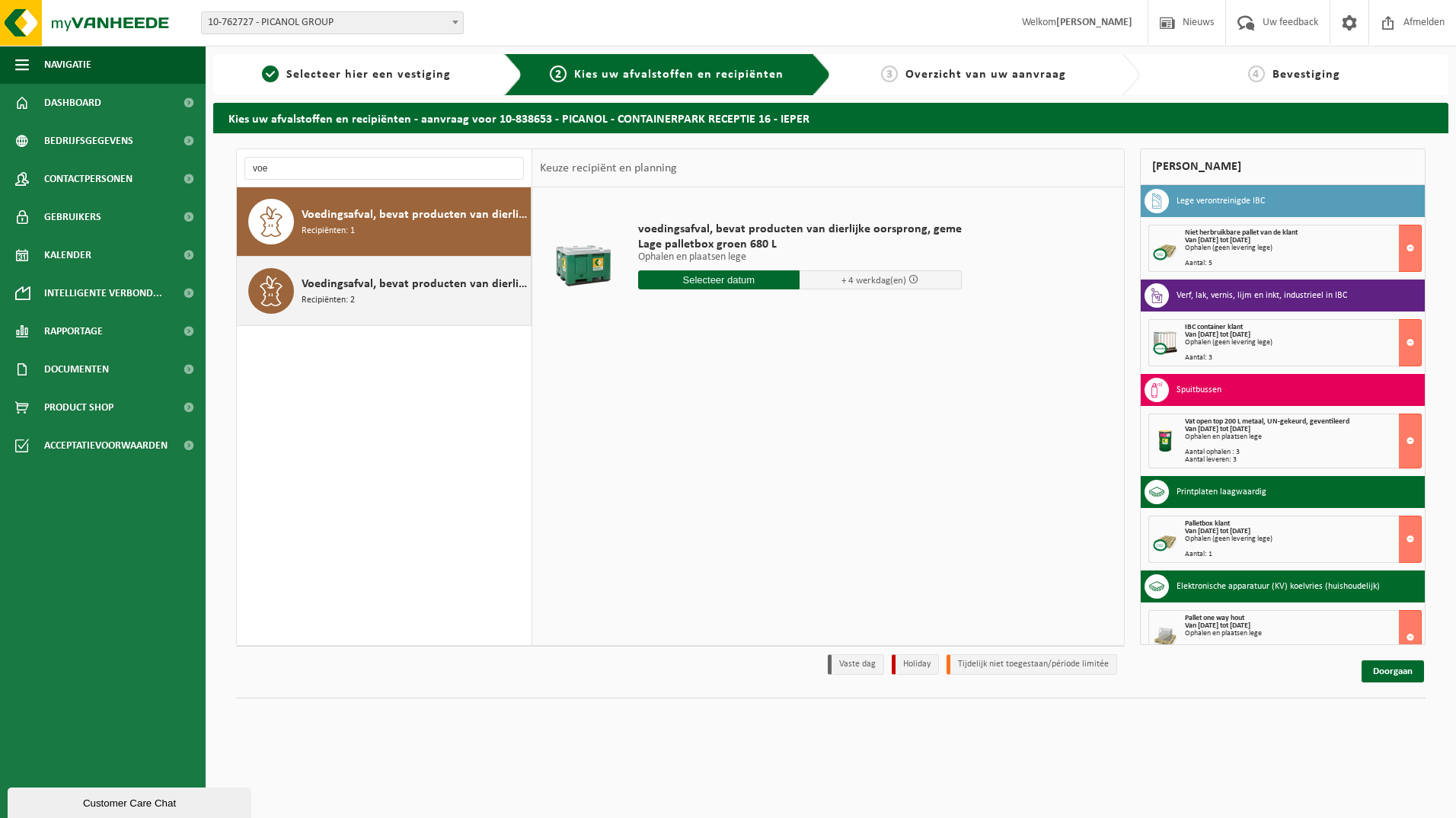
click at [451, 316] on div "Voedingsafval, bevat producten van dierlijke oorsprong, onverpakt, categorie 3 …" at bounding box center [384, 291] width 294 height 68
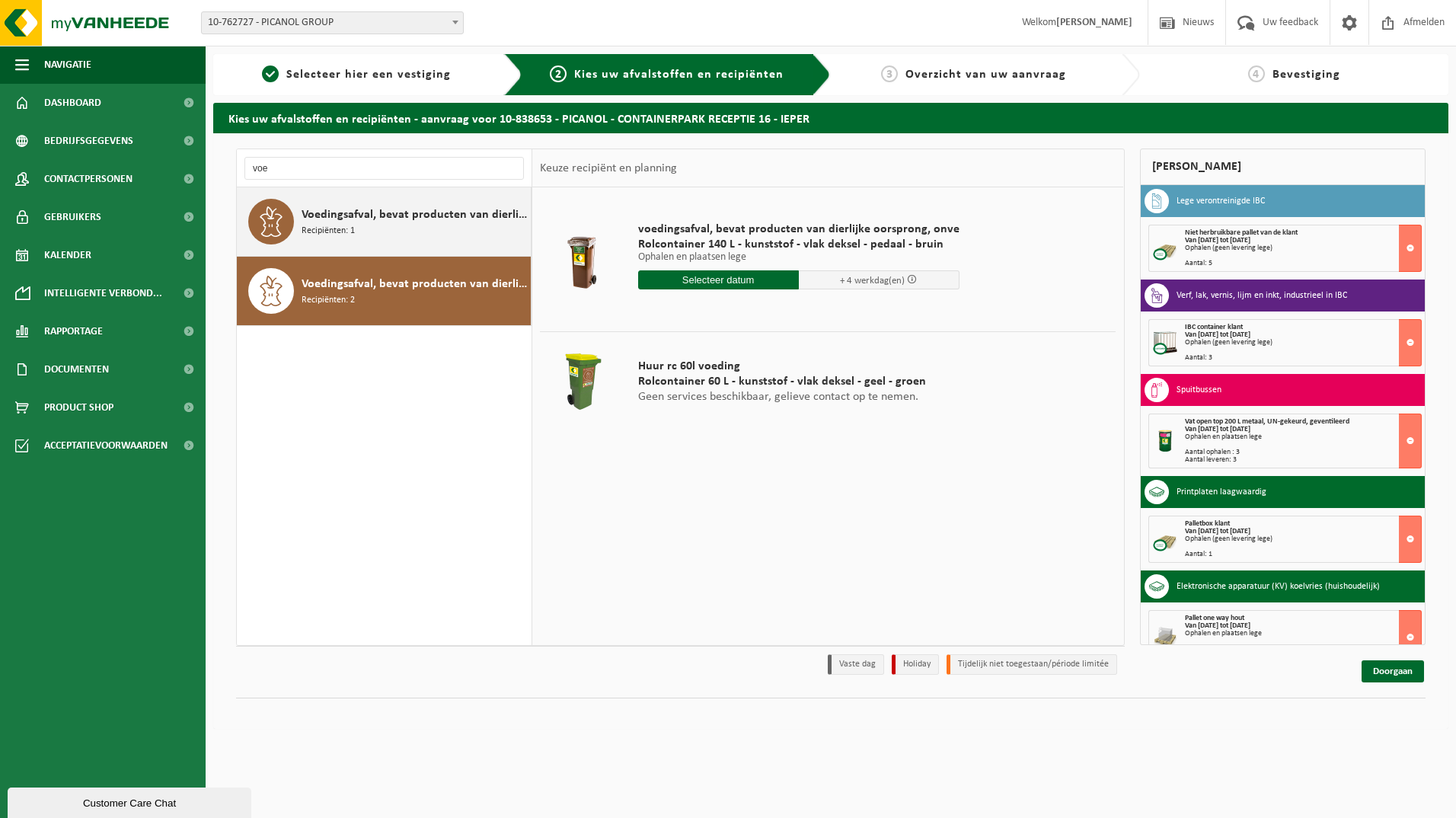
click at [459, 243] on div "Voedingsafval, bevat producten van dierlijke oorsprong, gemengde verpakking (ex…" at bounding box center [413, 221] width 225 height 46
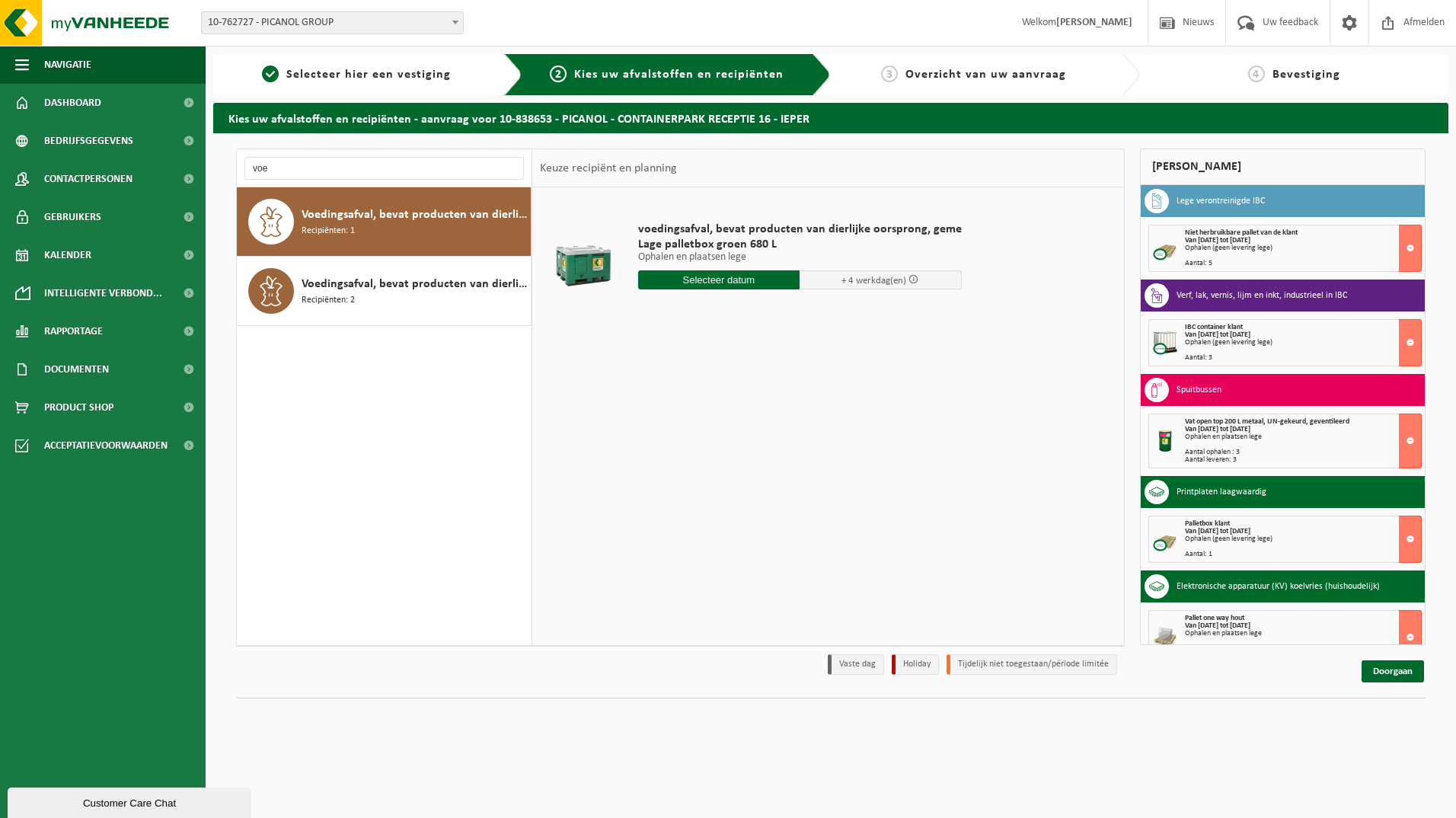
click at [731, 280] on input "text" at bounding box center [719, 280] width 162 height 19
click at [741, 417] on div "18" at bounding box center [732, 414] width 26 height 24
type input "Van 2025-09-18"
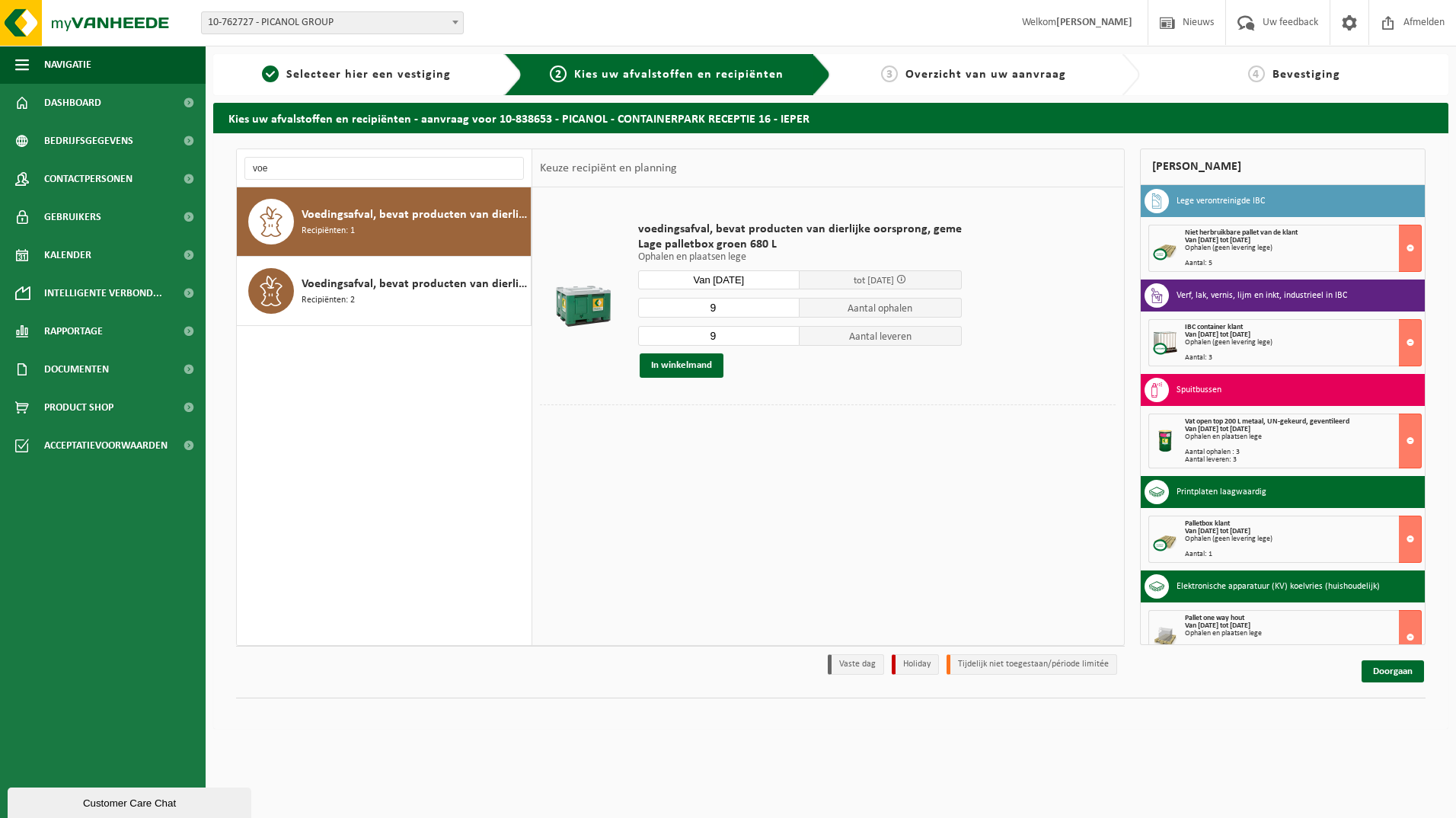
click at [721, 301] on input "9" at bounding box center [719, 308] width 162 height 19
type input "3"
click at [730, 331] on input "9" at bounding box center [719, 335] width 162 height 19
type input "3"
click at [706, 362] on button "In winkelmand" at bounding box center [681, 366] width 84 height 24
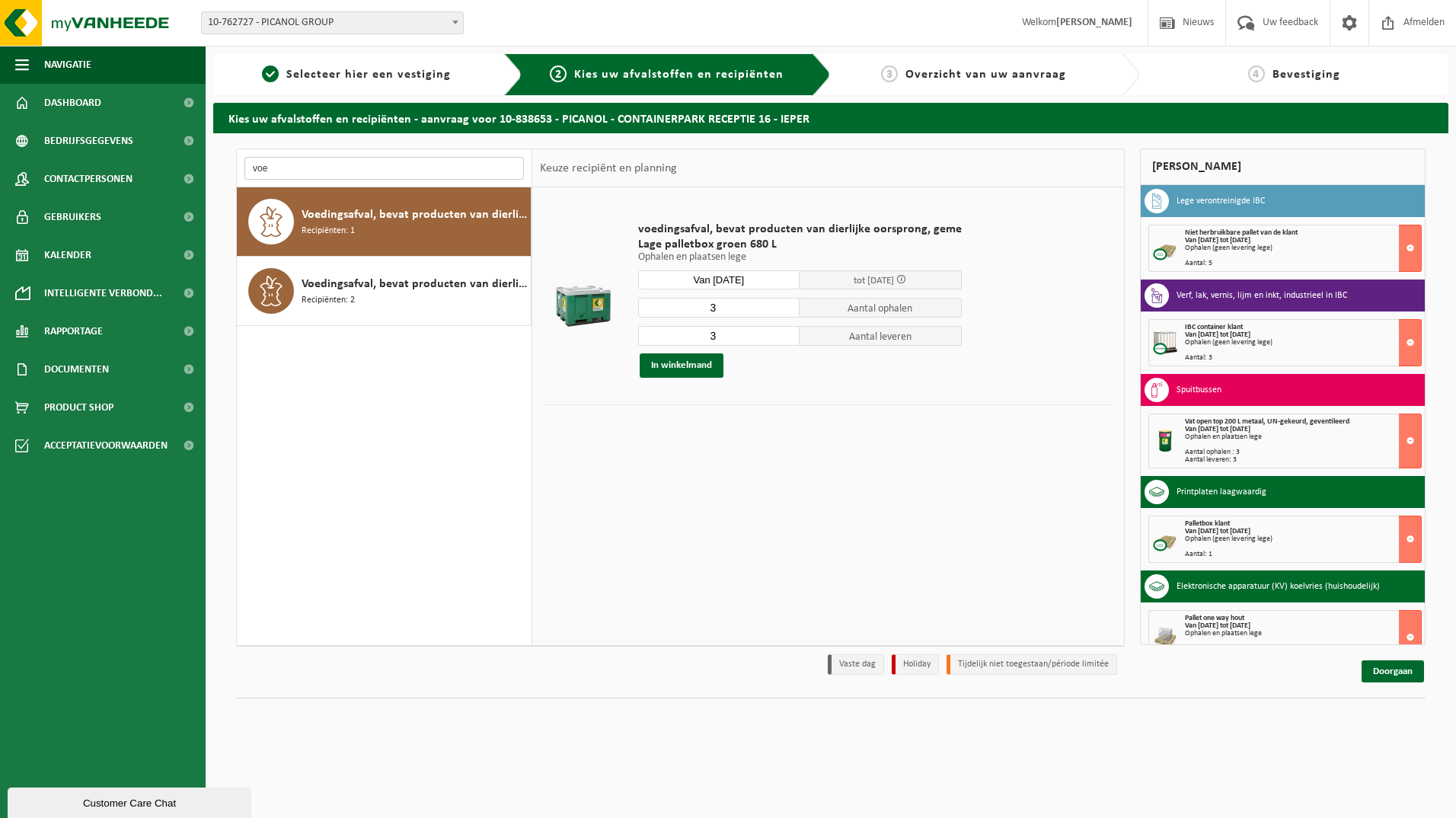
click at [282, 166] on input "voe" at bounding box center [384, 168] width 280 height 22
type input "v"
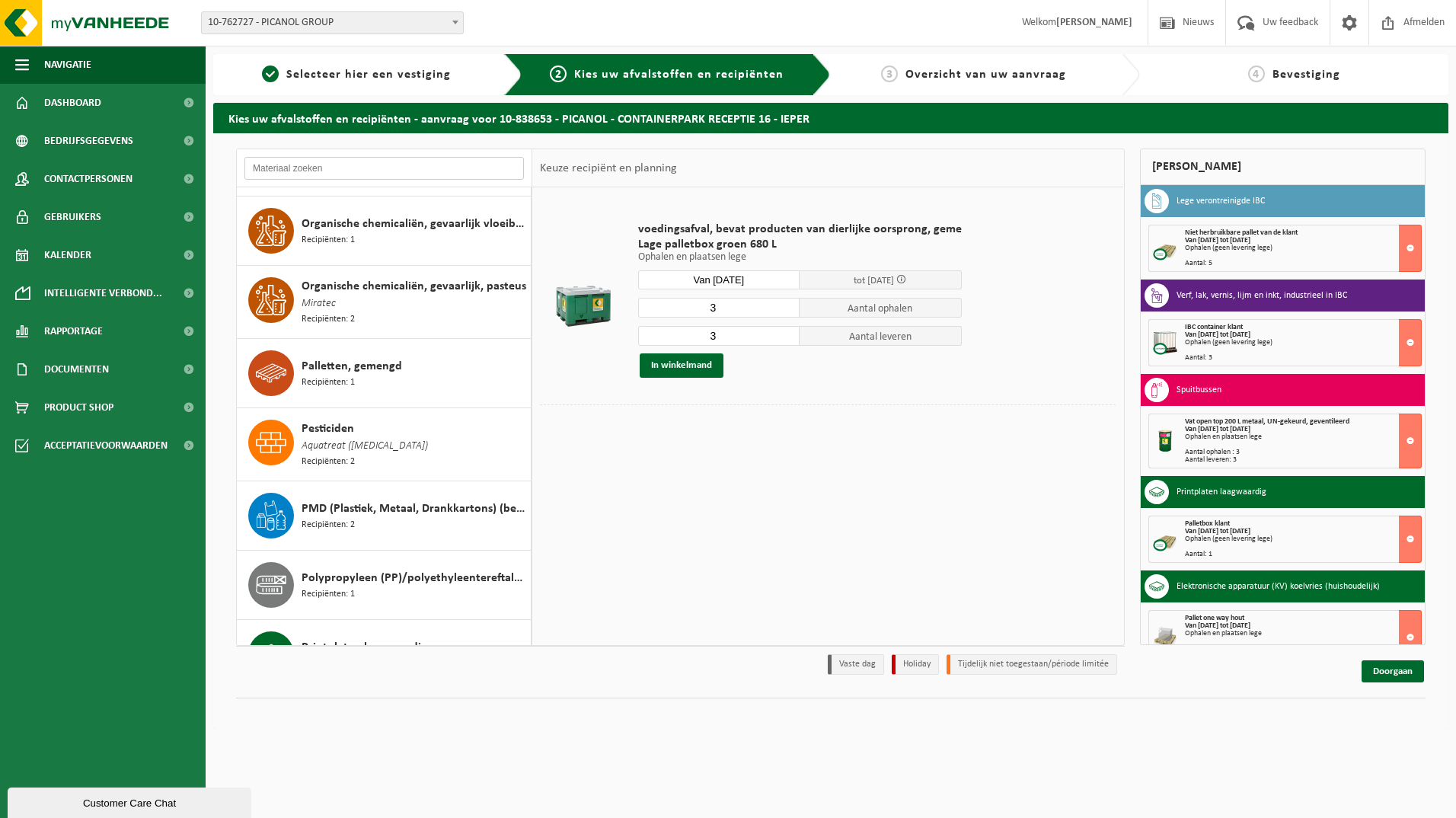
scroll to position [5423, 0]
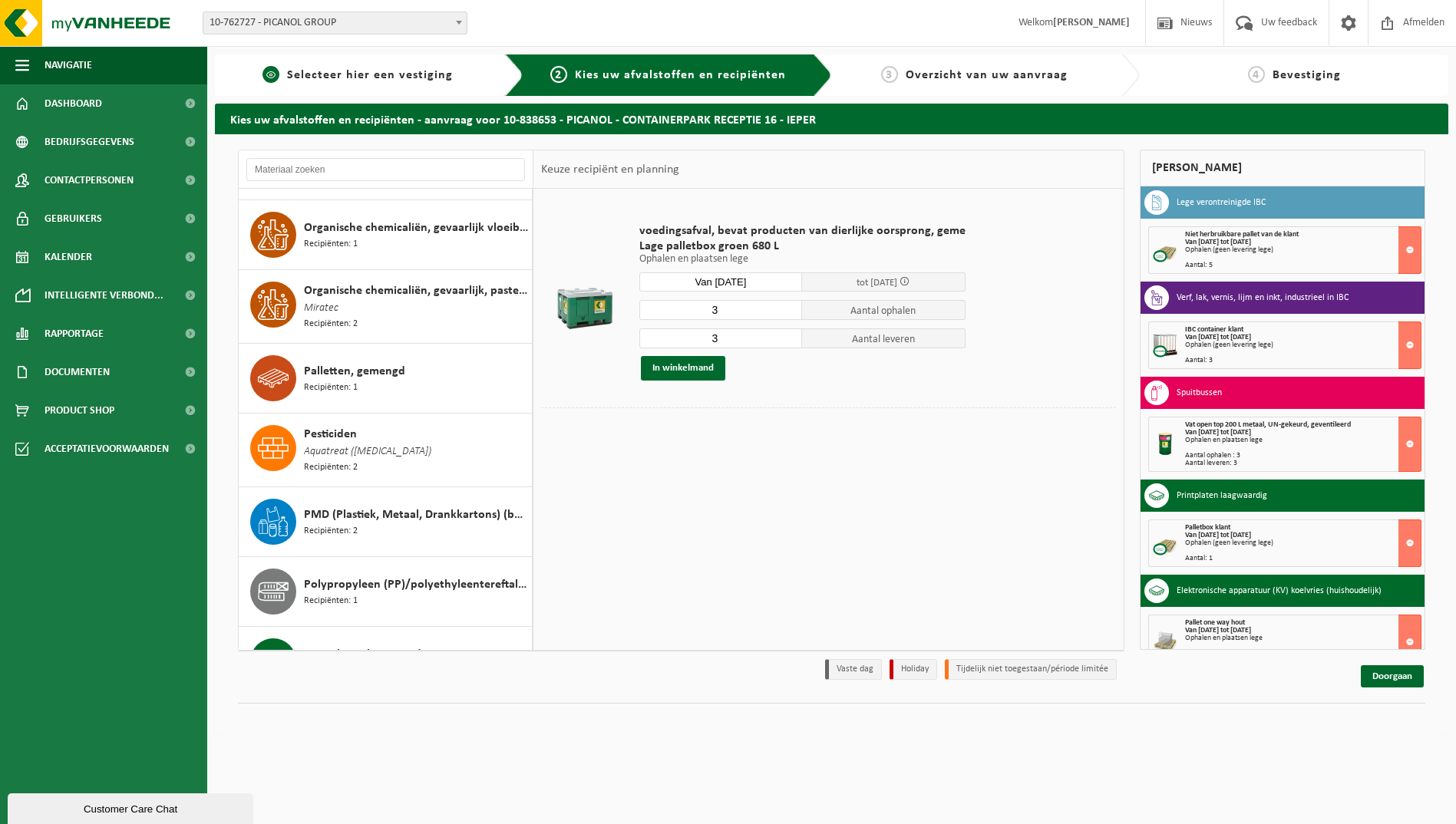
click at [350, 75] on span "Selecteer hier een vestiging" at bounding box center [369, 75] width 166 height 13
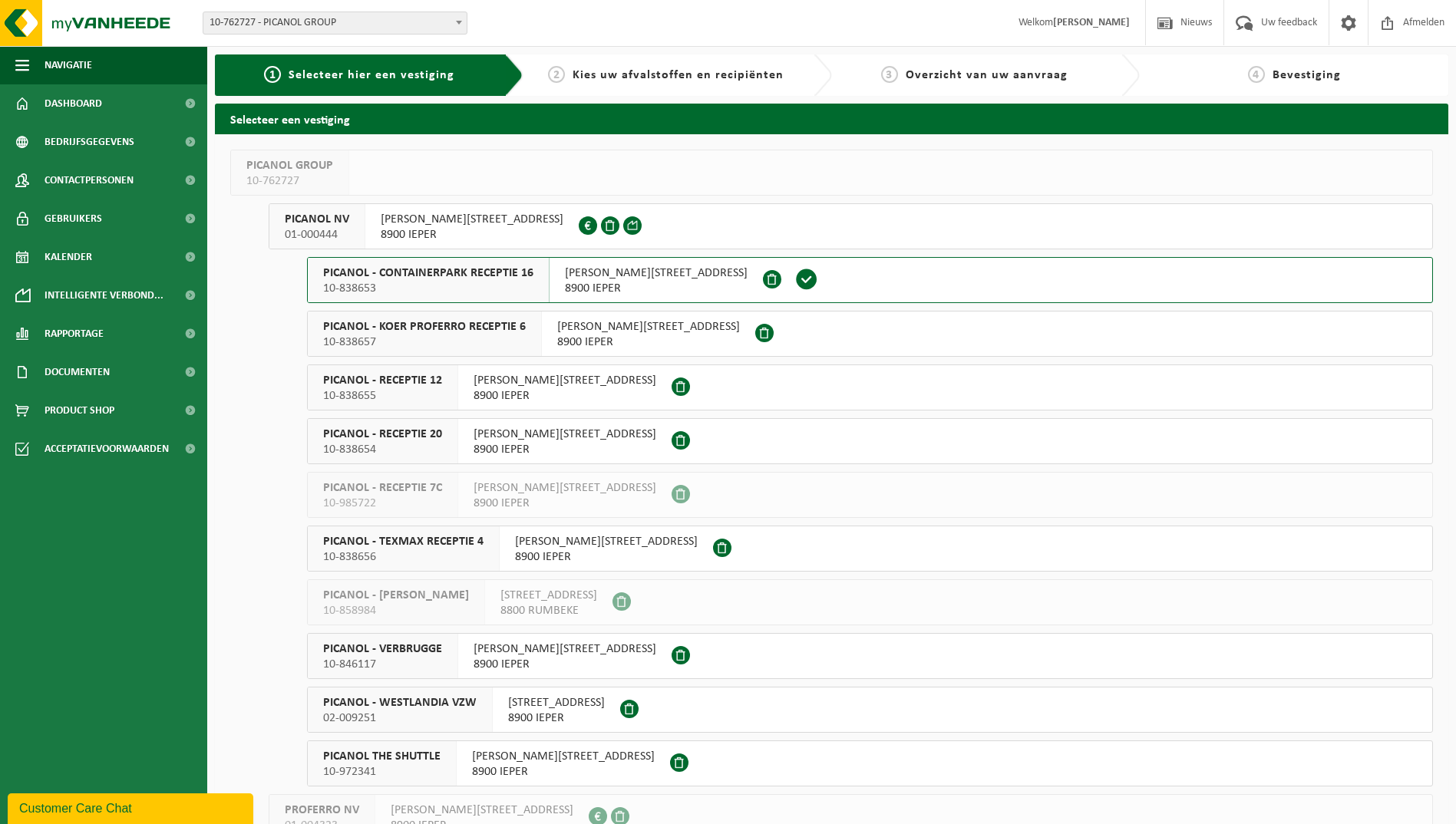
click at [453, 239] on span "8900 IEPER" at bounding box center [473, 235] width 183 height 16
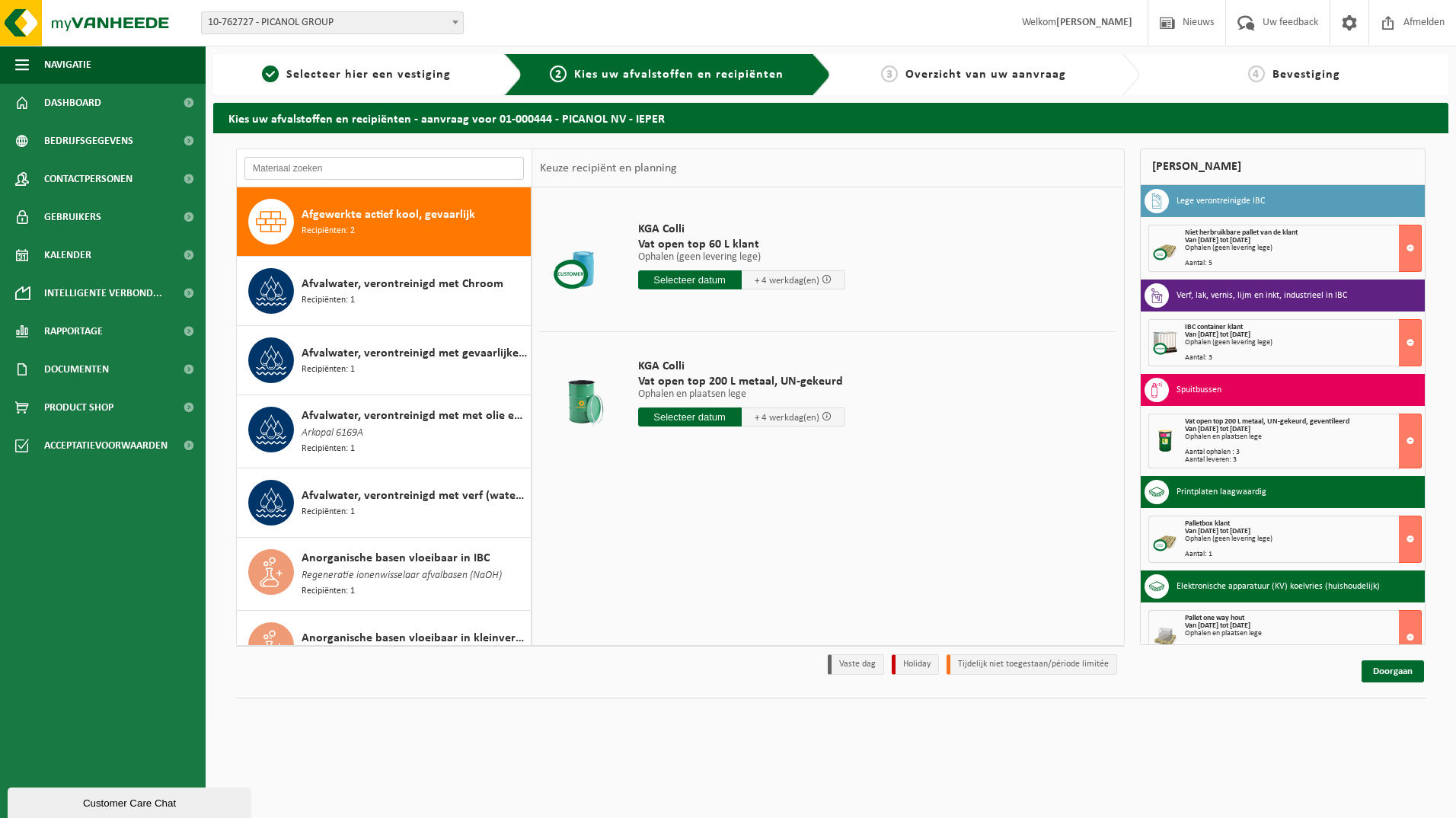
click at [368, 169] on input "text" at bounding box center [384, 168] width 280 height 22
type input "k"
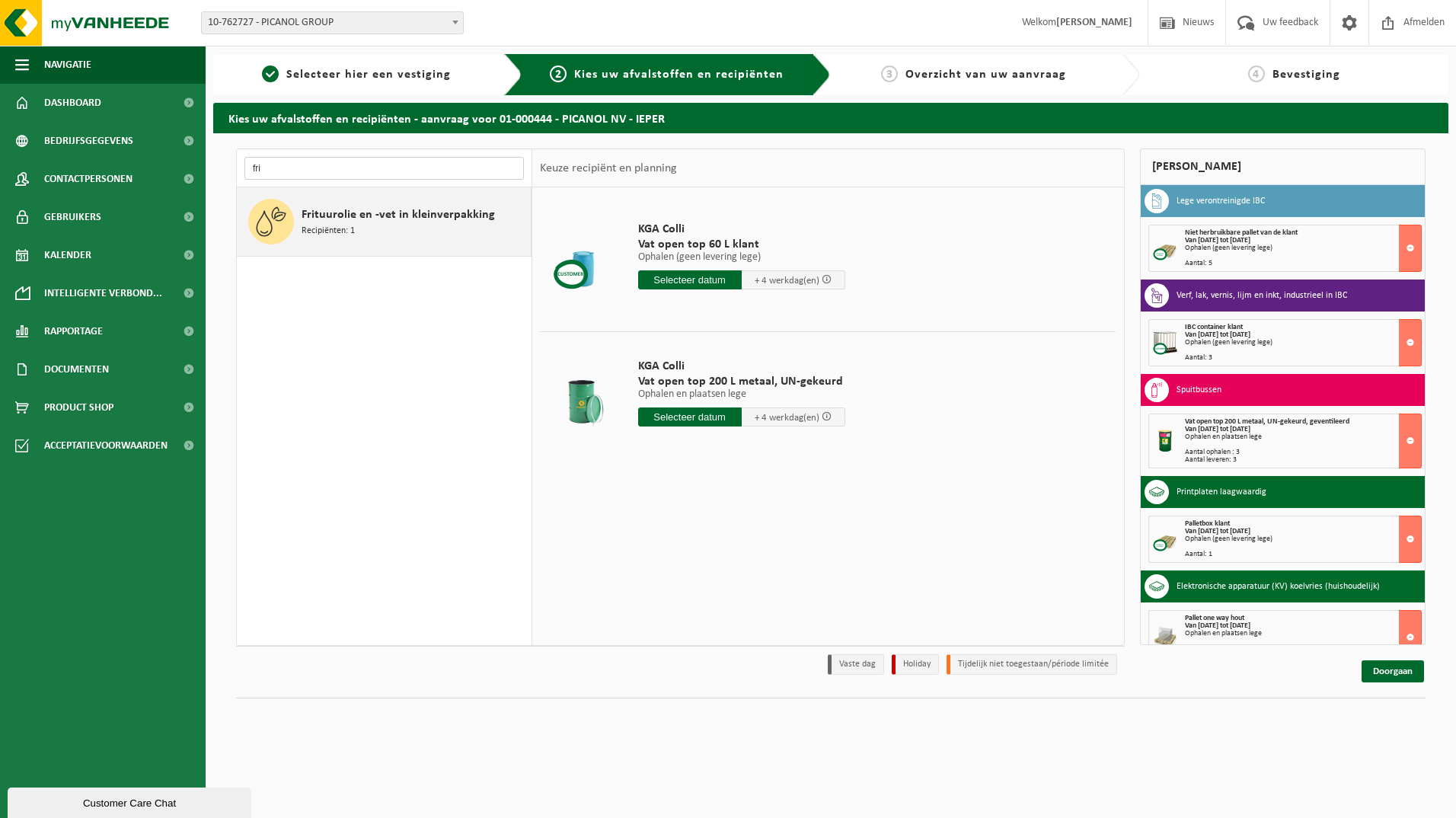
type input "fri"
click at [385, 217] on span "Frituurolie en -vet in kleinverpakking" at bounding box center [398, 214] width 193 height 19
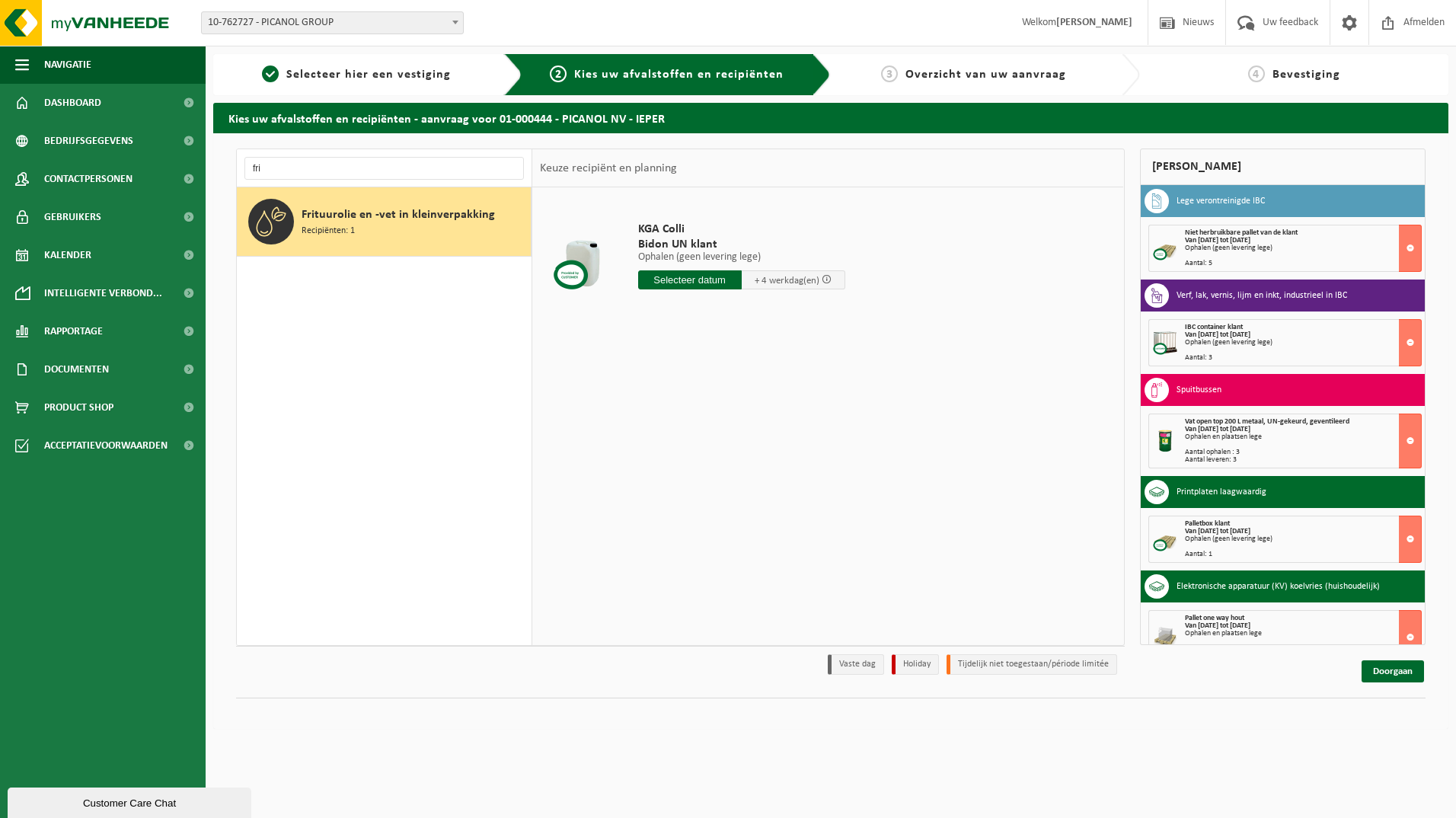
click at [699, 278] on input "text" at bounding box center [690, 280] width 103 height 19
click at [737, 416] on div "18" at bounding box center [732, 414] width 26 height 24
type input "Van 2025-09-18"
click at [692, 304] on input "1" at bounding box center [684, 308] width 92 height 19
type input "3"
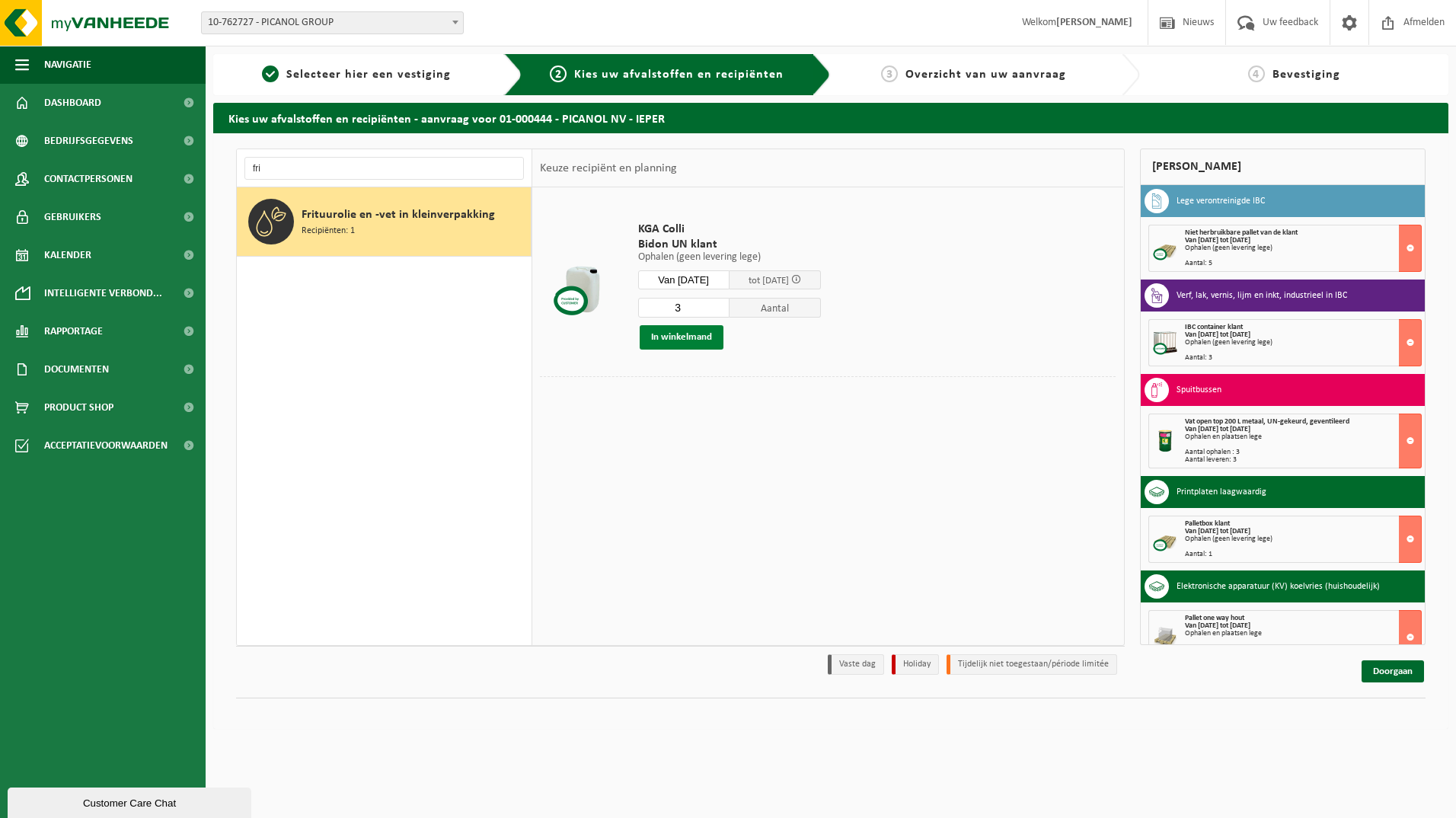
click at [688, 331] on button "In winkelmand" at bounding box center [681, 337] width 84 height 24
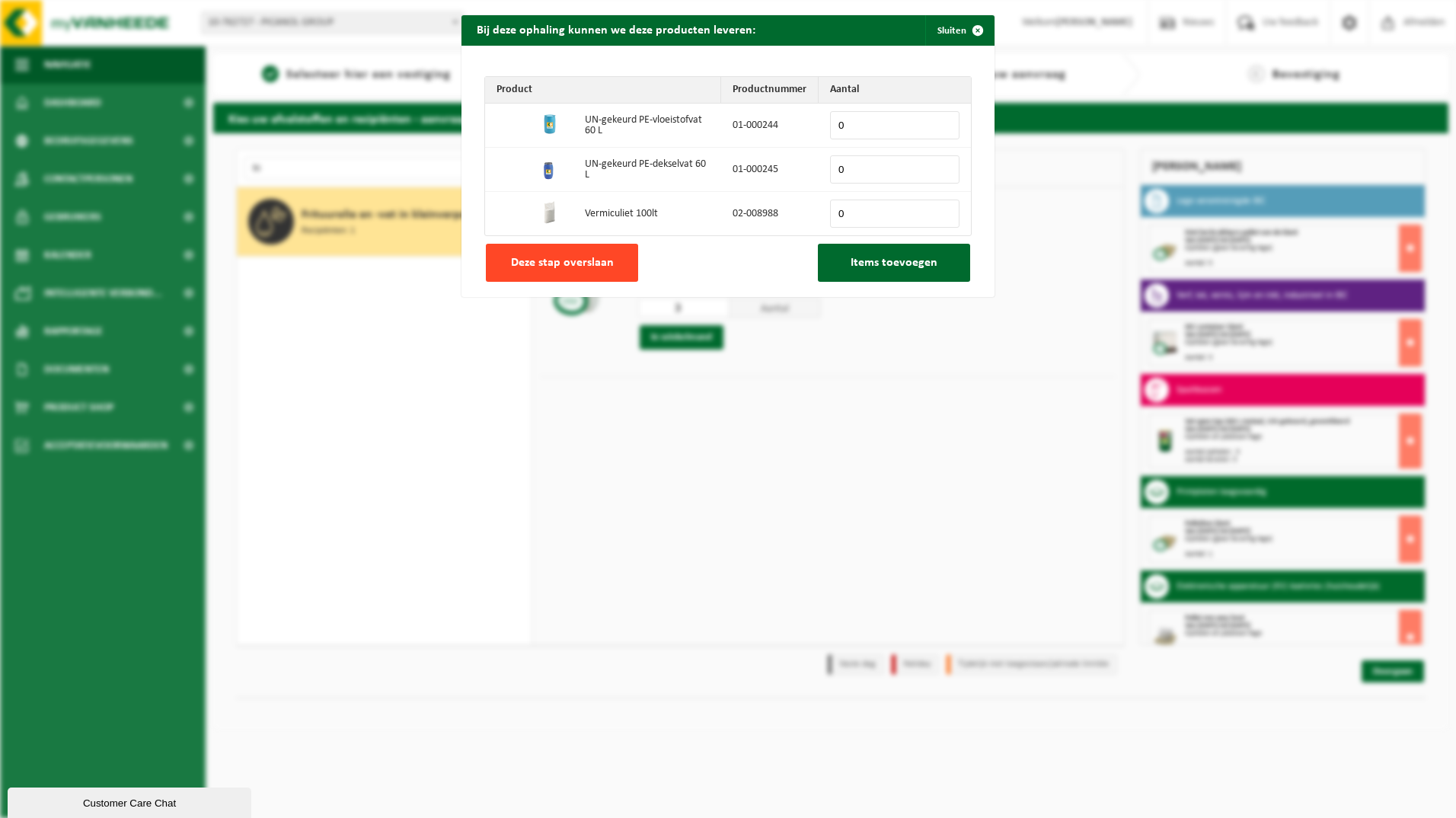
click at [600, 266] on span "Deze stap overslaan" at bounding box center [561, 262] width 102 height 13
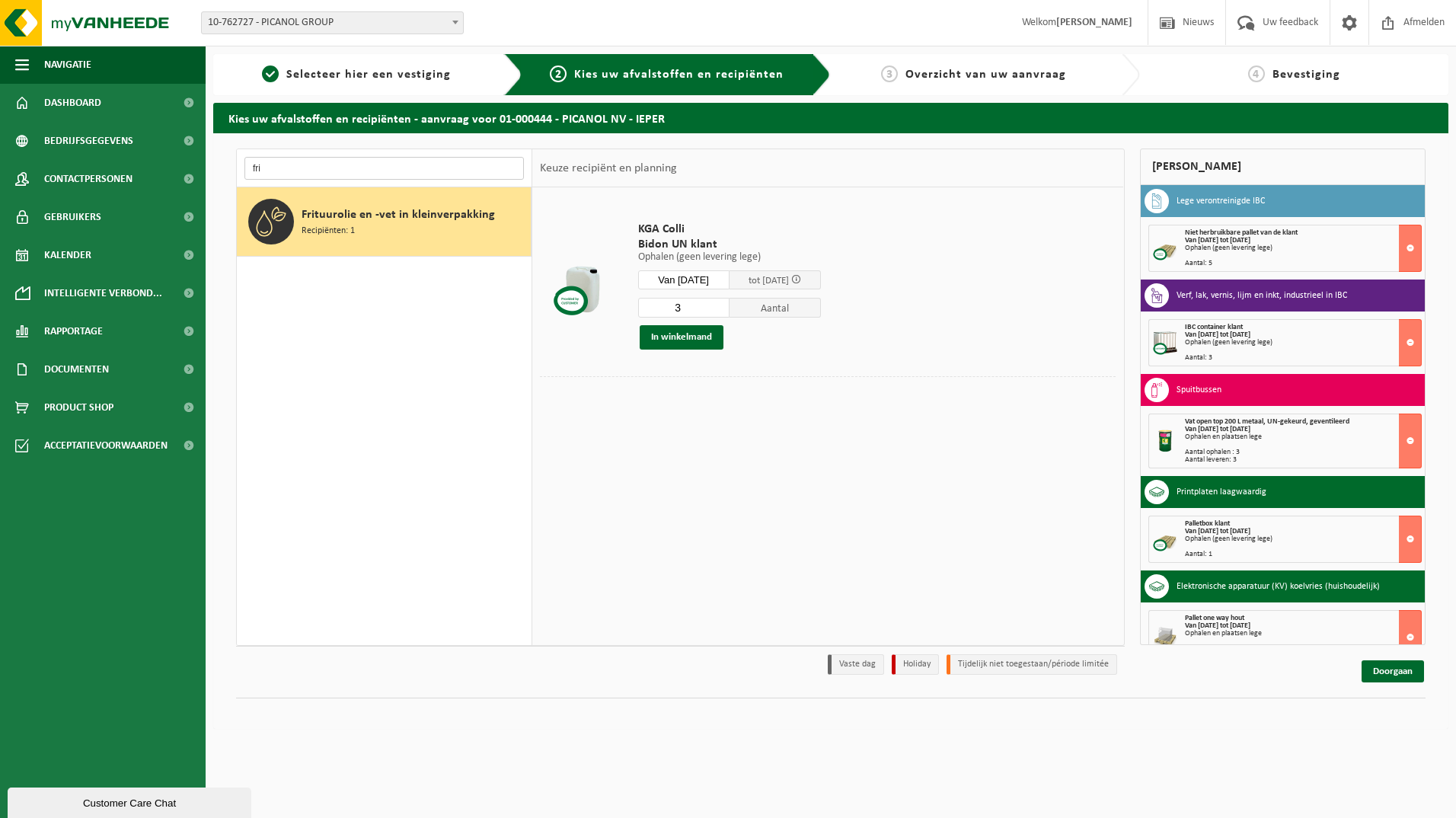
click at [272, 170] on input "fri" at bounding box center [384, 168] width 280 height 22
type input "f"
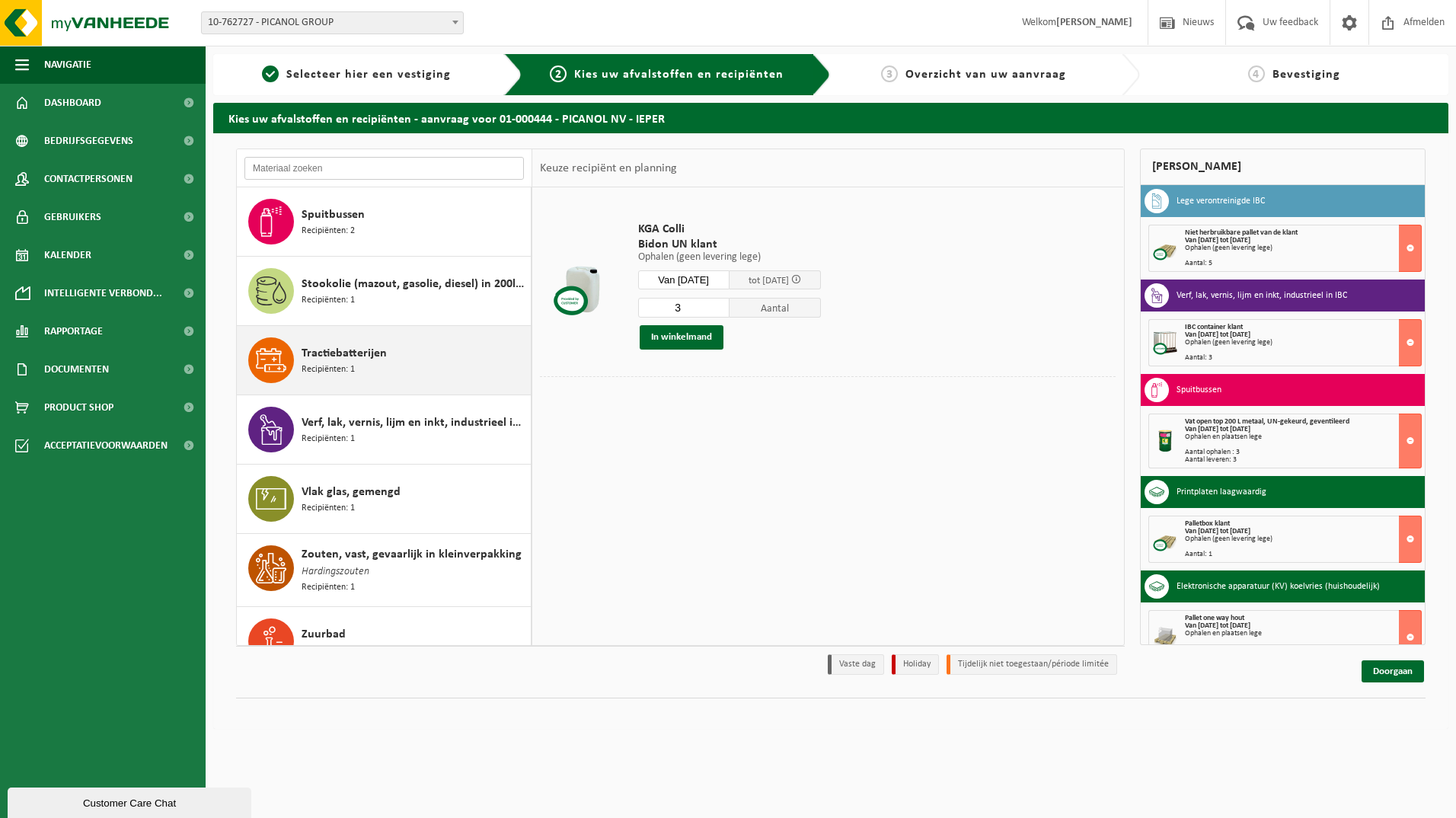
scroll to position [2888, 0]
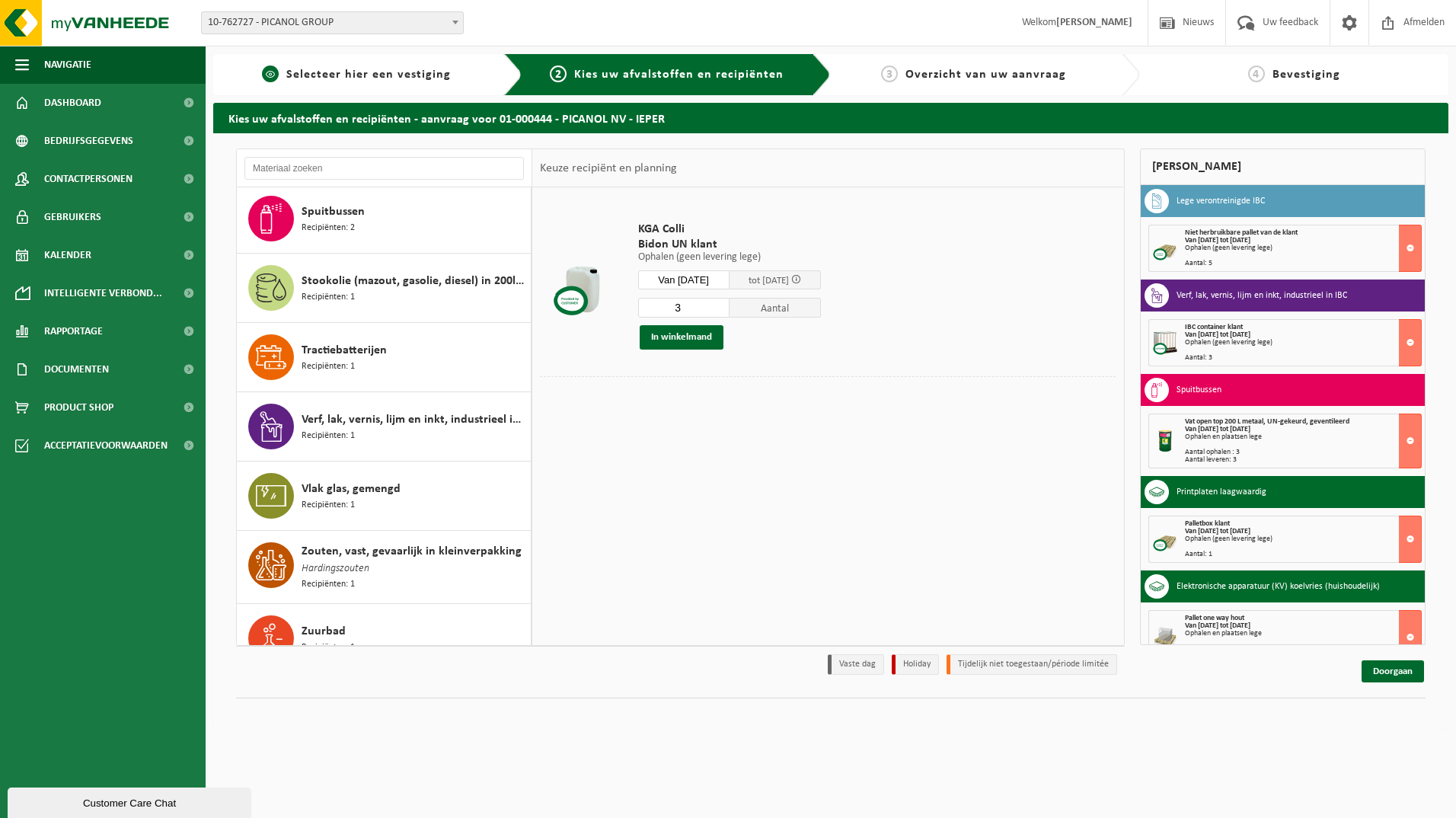
click at [365, 86] on div "1 Selecteer hier een vestiging" at bounding box center [367, 74] width 309 height 41
click at [365, 81] on span "Selecteer hier een vestiging" at bounding box center [368, 74] width 165 height 13
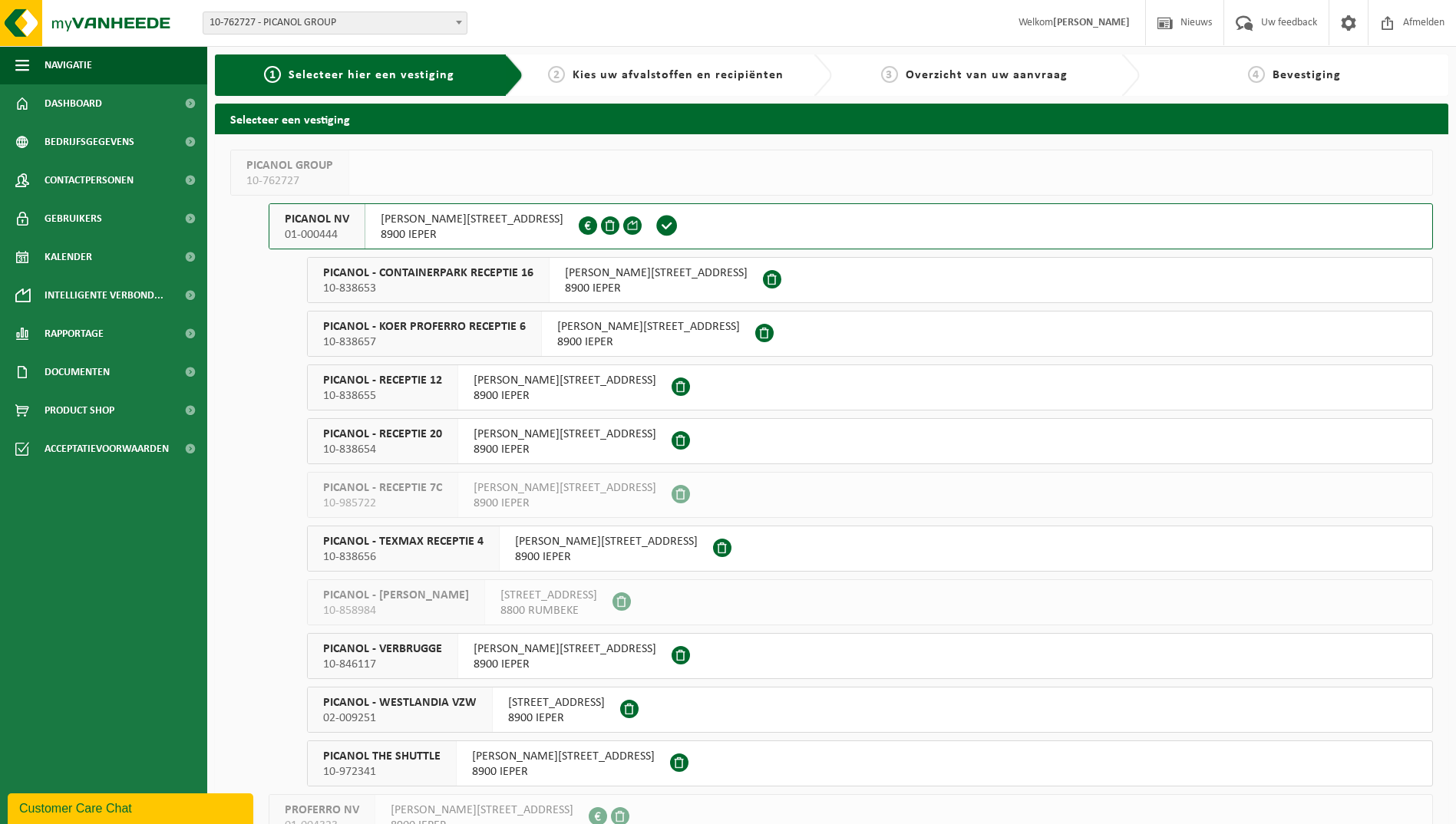
click at [434, 334] on span "PICANOL - KOER PROFERRO RECEPTIE 6" at bounding box center [424, 327] width 202 height 16
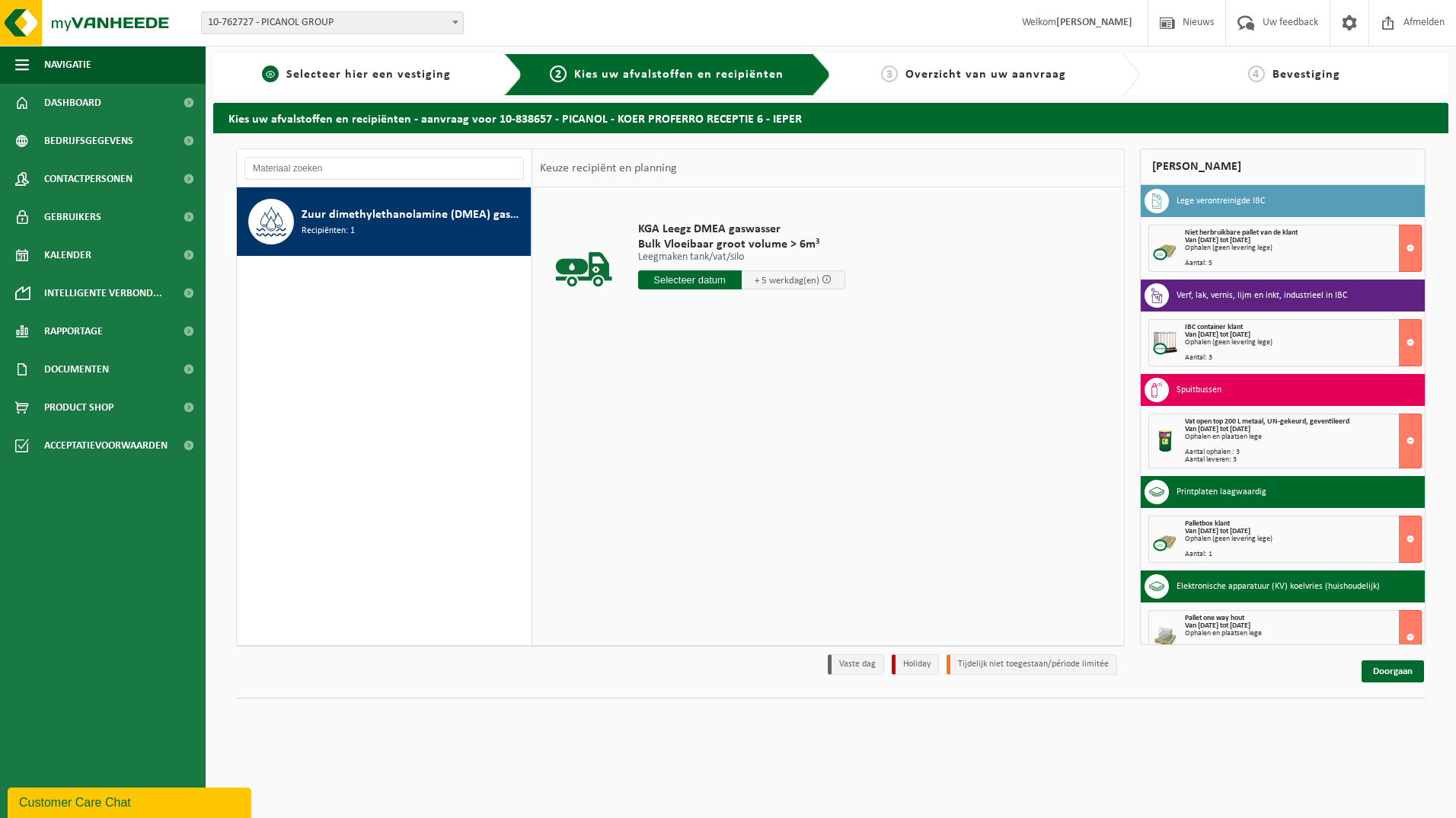
click at [326, 84] on div "1 Selecteer hier een vestiging" at bounding box center [367, 74] width 309 height 41
click at [343, 75] on span "Selecteer hier een vestiging" at bounding box center [368, 74] width 165 height 13
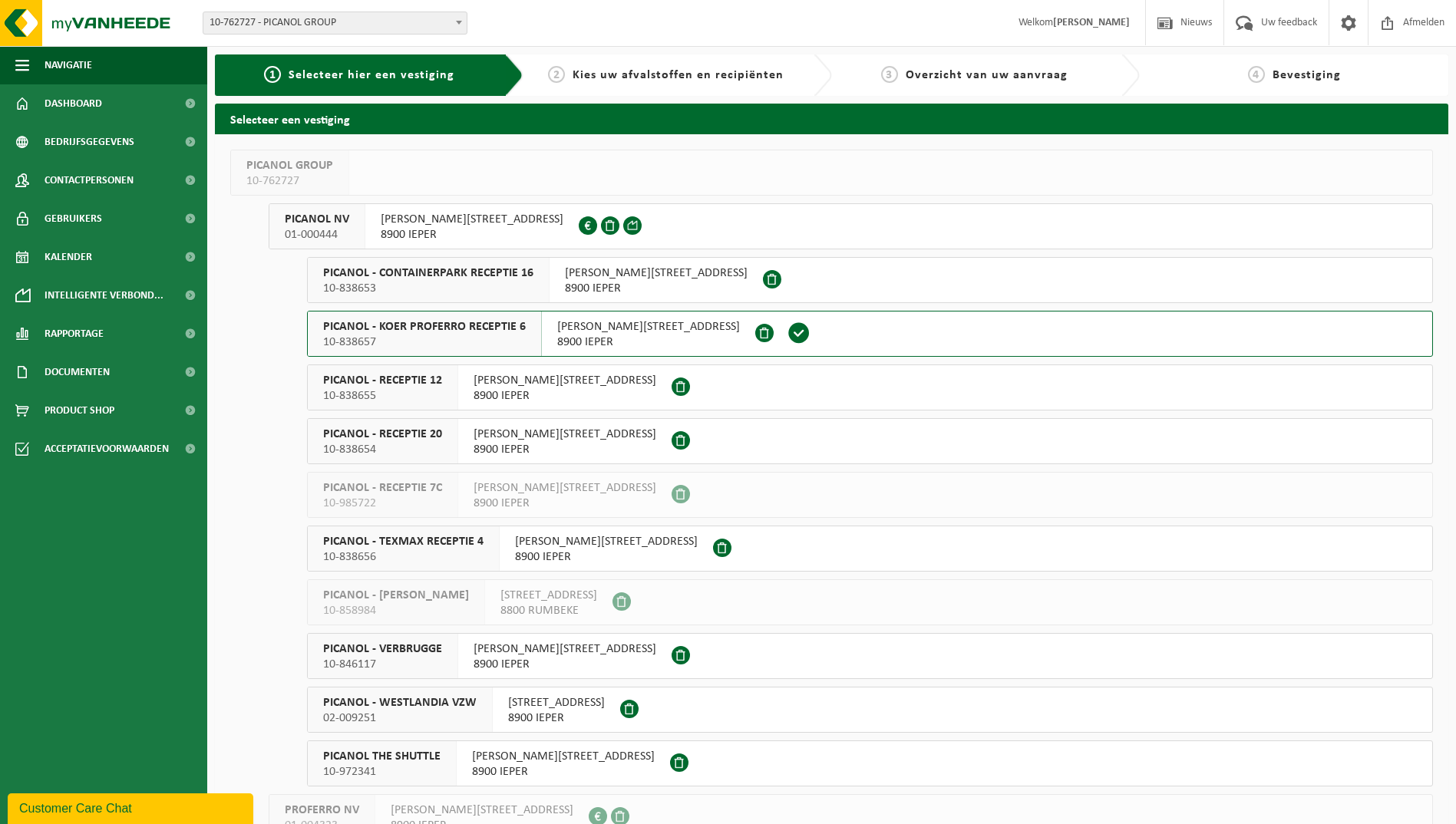
click at [434, 393] on span "10-838655" at bounding box center [382, 396] width 119 height 16
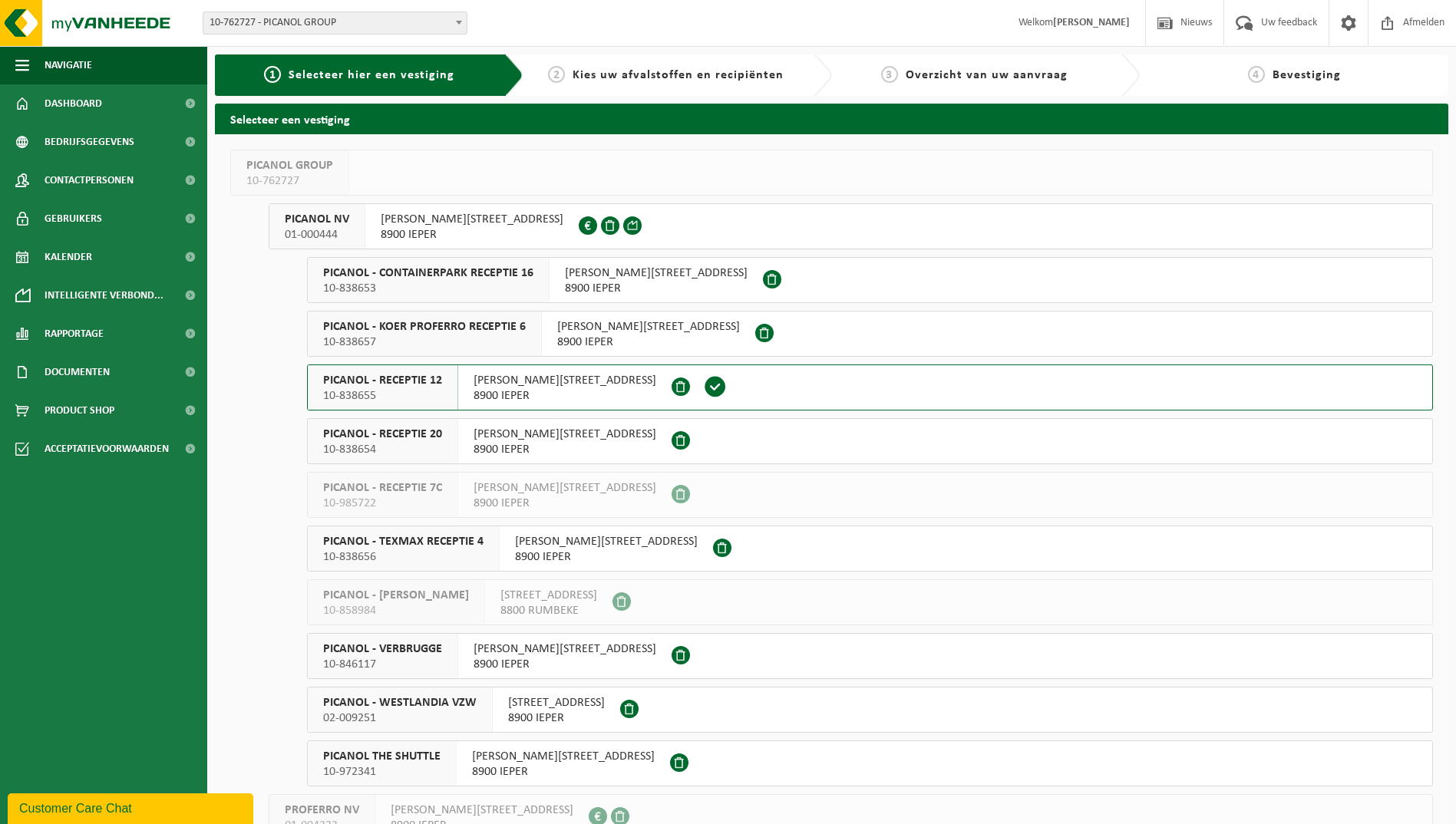
click at [434, 393] on span "10-838655" at bounding box center [382, 396] width 119 height 16
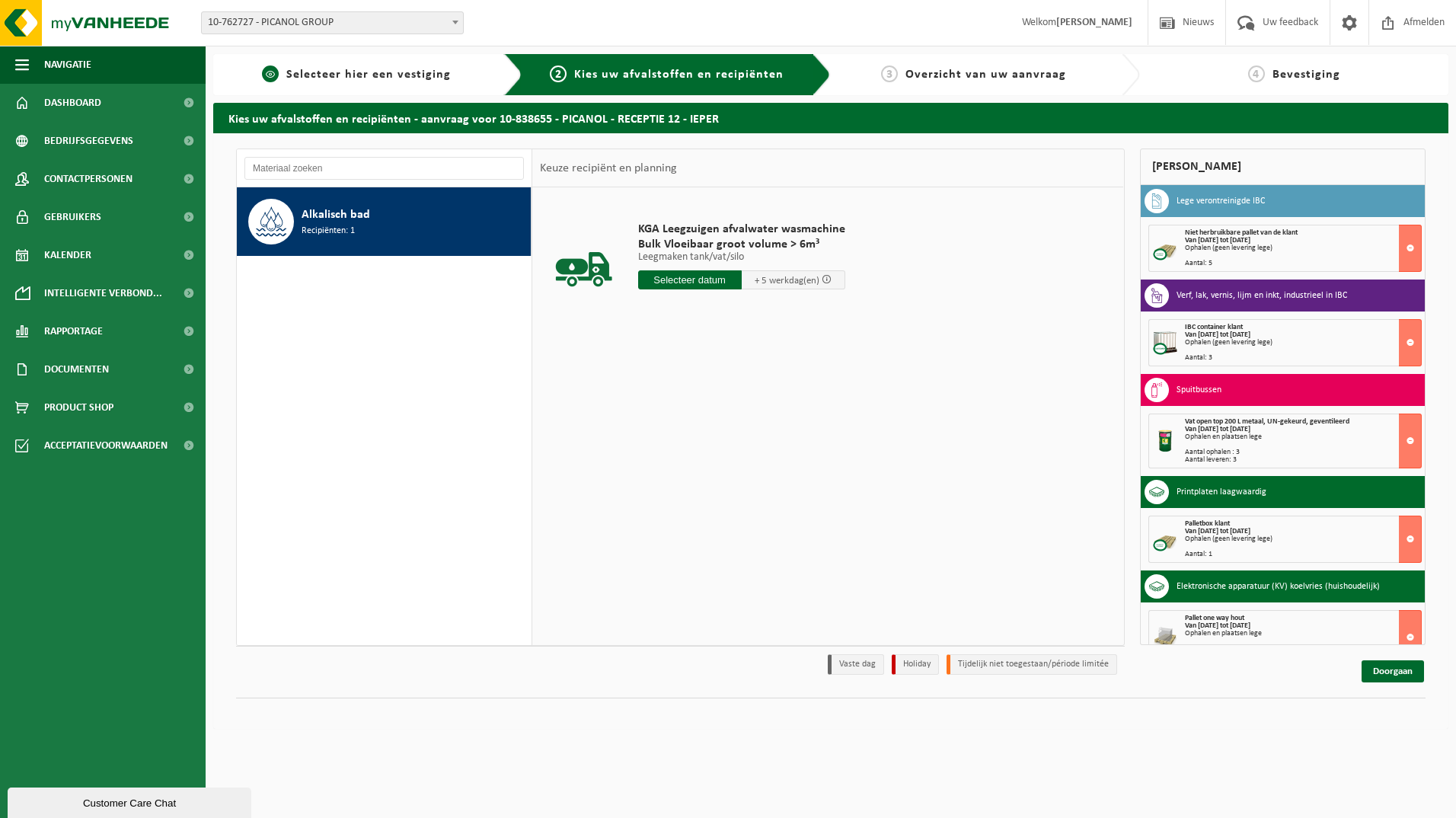
click at [359, 84] on div "1 Selecteer hier een vestiging" at bounding box center [367, 74] width 309 height 41
click at [382, 78] on span "Selecteer hier een vestiging" at bounding box center [368, 74] width 165 height 13
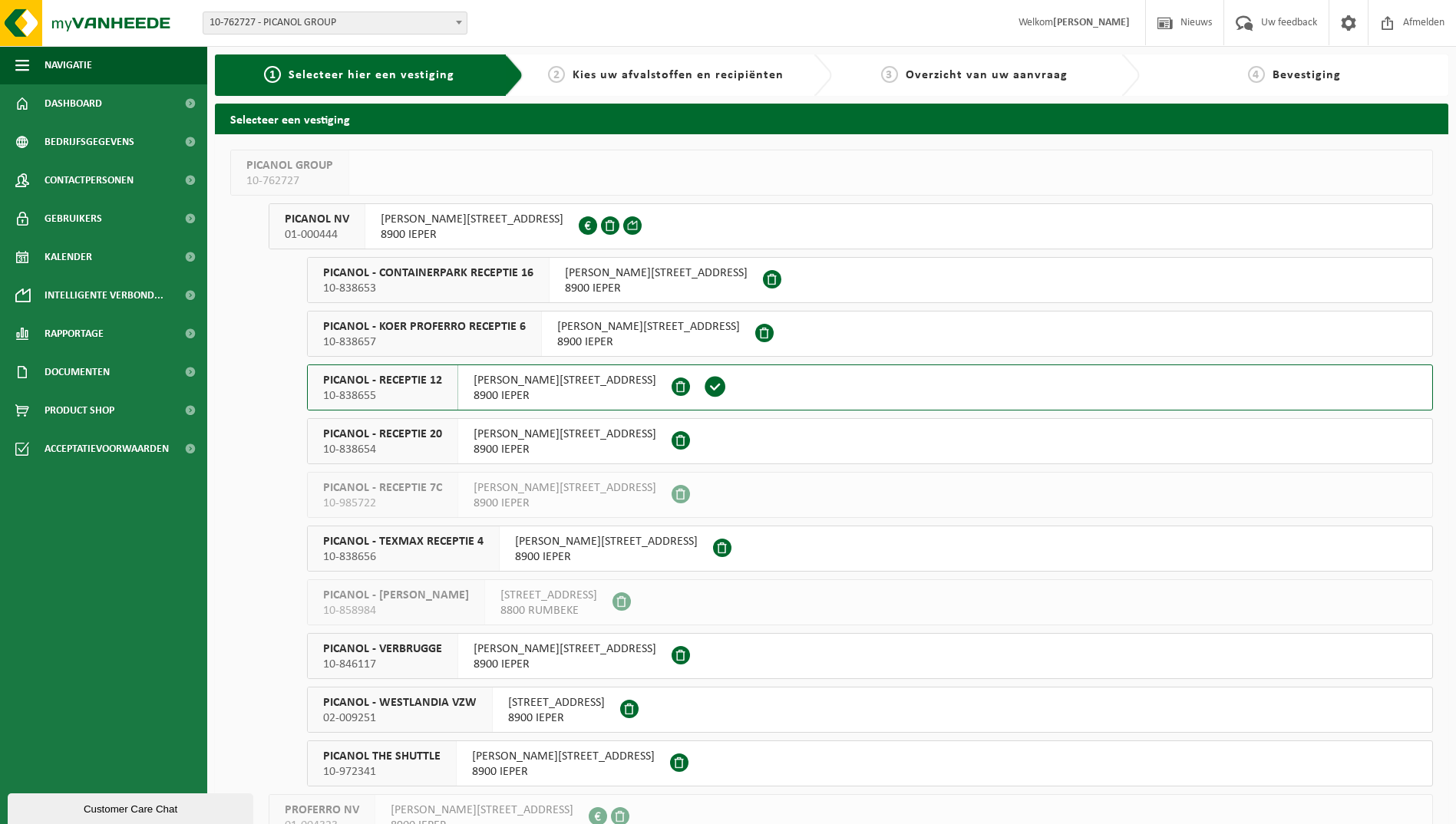
click at [430, 548] on span "PICANOL - TEXMAX RECEPTIE 4" at bounding box center [403, 542] width 160 height 16
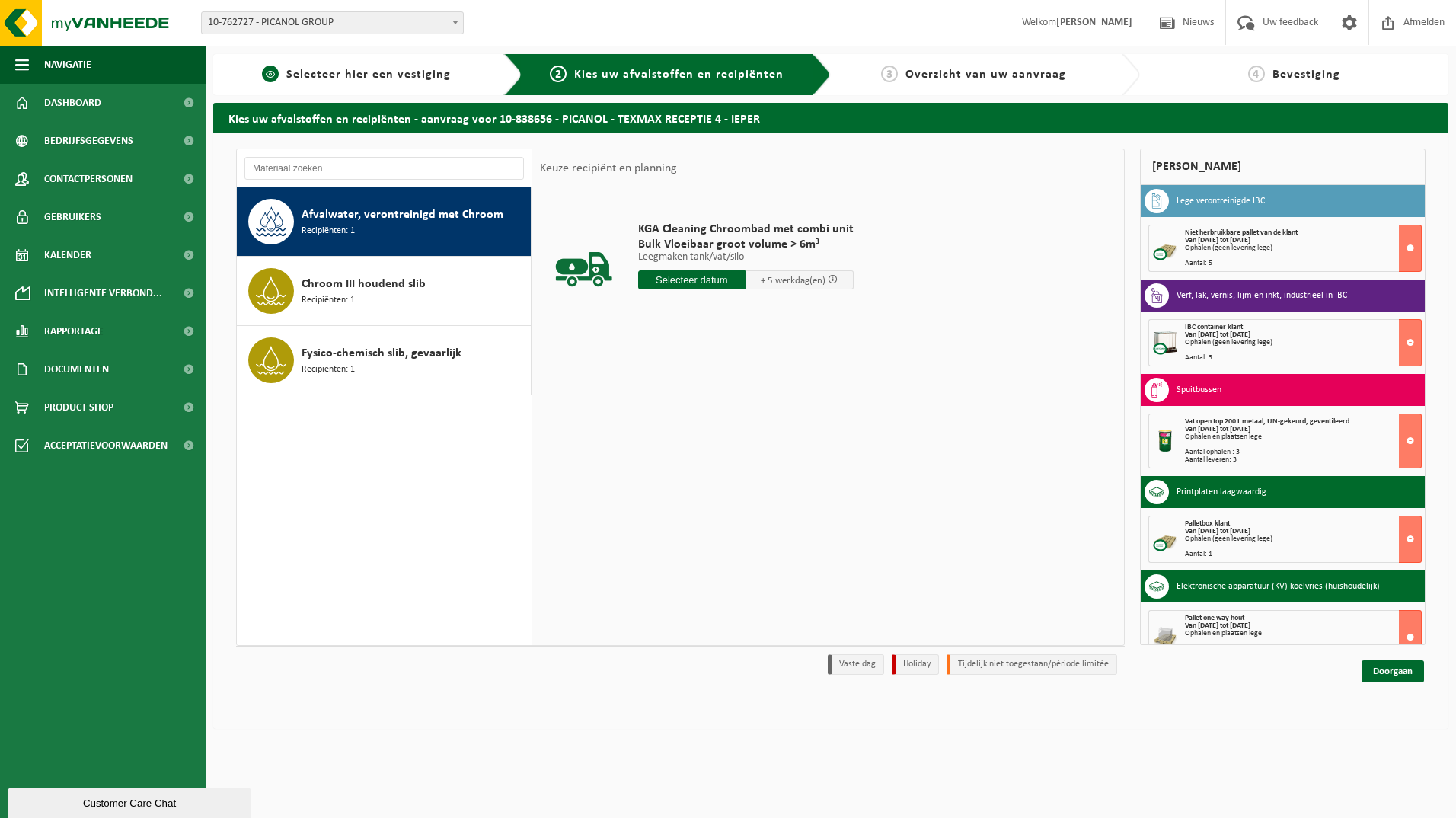
click at [364, 62] on div "1 Selecteer hier een vestiging" at bounding box center [367, 74] width 309 height 41
click at [362, 75] on span "Selecteer hier een vestiging" at bounding box center [368, 74] width 165 height 13
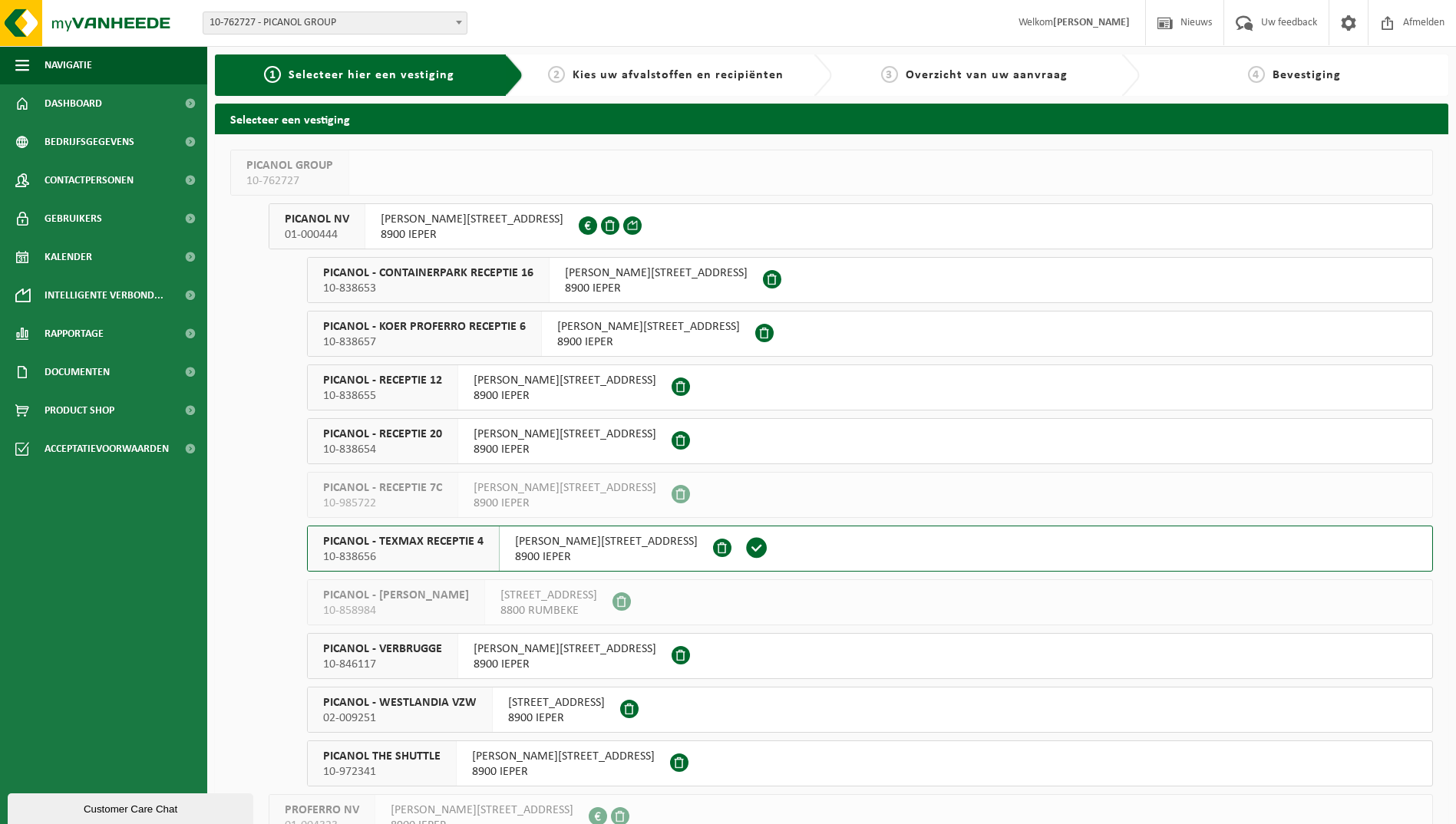
scroll to position [77, 0]
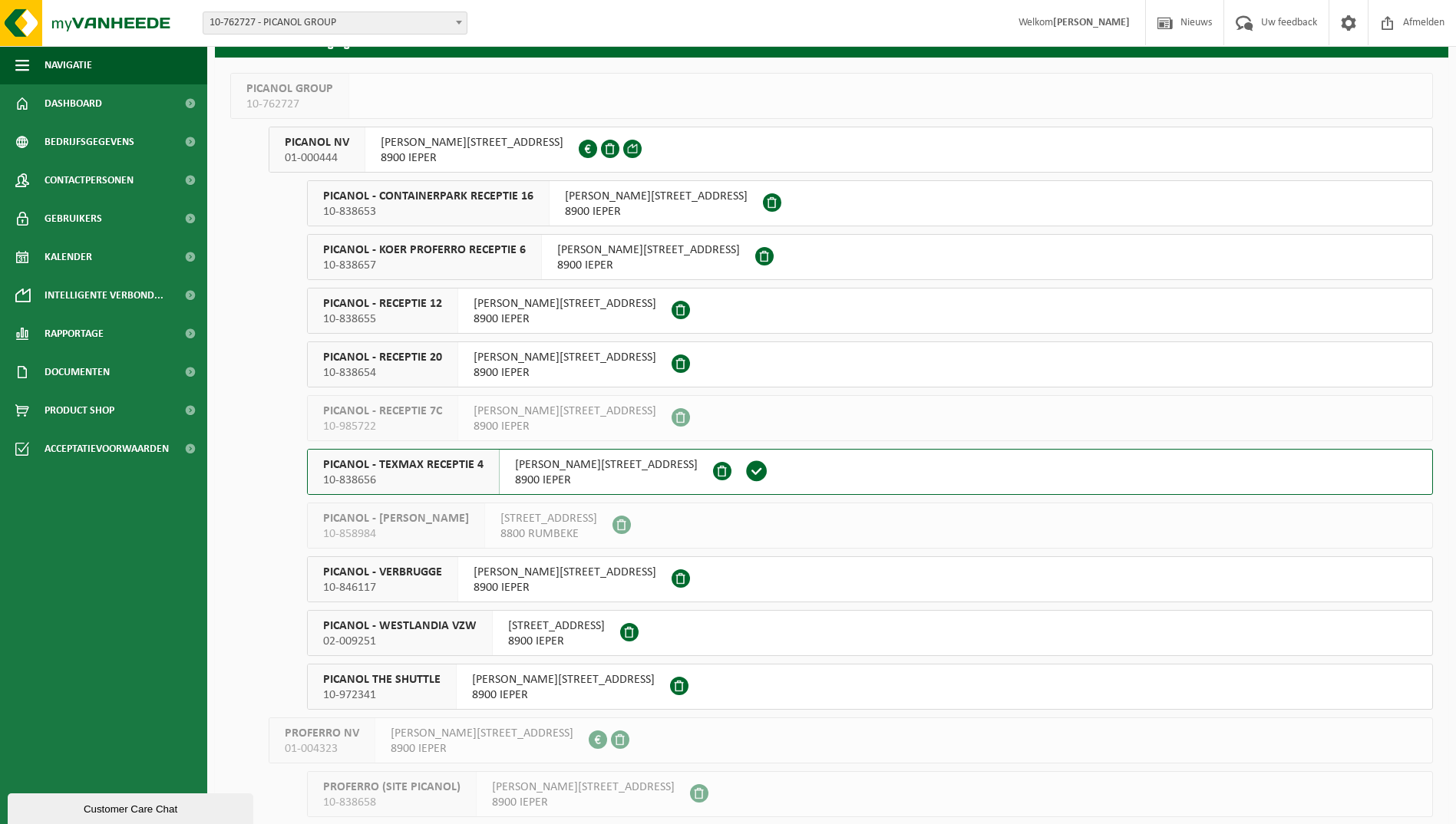
click at [402, 687] on span "PICANOL THE SHUTTLE" at bounding box center [382, 681] width 118 height 16
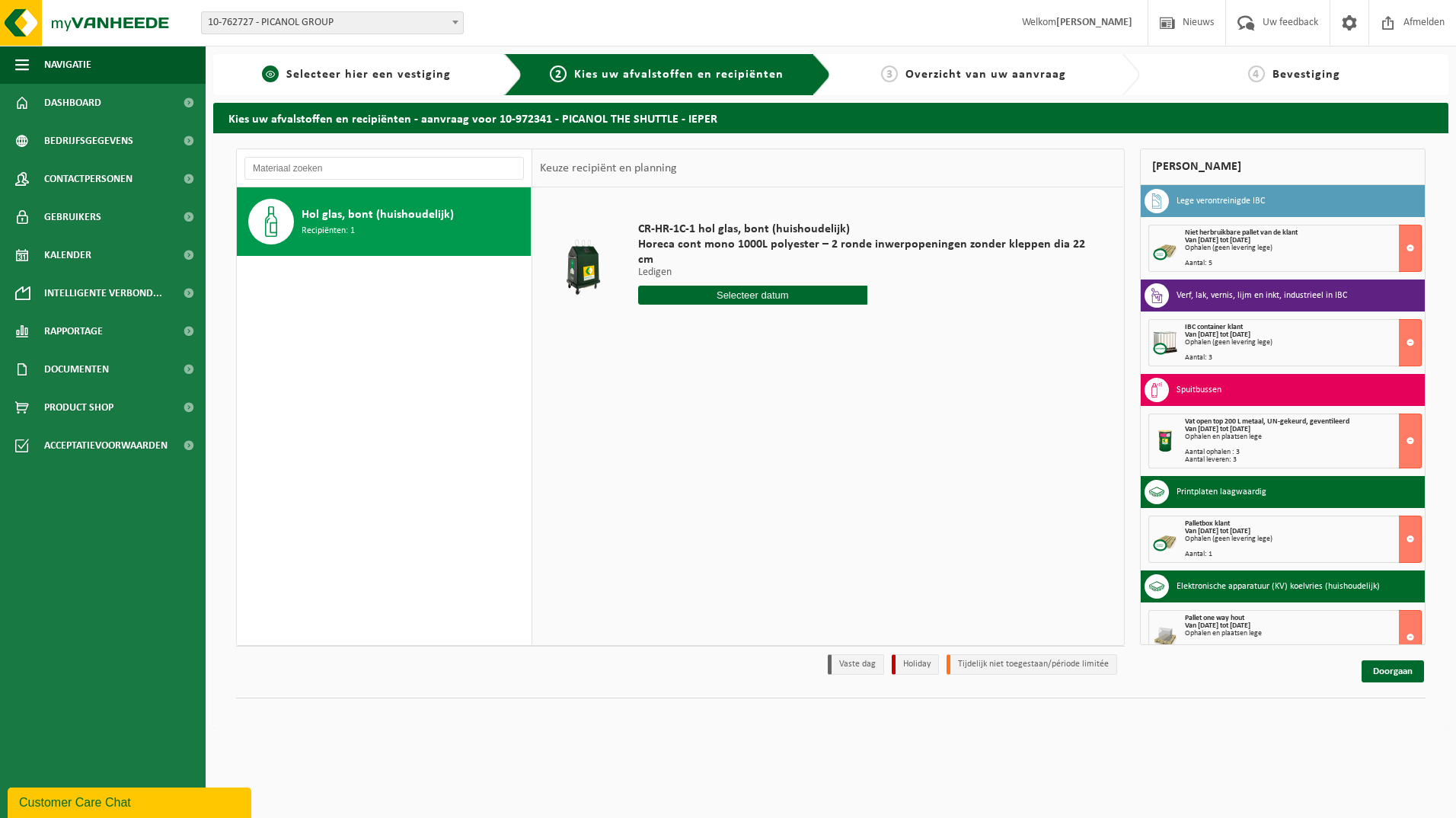
click at [371, 84] on div "1 Selecteer hier een vestiging" at bounding box center [367, 74] width 309 height 41
click at [373, 64] on div "1 Selecteer hier een vestiging" at bounding box center [367, 74] width 309 height 41
click at [354, 78] on span "Selecteer hier een vestiging" at bounding box center [368, 74] width 165 height 13
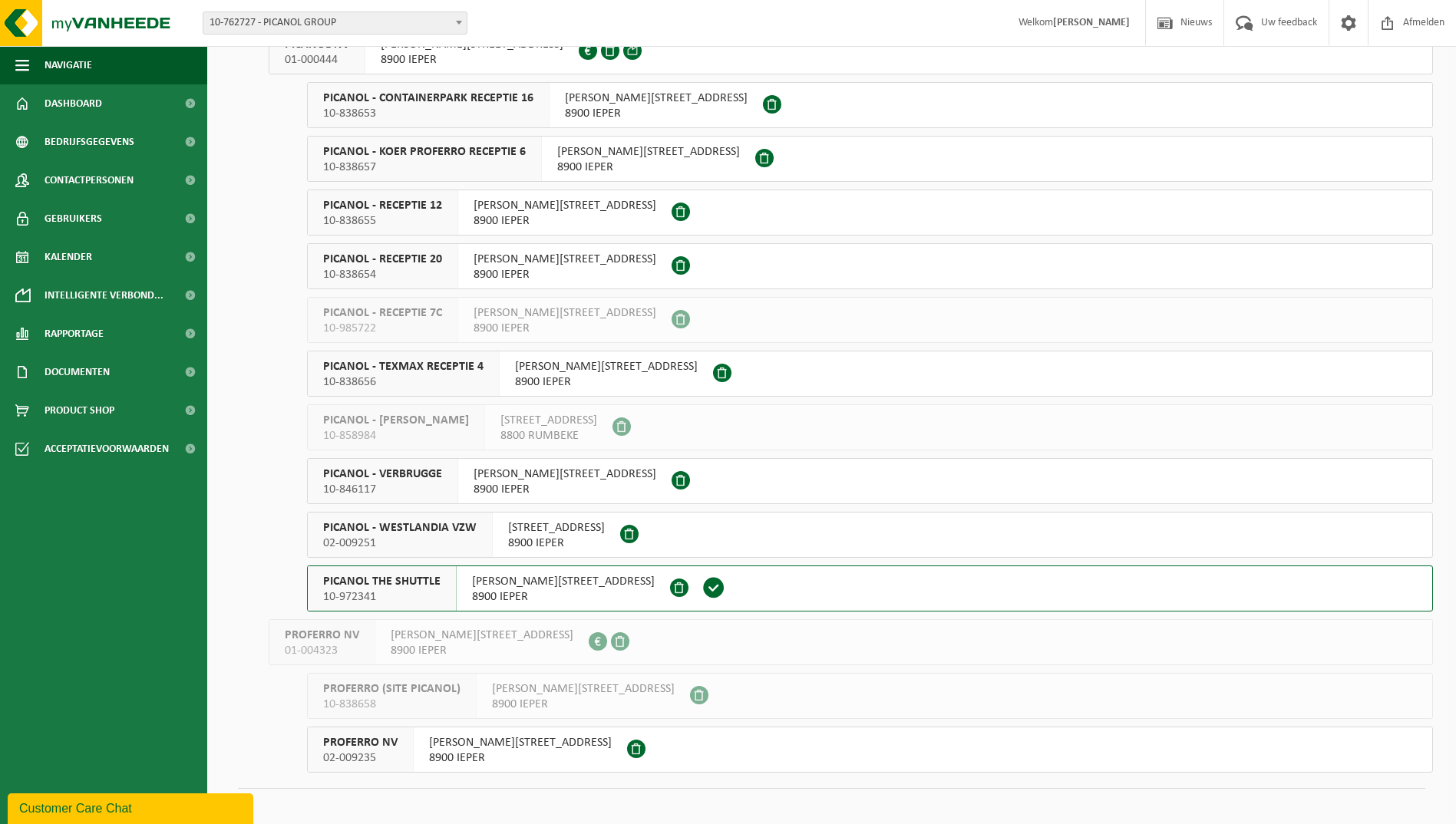
scroll to position [186, 0]
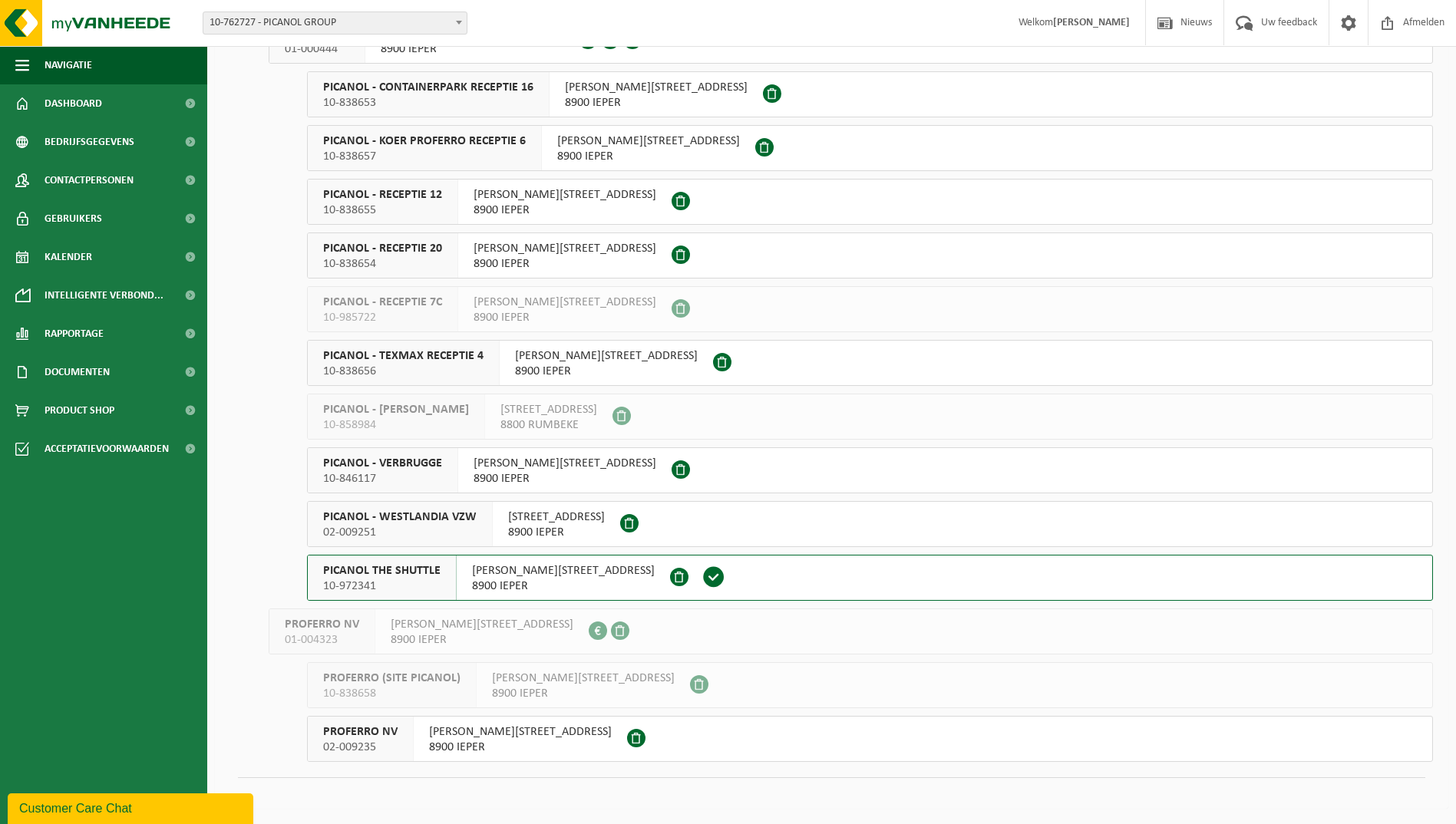
click at [387, 740] on span "02-009235" at bounding box center [361, 747] width 75 height 16
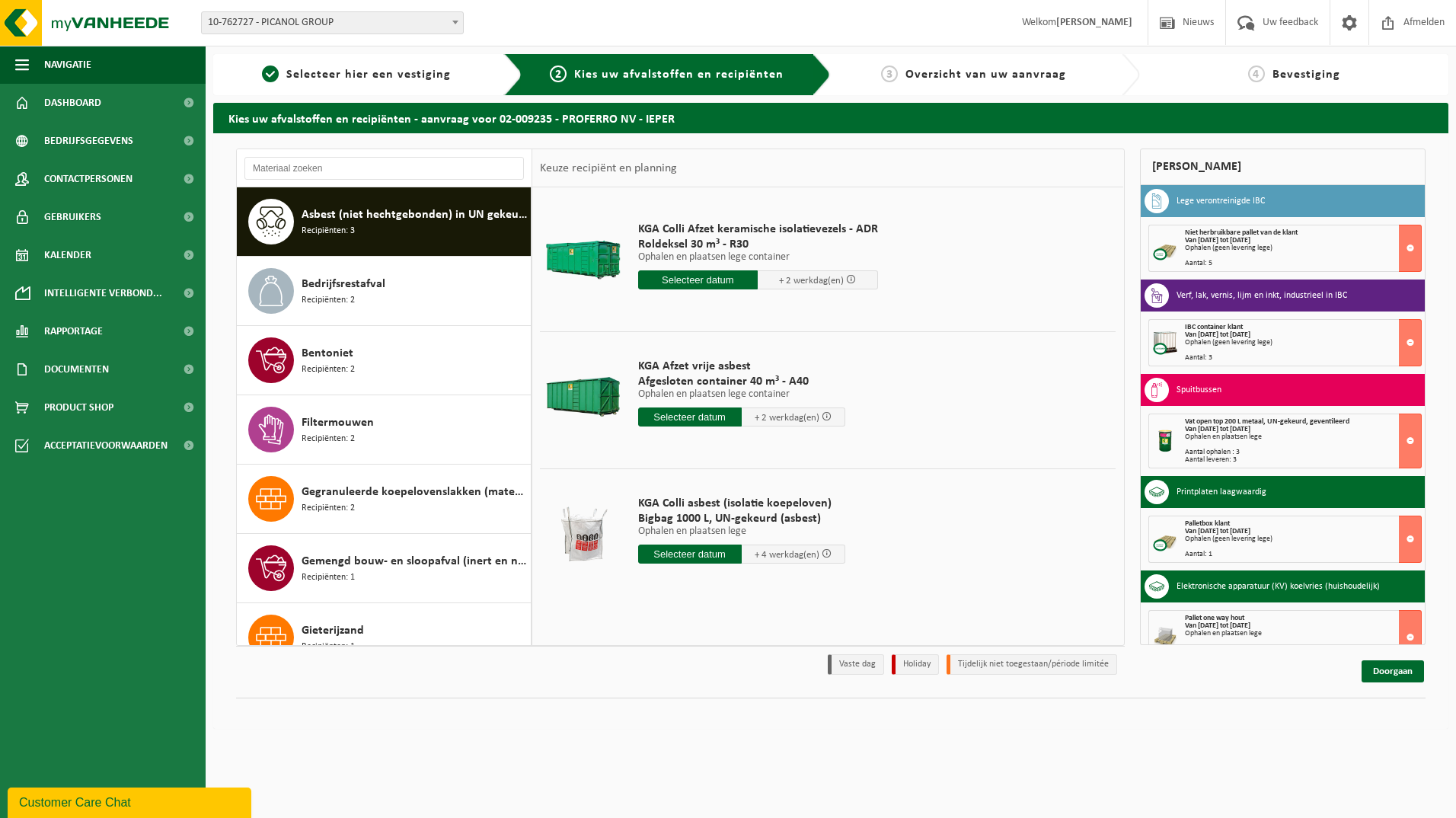
click at [461, 230] on div "Asbest (niet hechtgebonden) in UN gekeurde verpakking Recipiënten: 3" at bounding box center [413, 221] width 225 height 46
click at [688, 552] on input "text" at bounding box center [690, 555] width 103 height 19
click at [730, 685] on div "18" at bounding box center [732, 689] width 26 height 24
type input "Van 2025-09-18"
click at [695, 577] on input "1" at bounding box center [692, 582] width 108 height 19
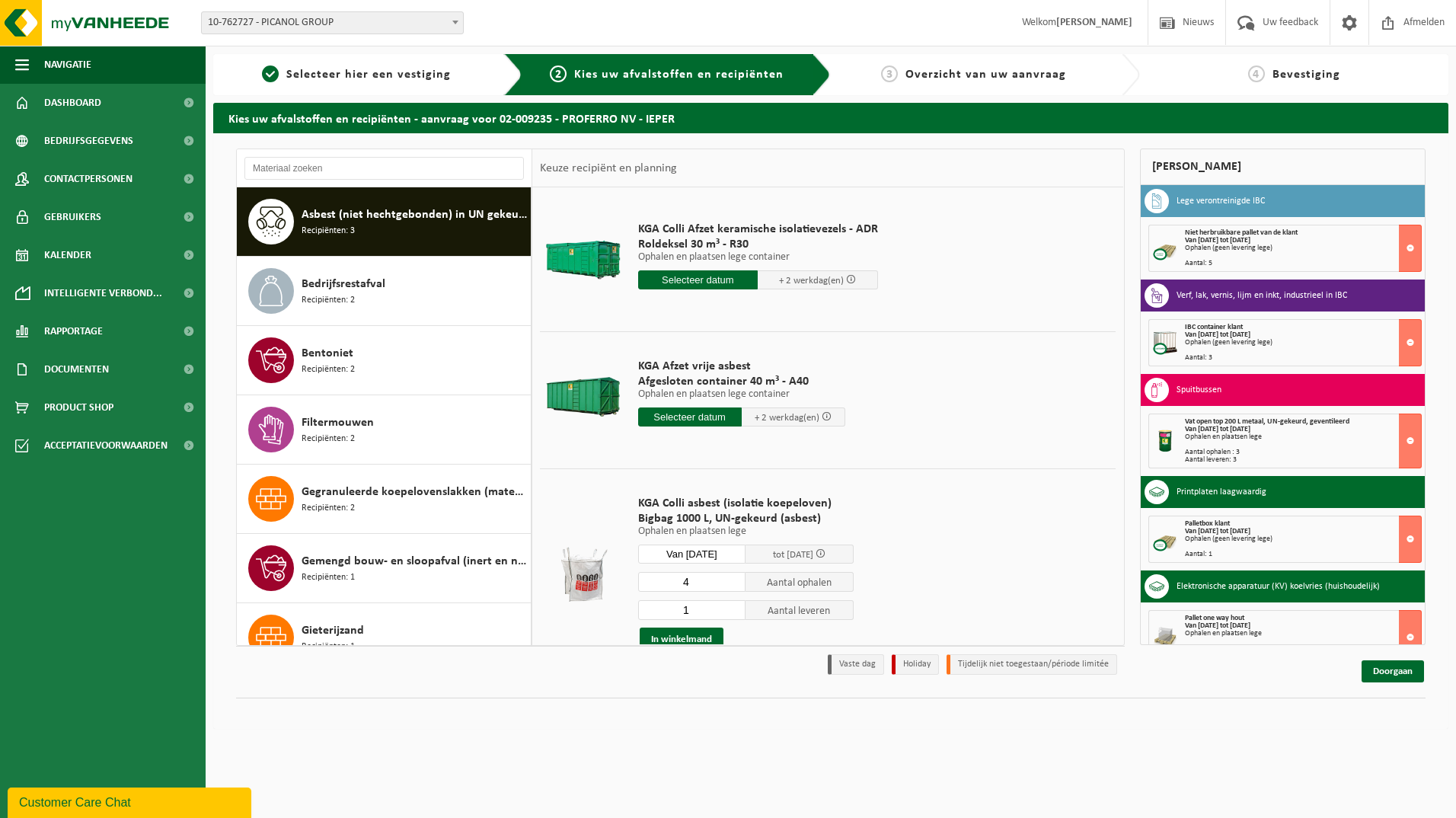
type input "4"
click at [696, 611] on input "1" at bounding box center [692, 610] width 108 height 19
click at [693, 636] on button "In winkelmand" at bounding box center [681, 640] width 84 height 24
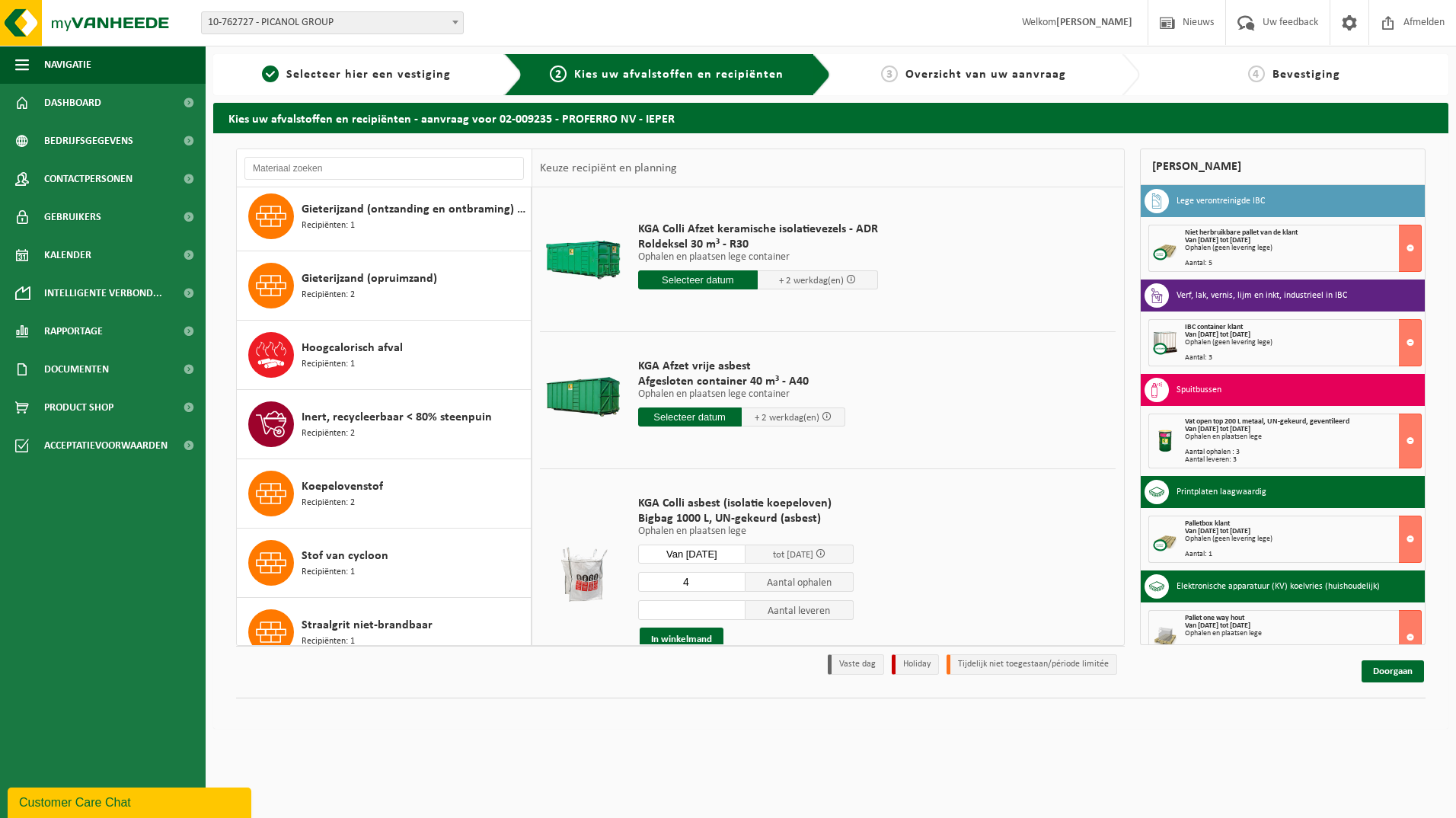
scroll to position [581, 0]
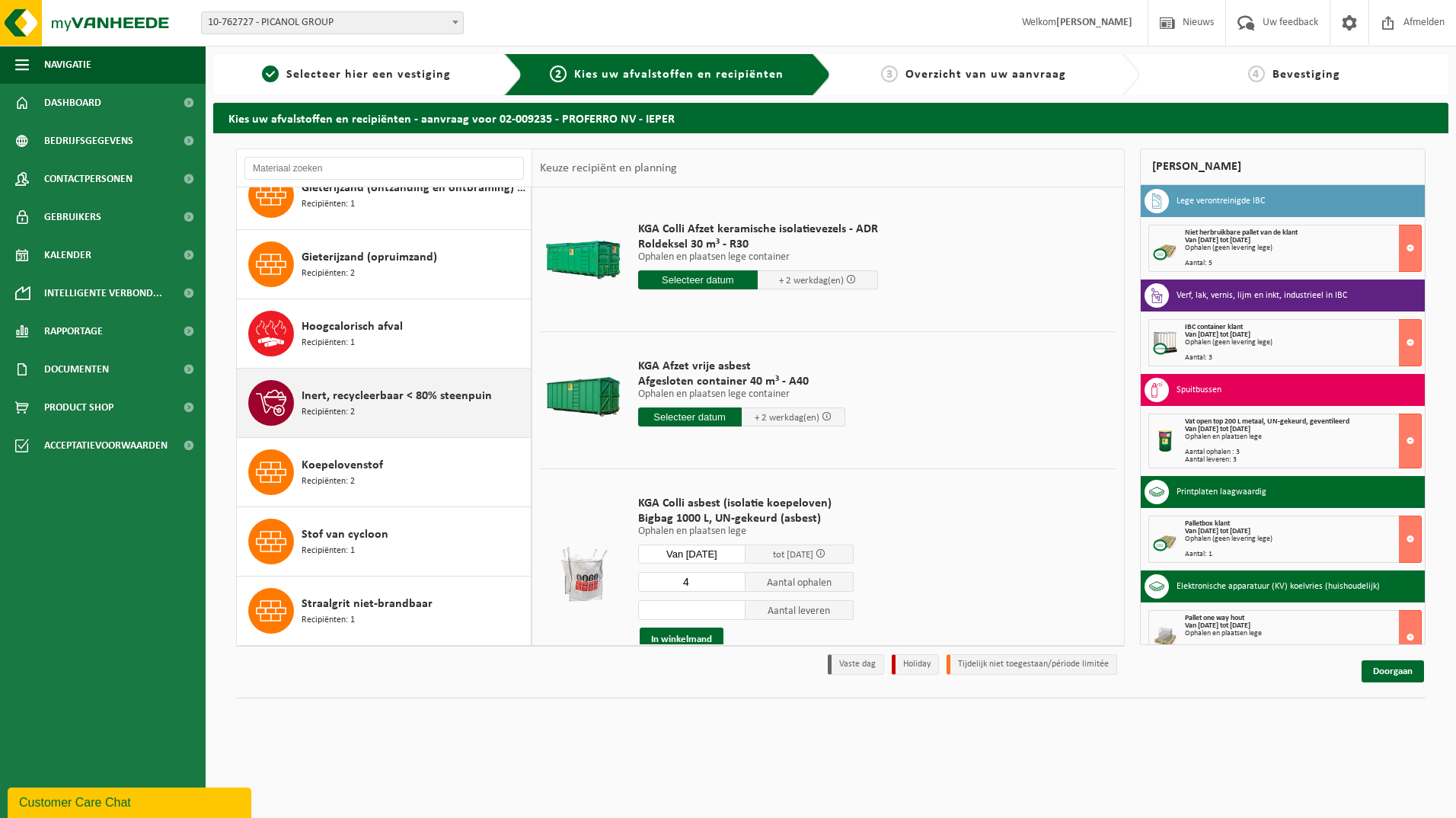
click at [478, 421] on div "Inert, recycleerbaar < 80% steenpuin Recipiënten: 2" at bounding box center [413, 403] width 225 height 46
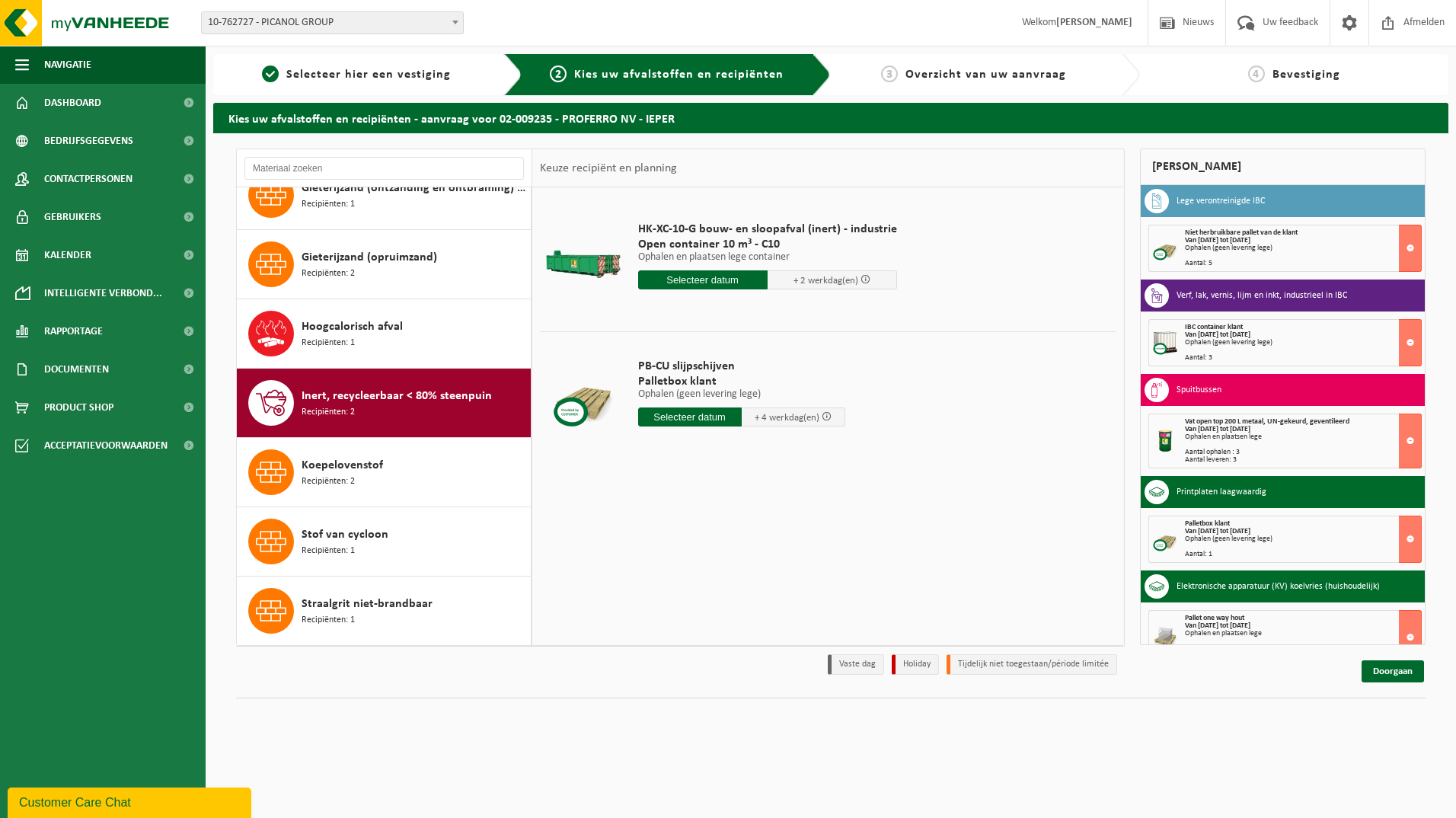
click at [697, 418] on input "text" at bounding box center [690, 417] width 103 height 19
click at [739, 551] on div "18" at bounding box center [732, 552] width 26 height 24
type input "Van 2025-09-18"
click at [688, 471] on button "In winkelmand" at bounding box center [681, 474] width 84 height 24
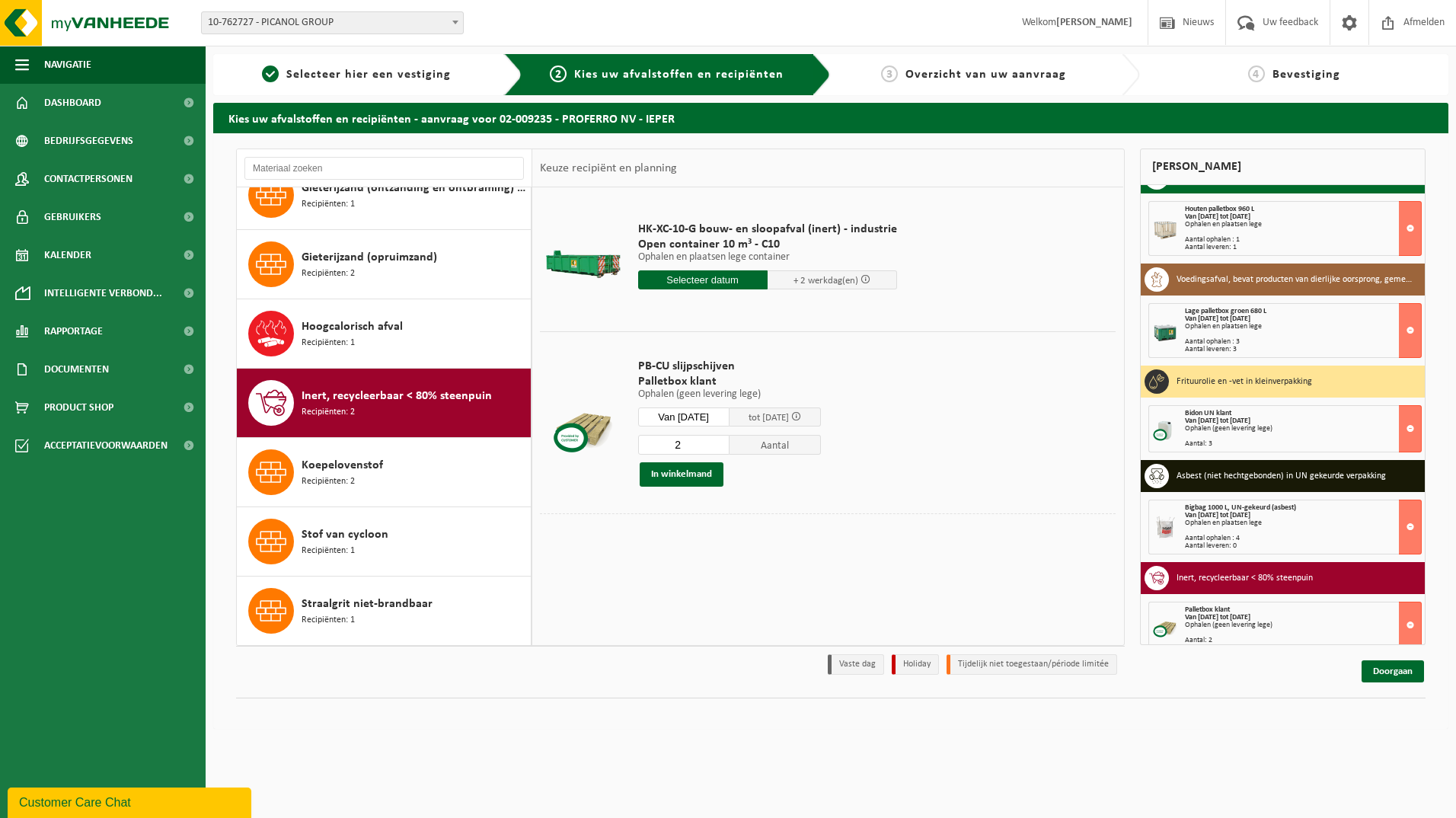
scroll to position [720, 0]
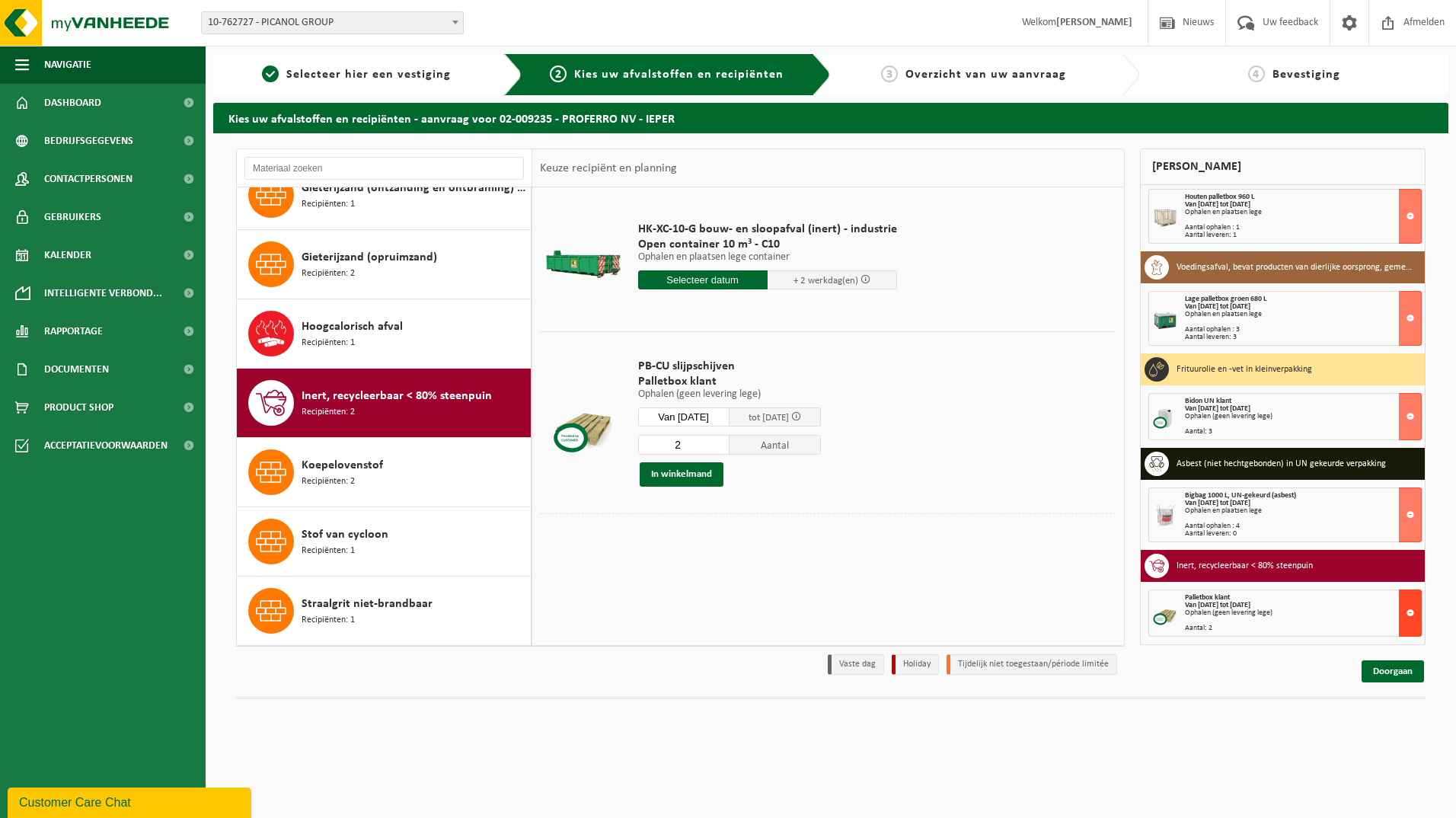
click at [1399, 613] on button at bounding box center [1410, 613] width 22 height 47
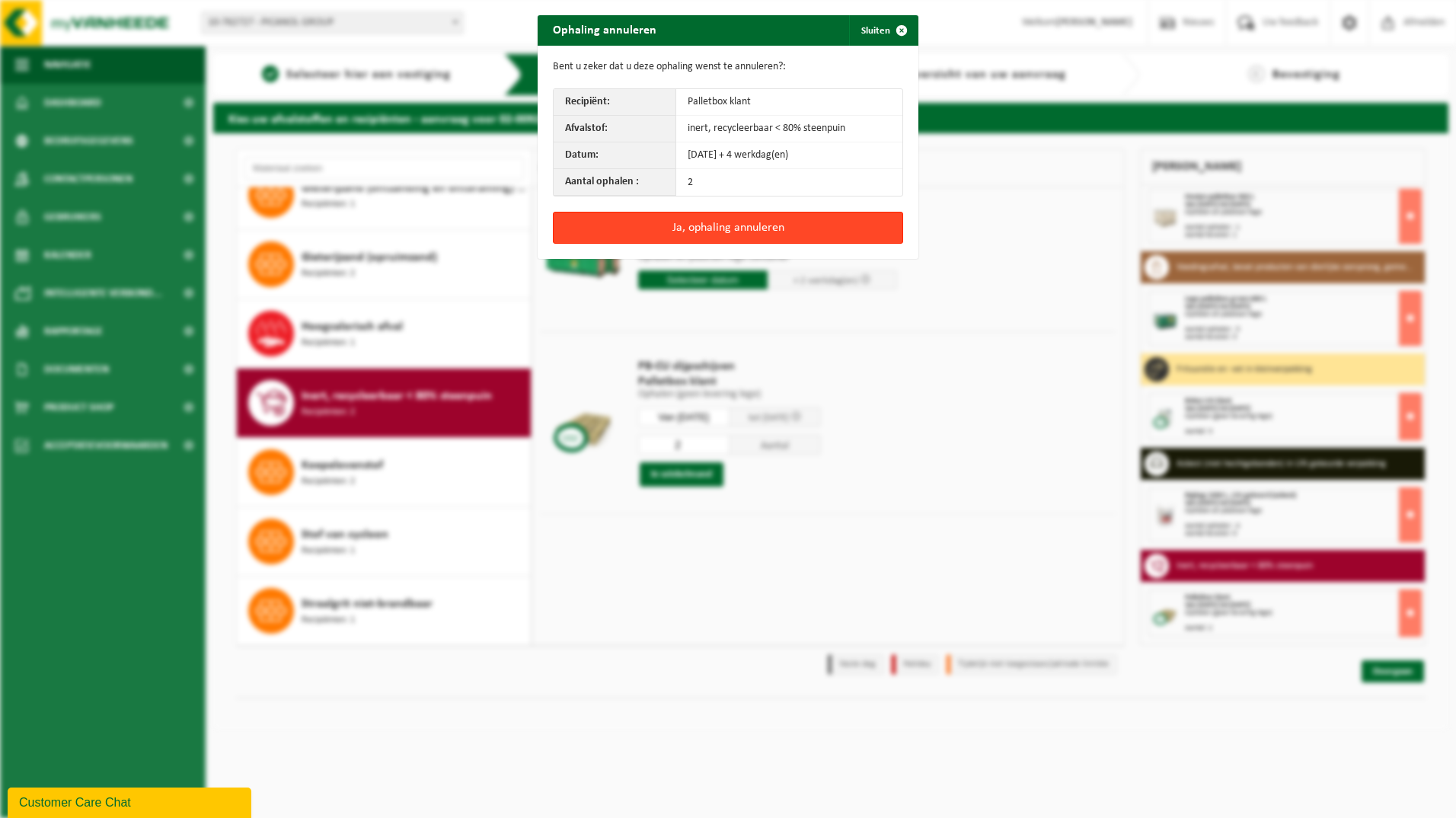
click at [715, 226] on button "Ja, ophaling annuleren" at bounding box center [727, 227] width 350 height 32
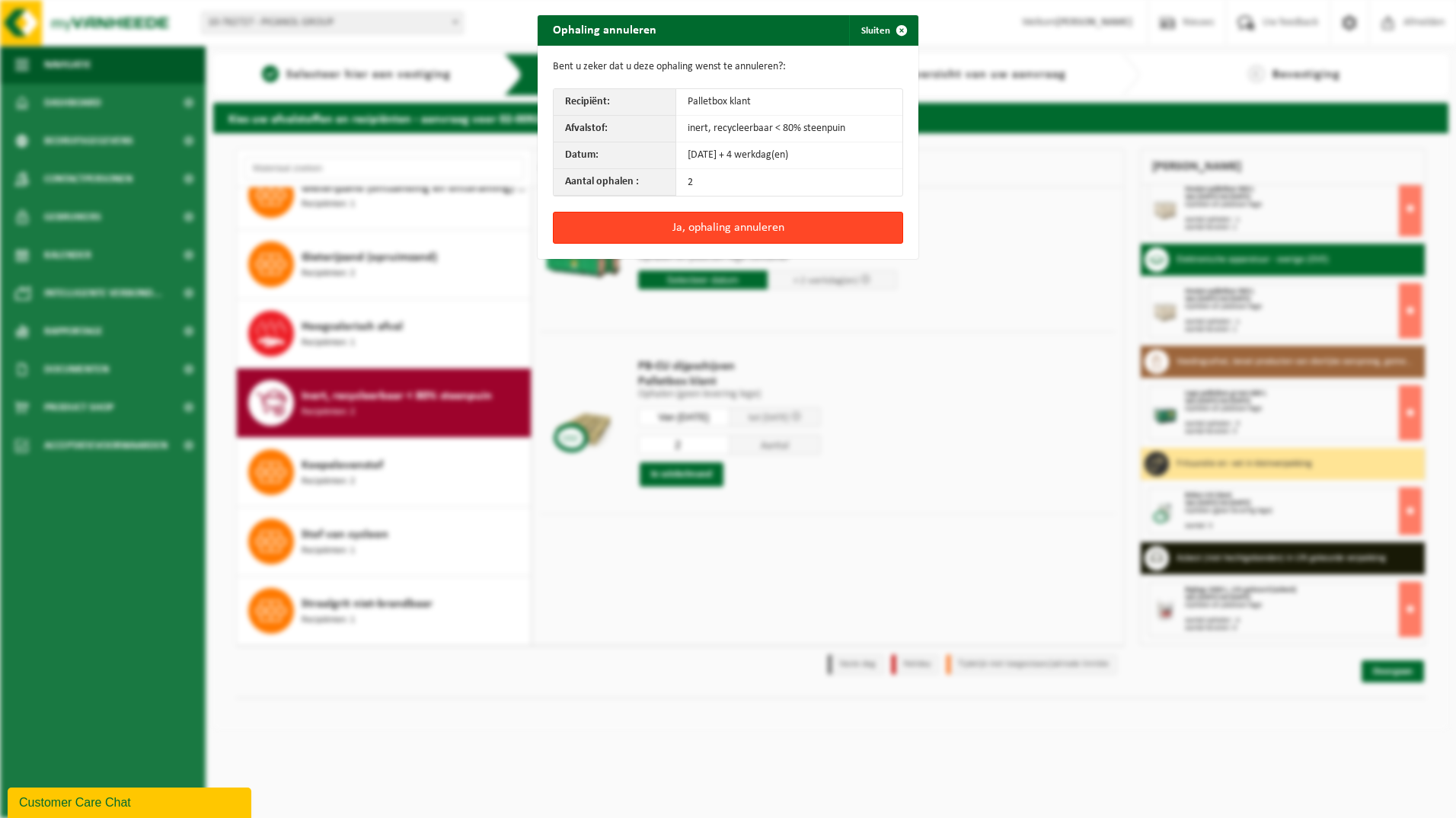
scroll to position [626, 0]
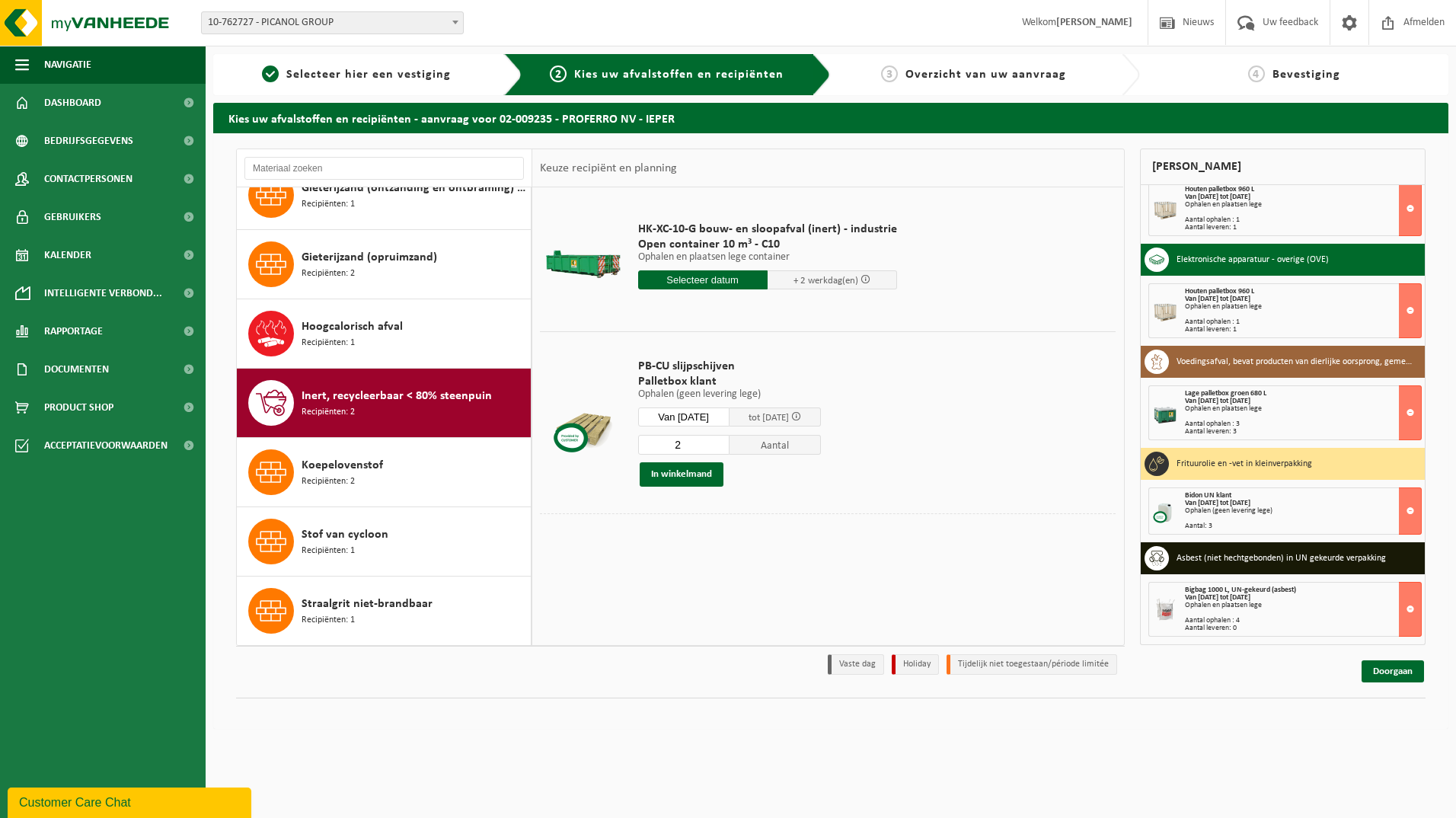
click at [699, 438] on input "2" at bounding box center [684, 445] width 92 height 19
type input "3"
click at [706, 475] on button "In winkelmand" at bounding box center [681, 474] width 84 height 24
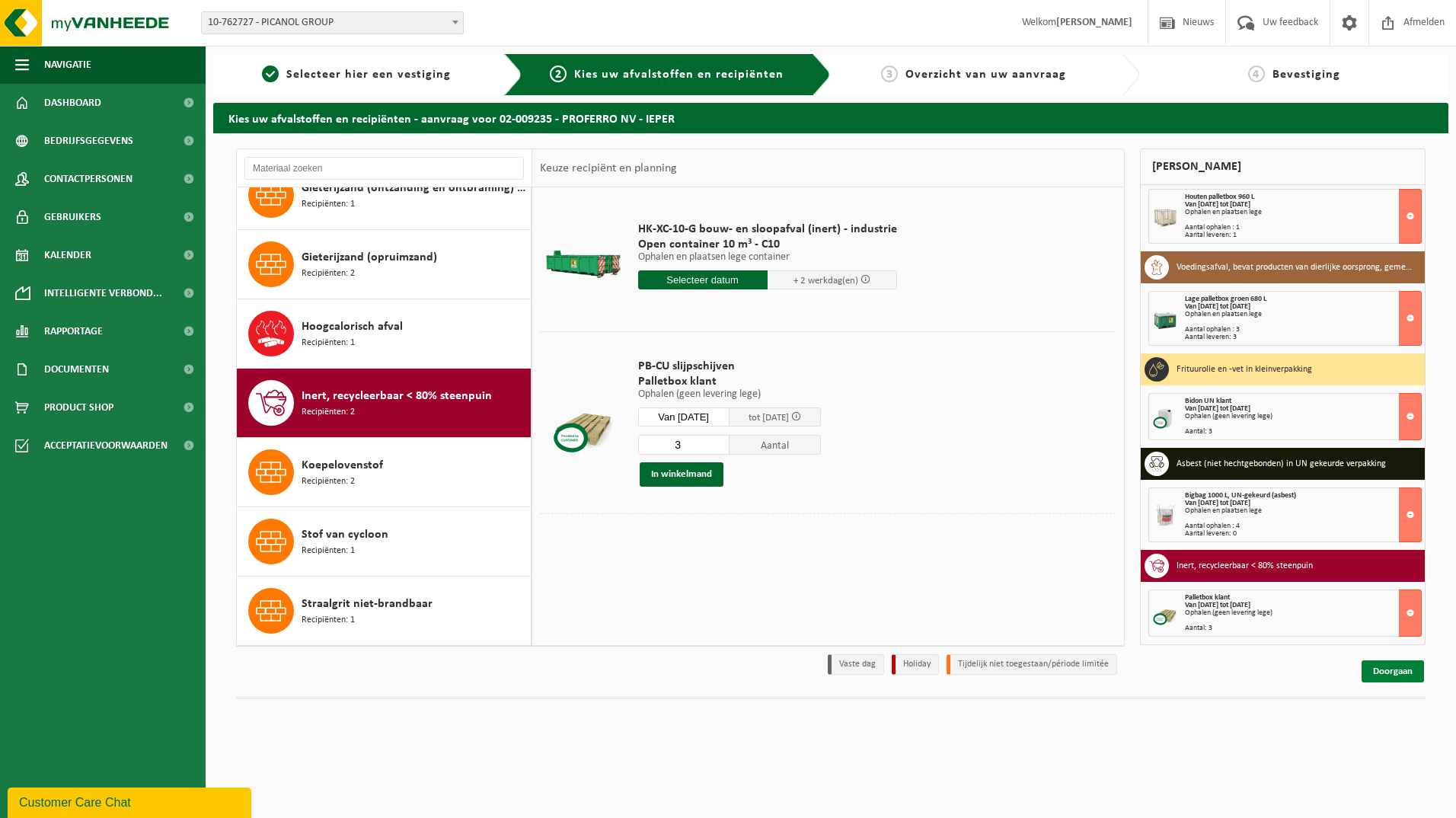
click at [1389, 671] on link "Doorgaan" at bounding box center [1393, 672] width 62 height 22
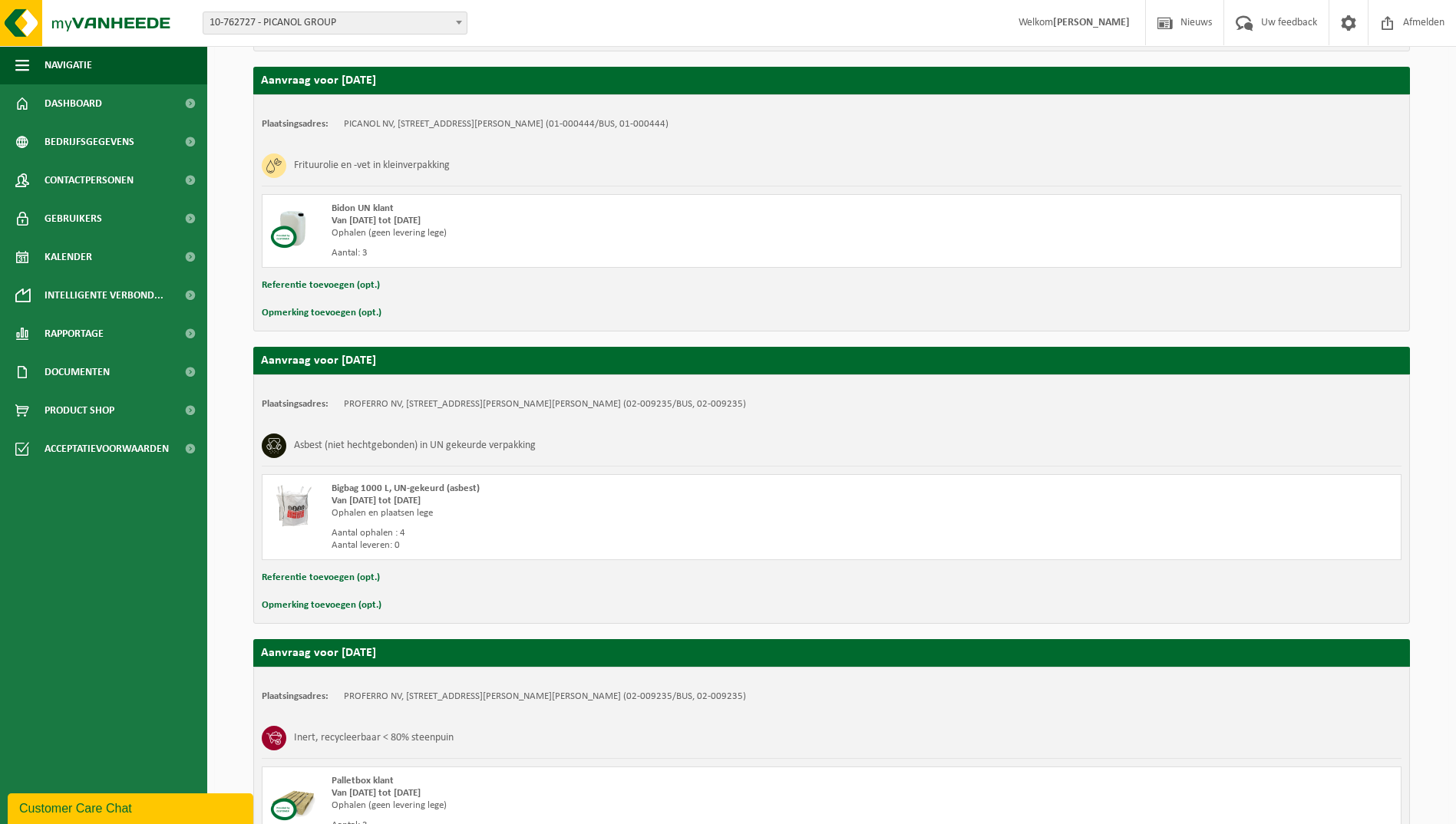
scroll to position [2044, 0]
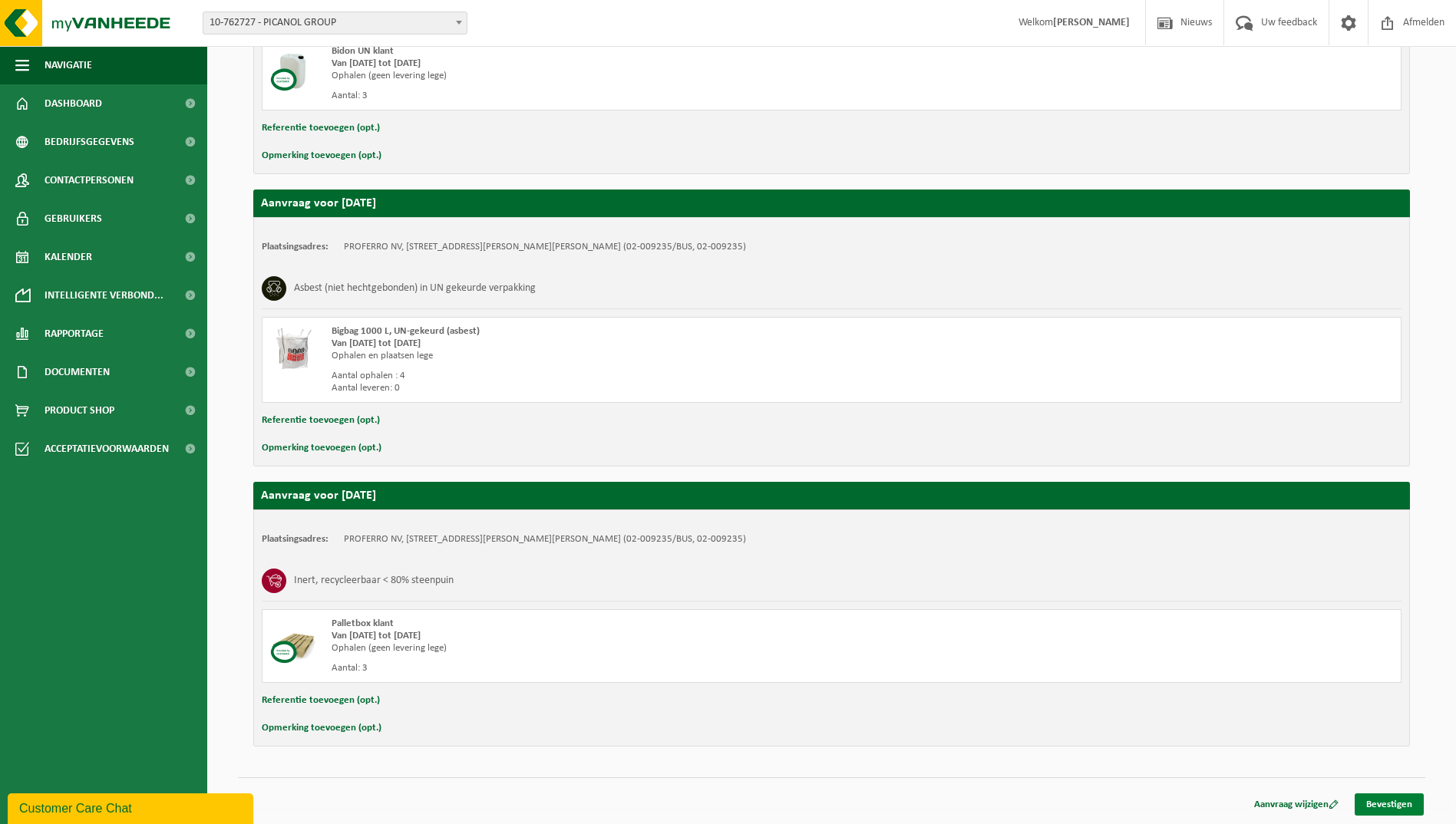
click at [1391, 802] on link "Bevestigen" at bounding box center [1389, 804] width 69 height 23
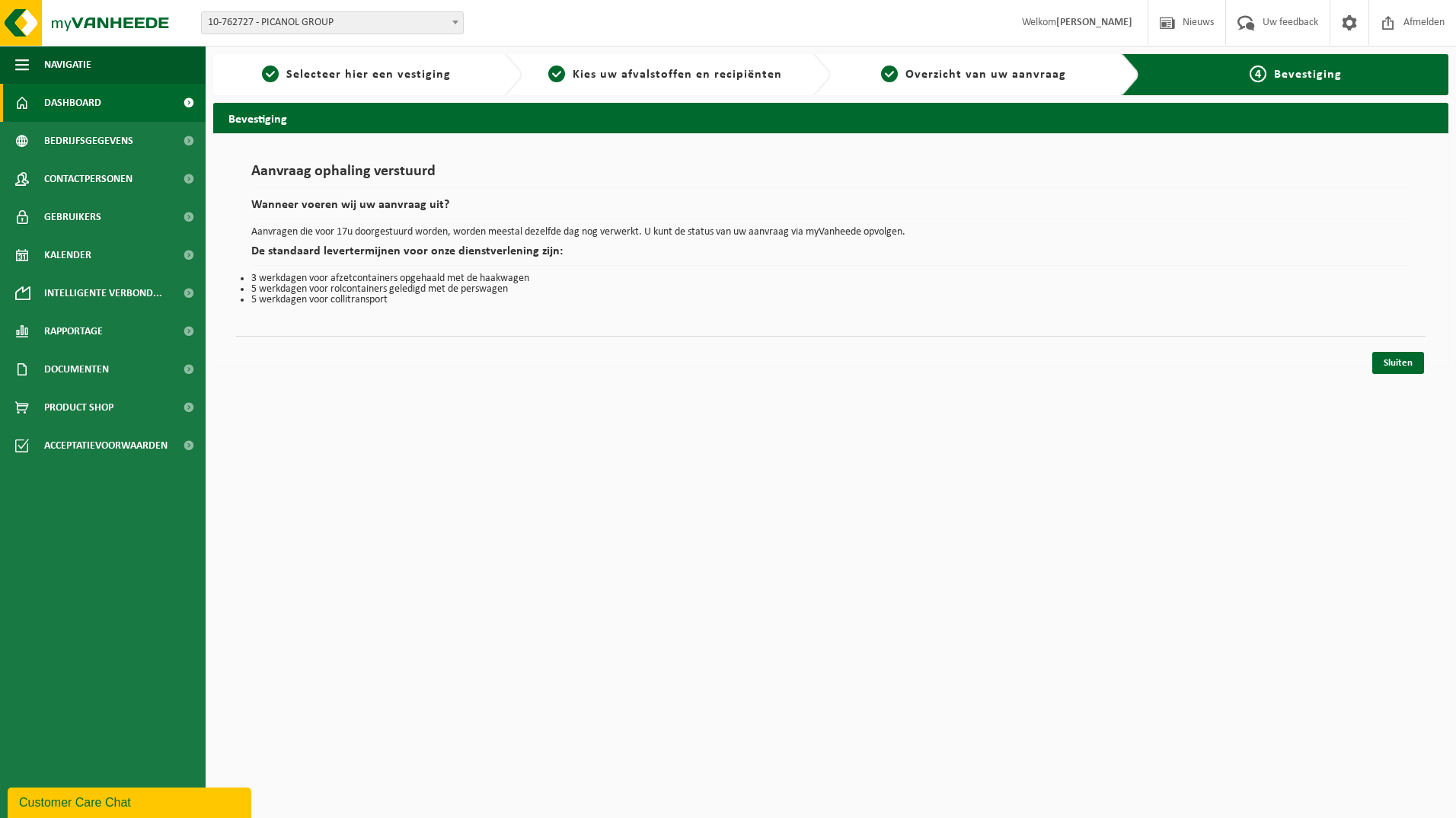
click at [77, 97] on span "Dashboard" at bounding box center [72, 102] width 57 height 38
